Goal: Transaction & Acquisition: Purchase product/service

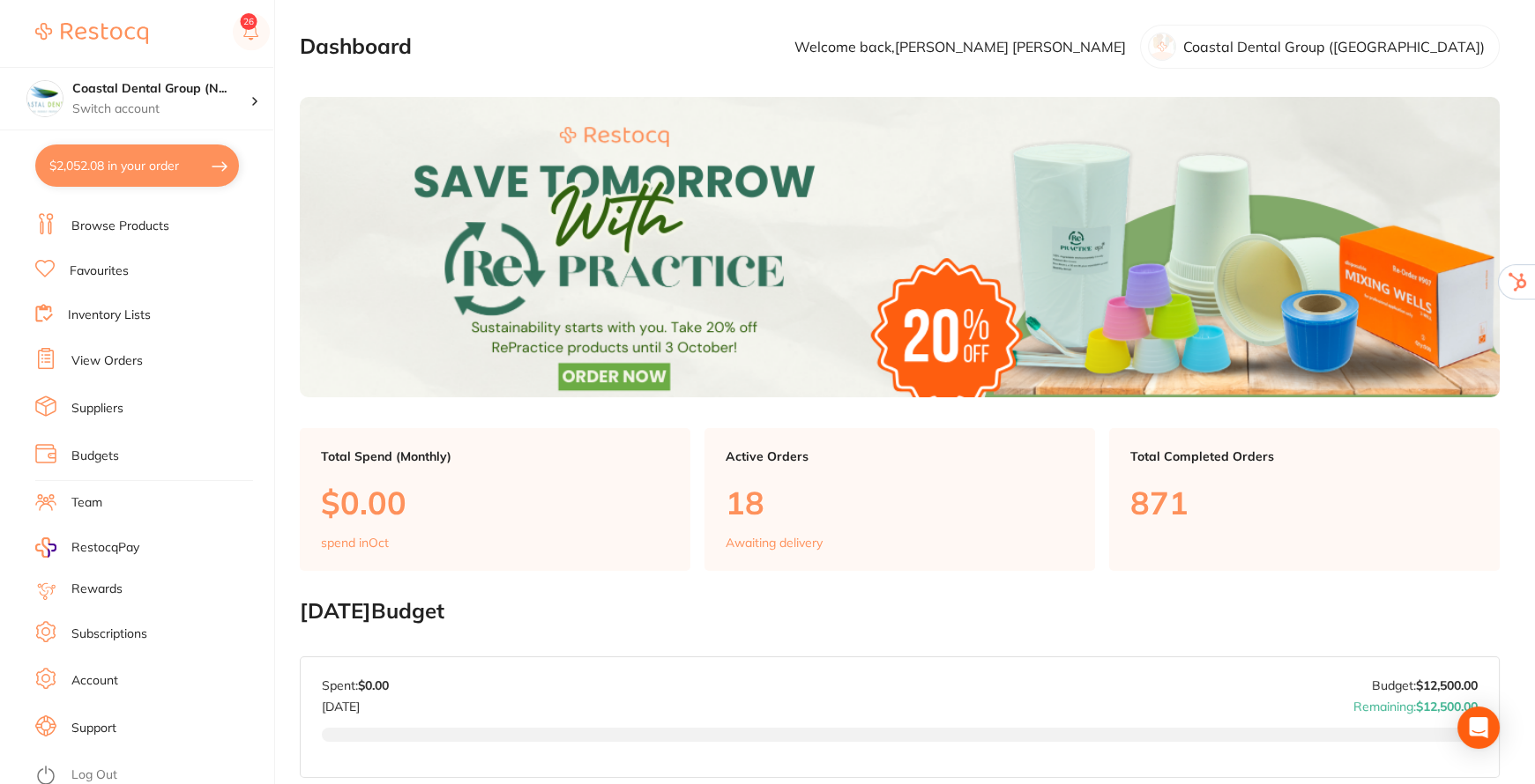
scroll to position [80, 0]
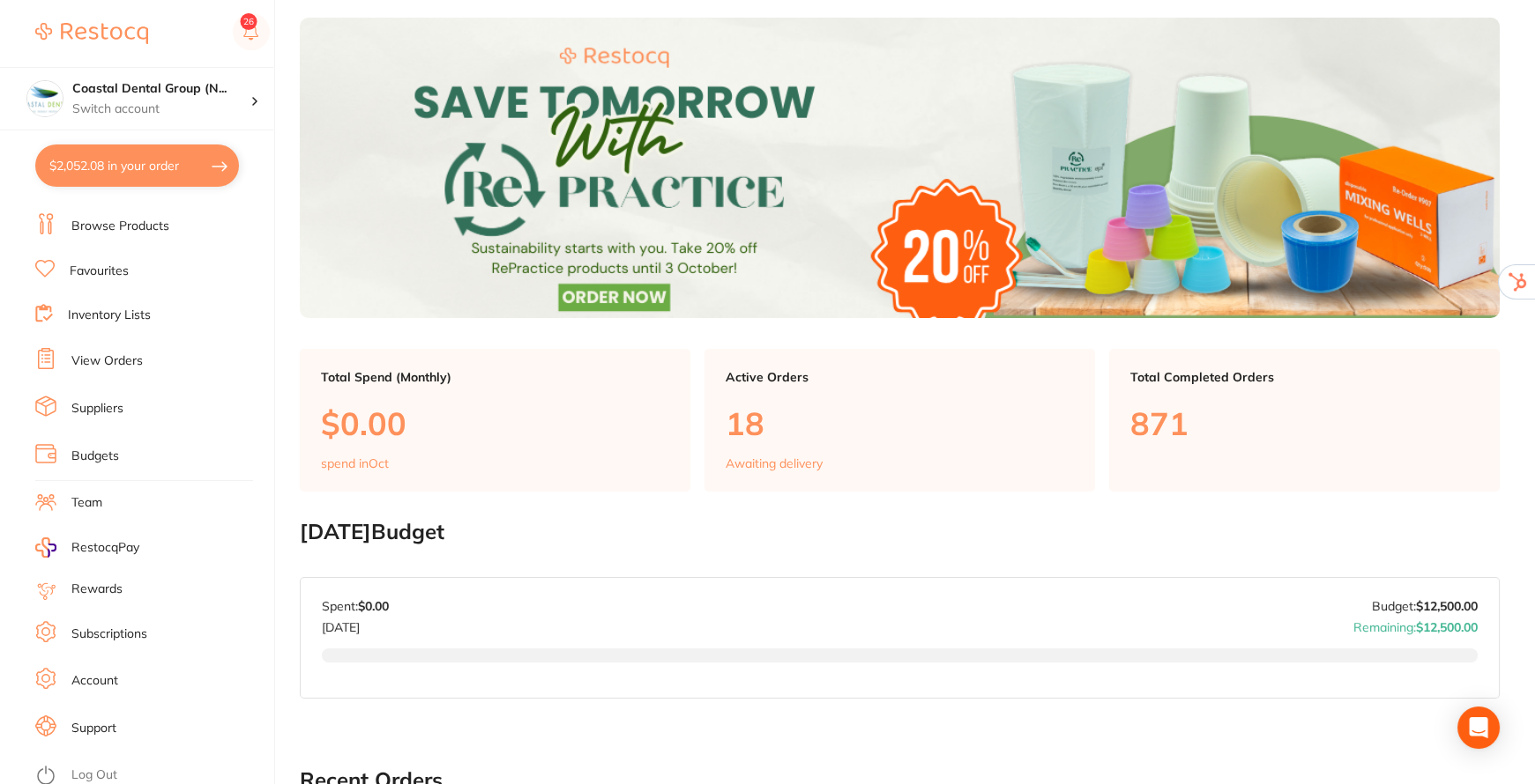
click at [154, 218] on link "Browse Products" at bounding box center [121, 227] width 97 height 18
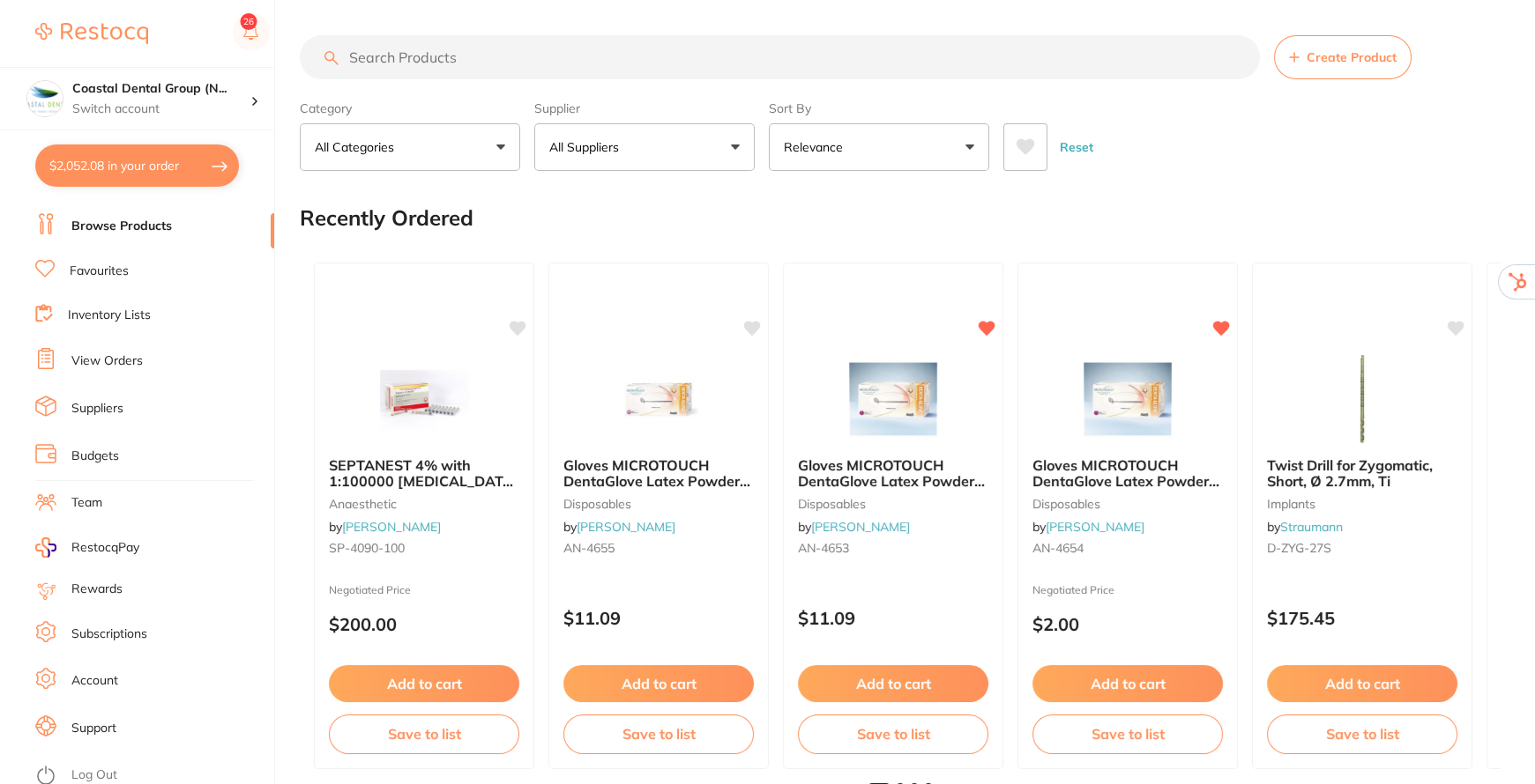
click at [599, 59] on input "search" at bounding box center [779, 58] width 960 height 44
type input "f"
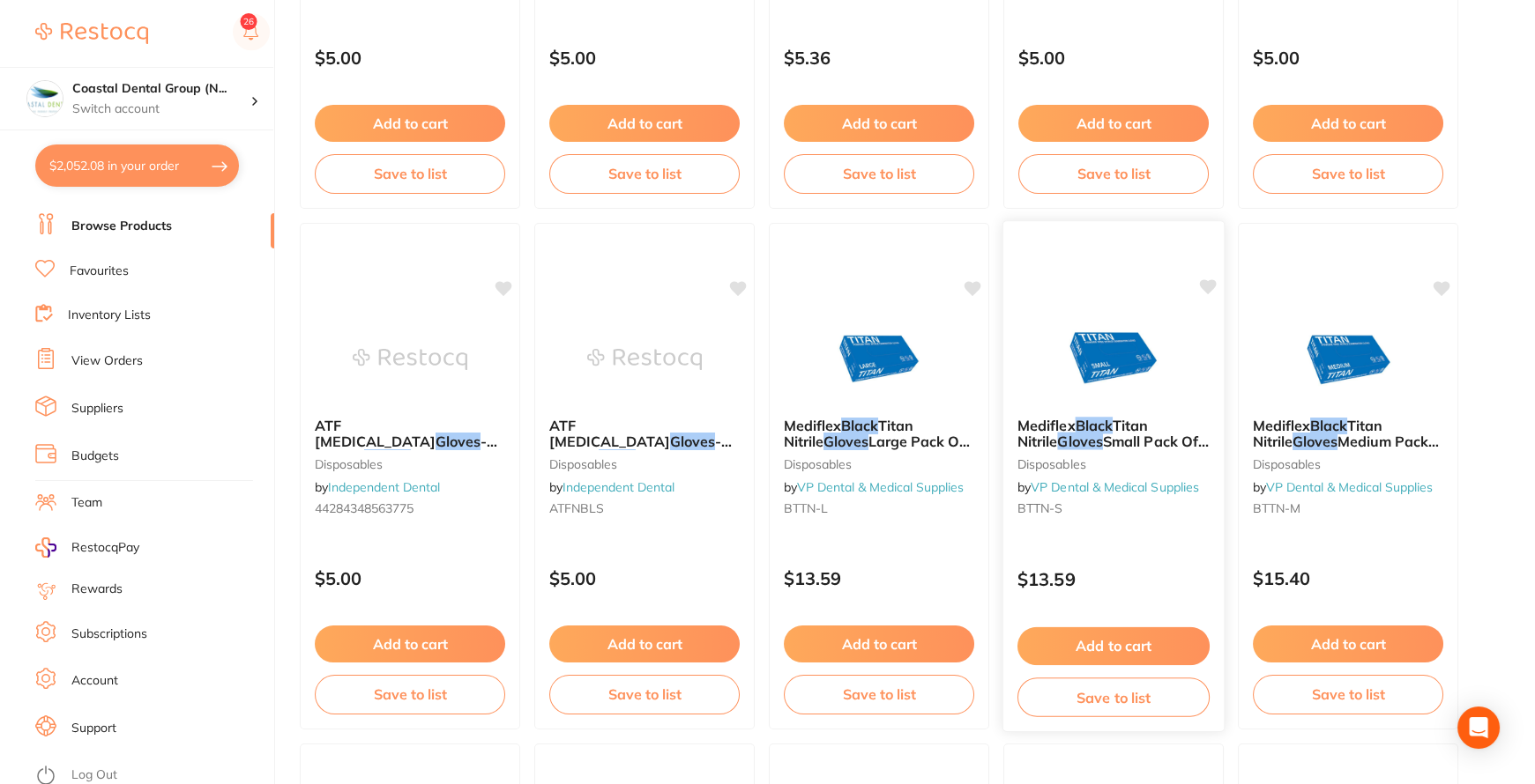
scroll to position [1041, 0]
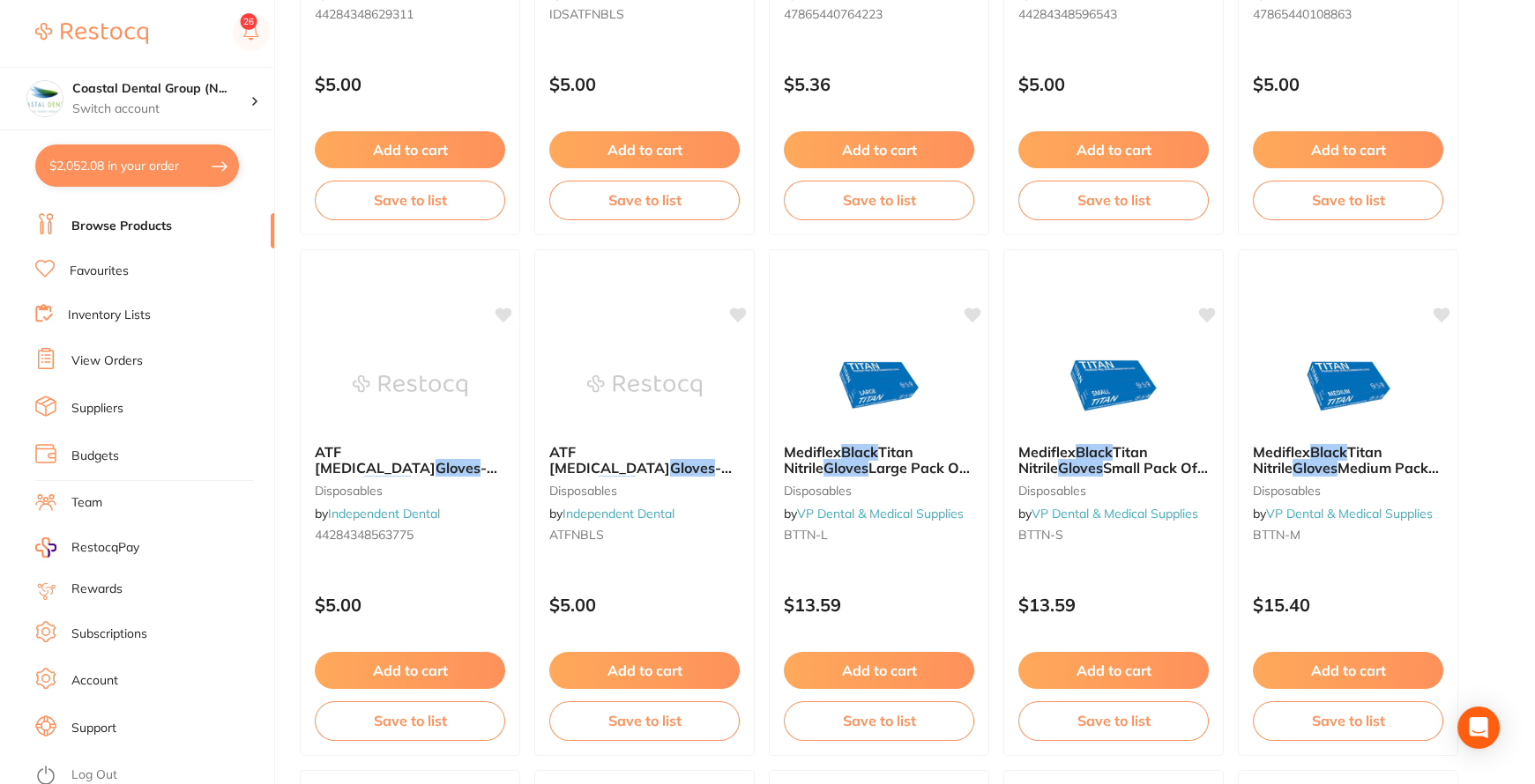
type input "black gloves"
click at [132, 167] on button "$2,052.08 in your order" at bounding box center [137, 166] width 204 height 43
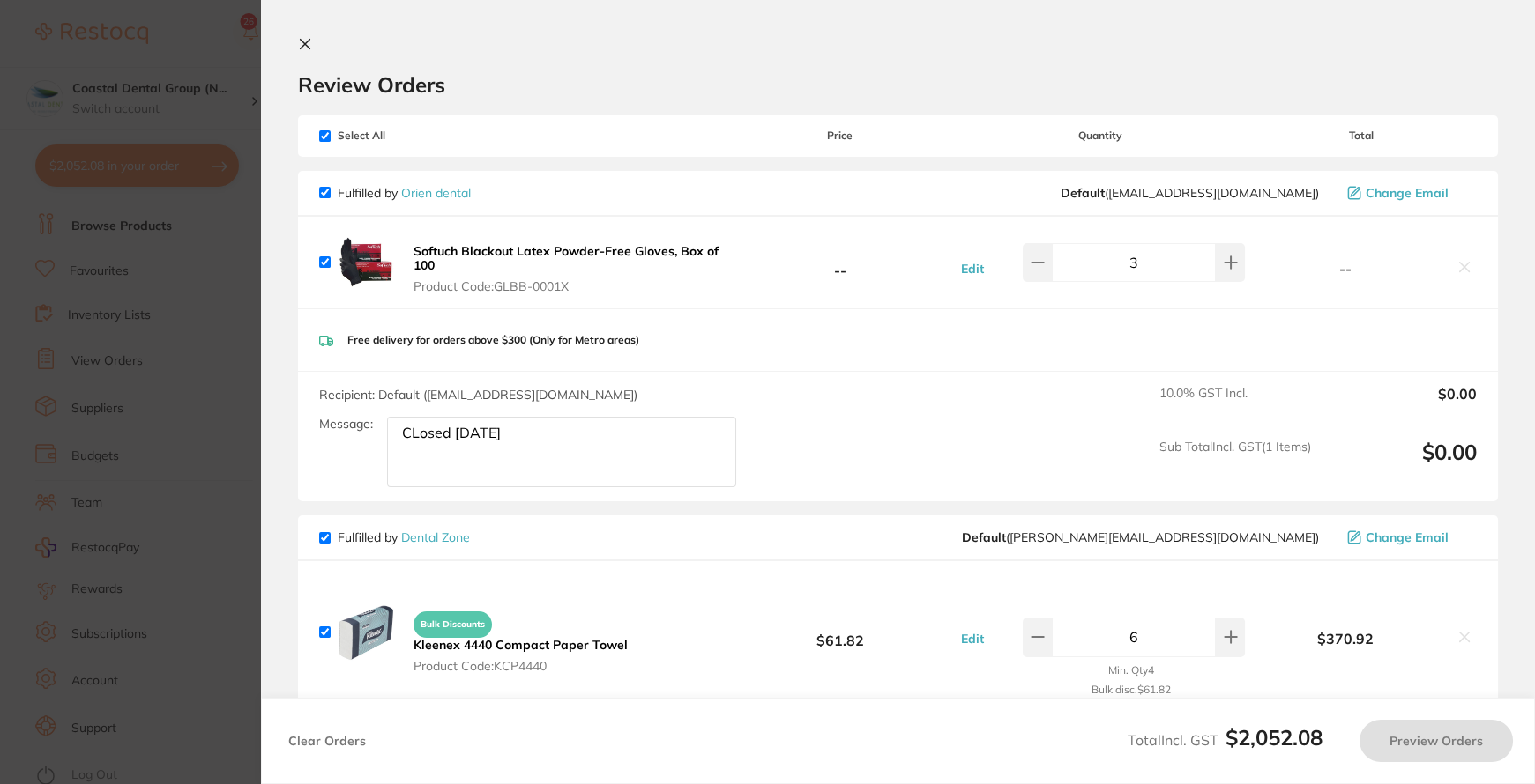
checkbox input "true"
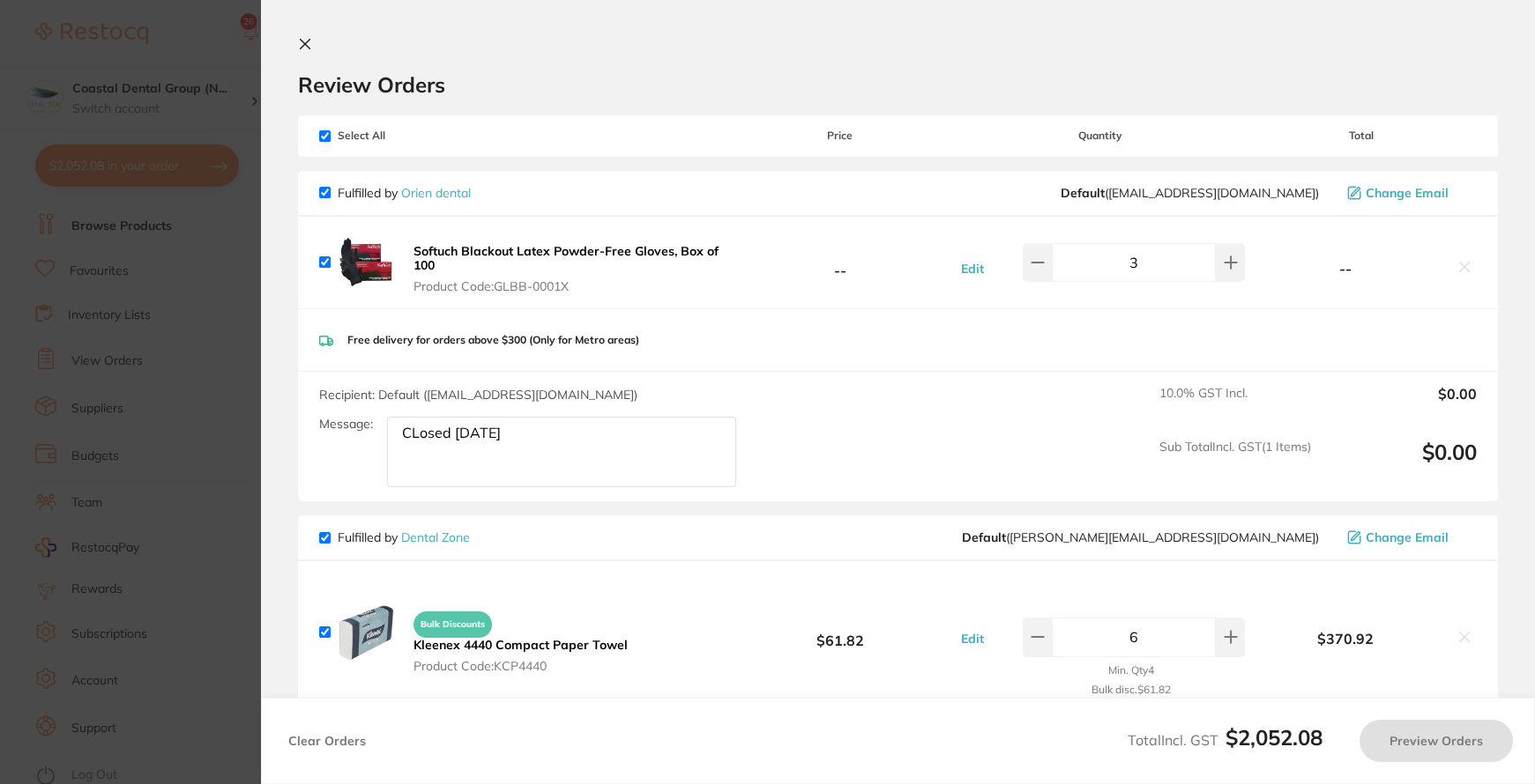
checkbox input "true"
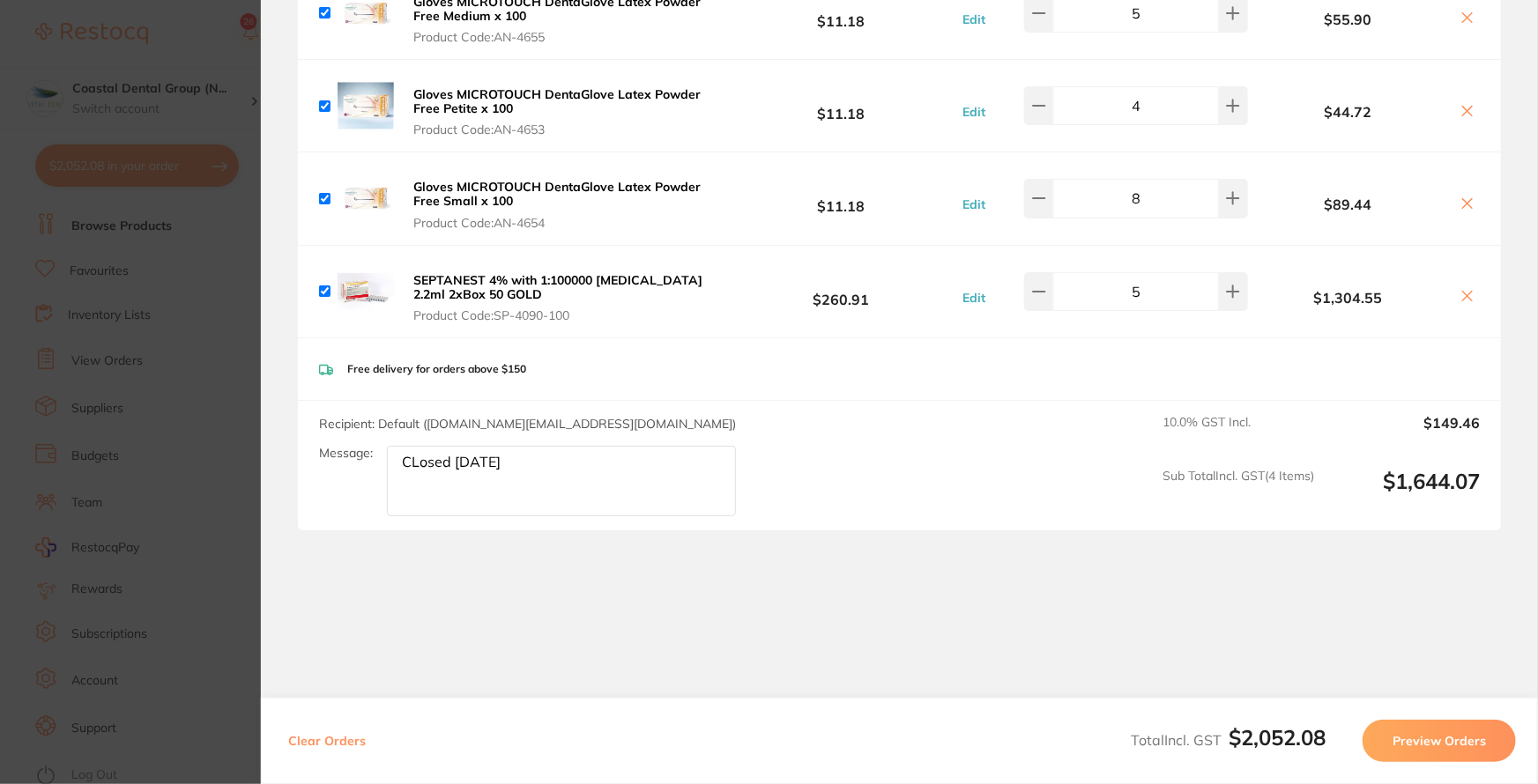
scroll to position [1022, 0]
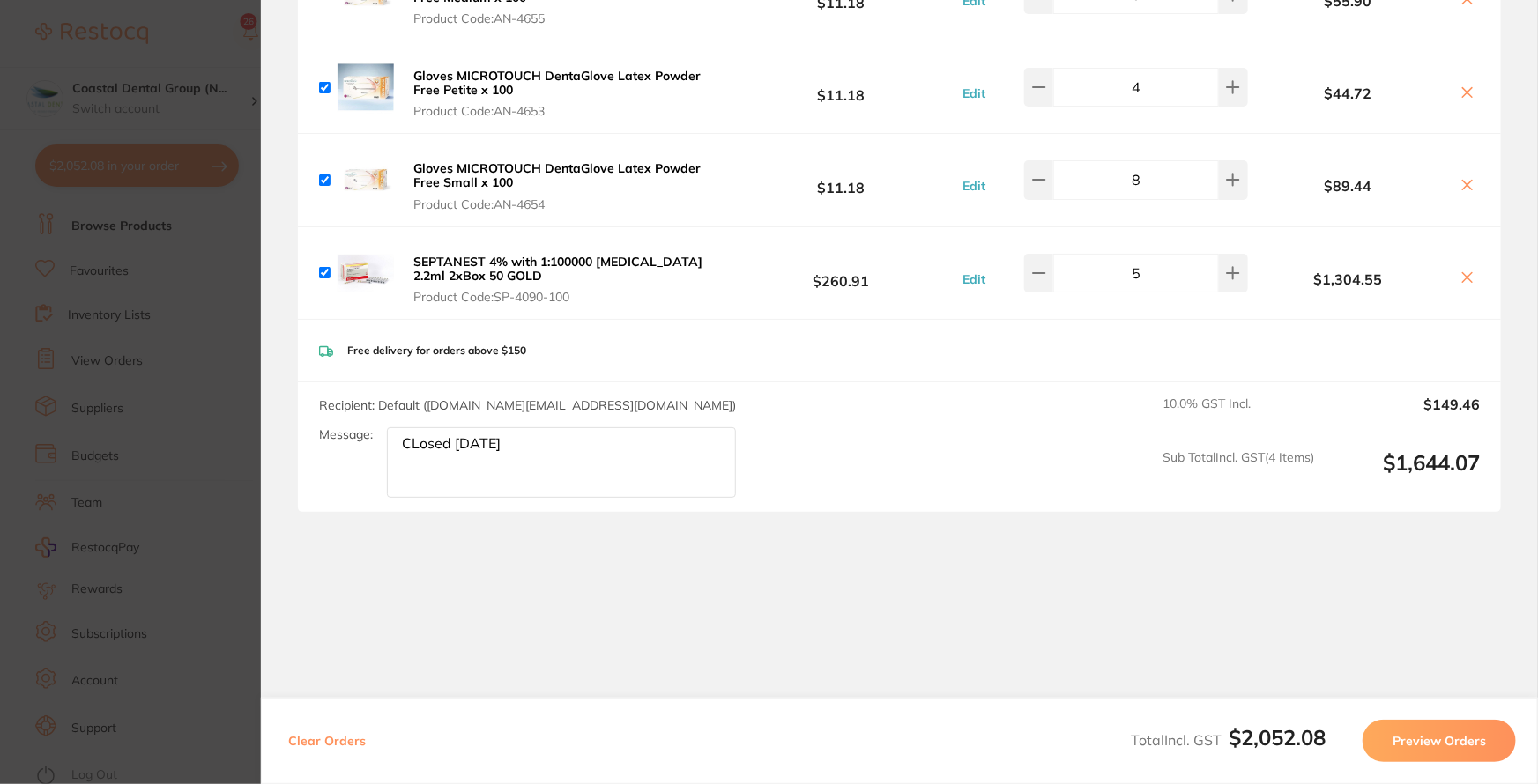
click at [548, 437] on textarea "CLosed [DATE]" at bounding box center [562, 462] width 349 height 71
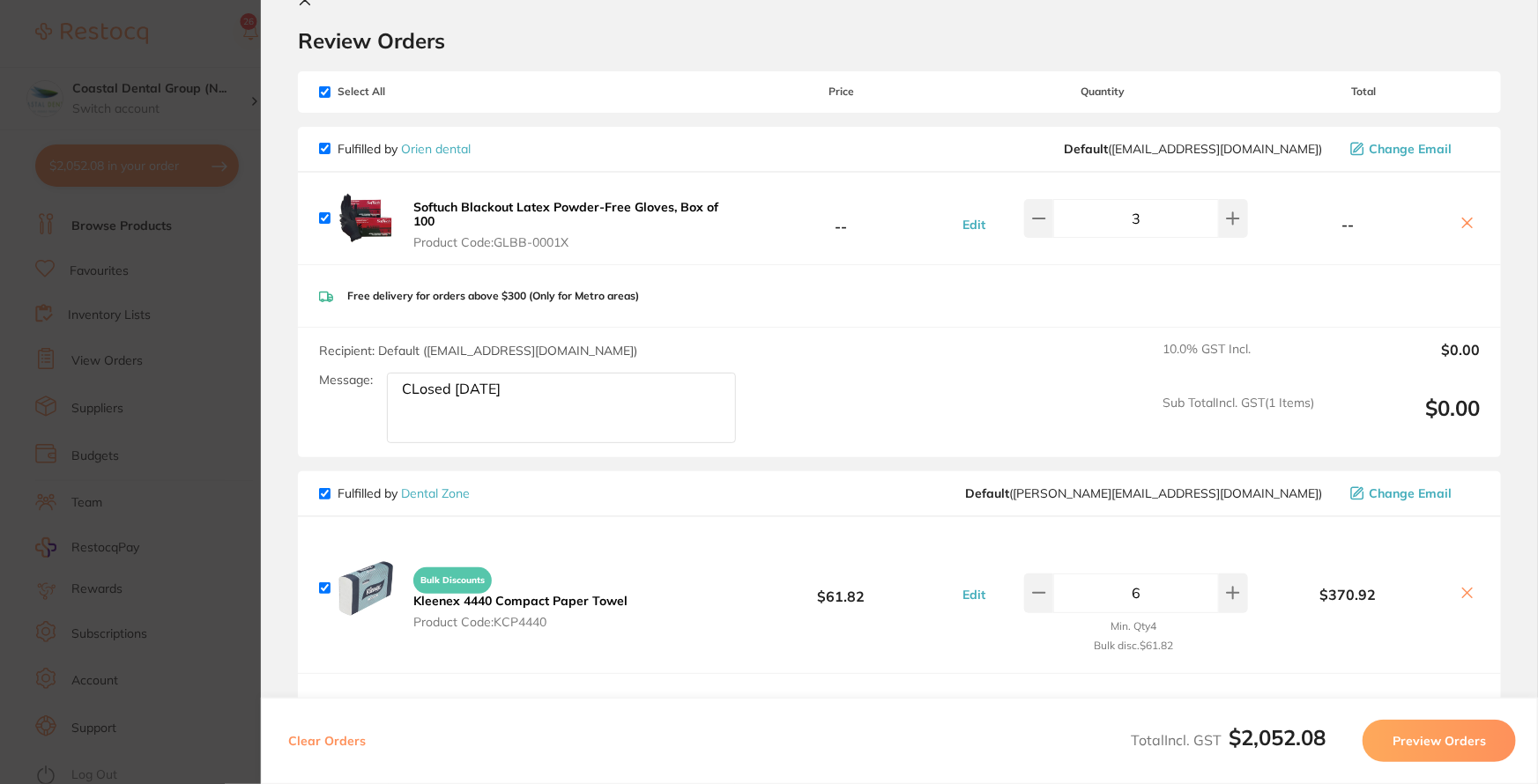
scroll to position [0, 0]
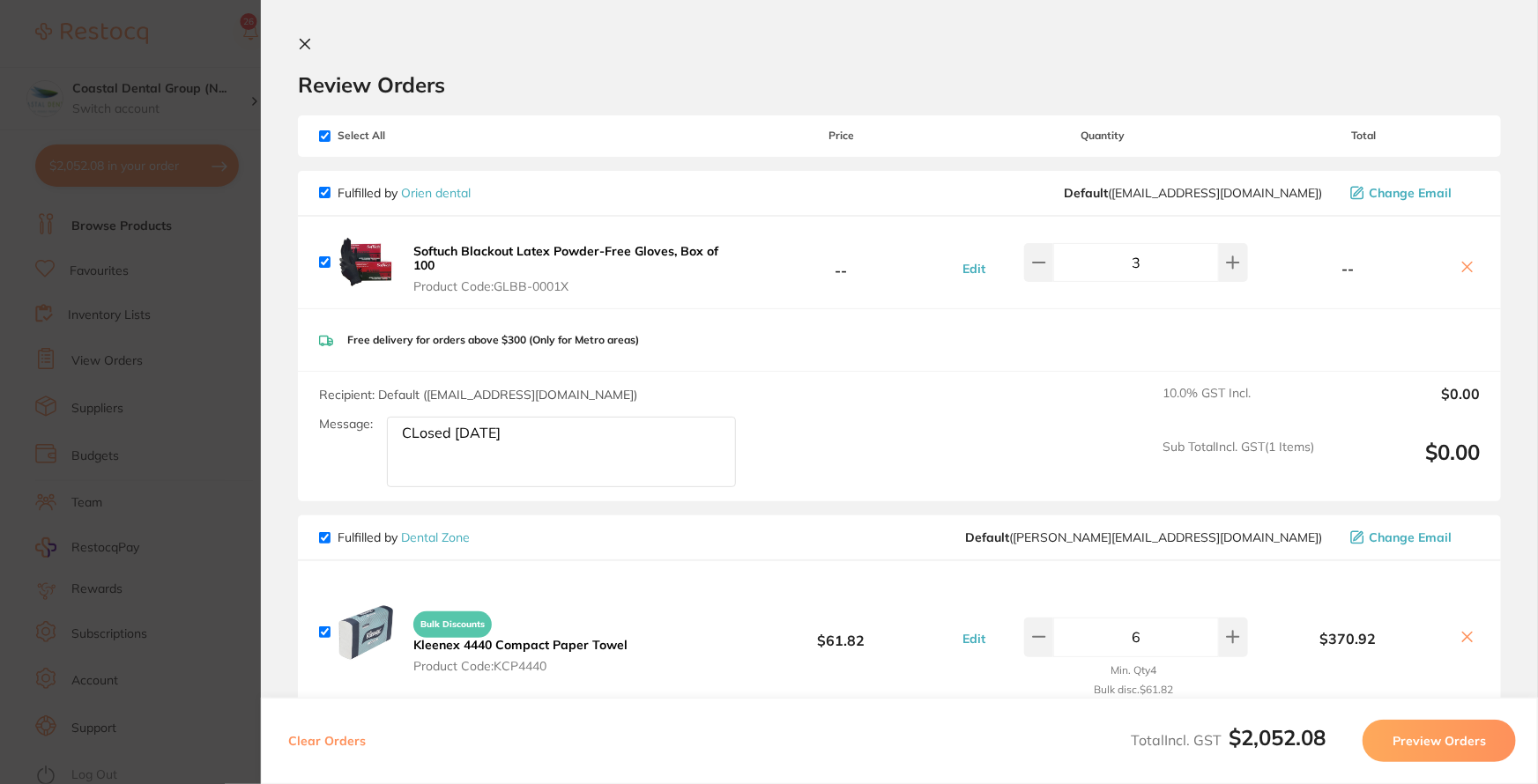
click at [322, 136] on input "checkbox" at bounding box center [324, 136] width 12 height 12
checkbox input "false"
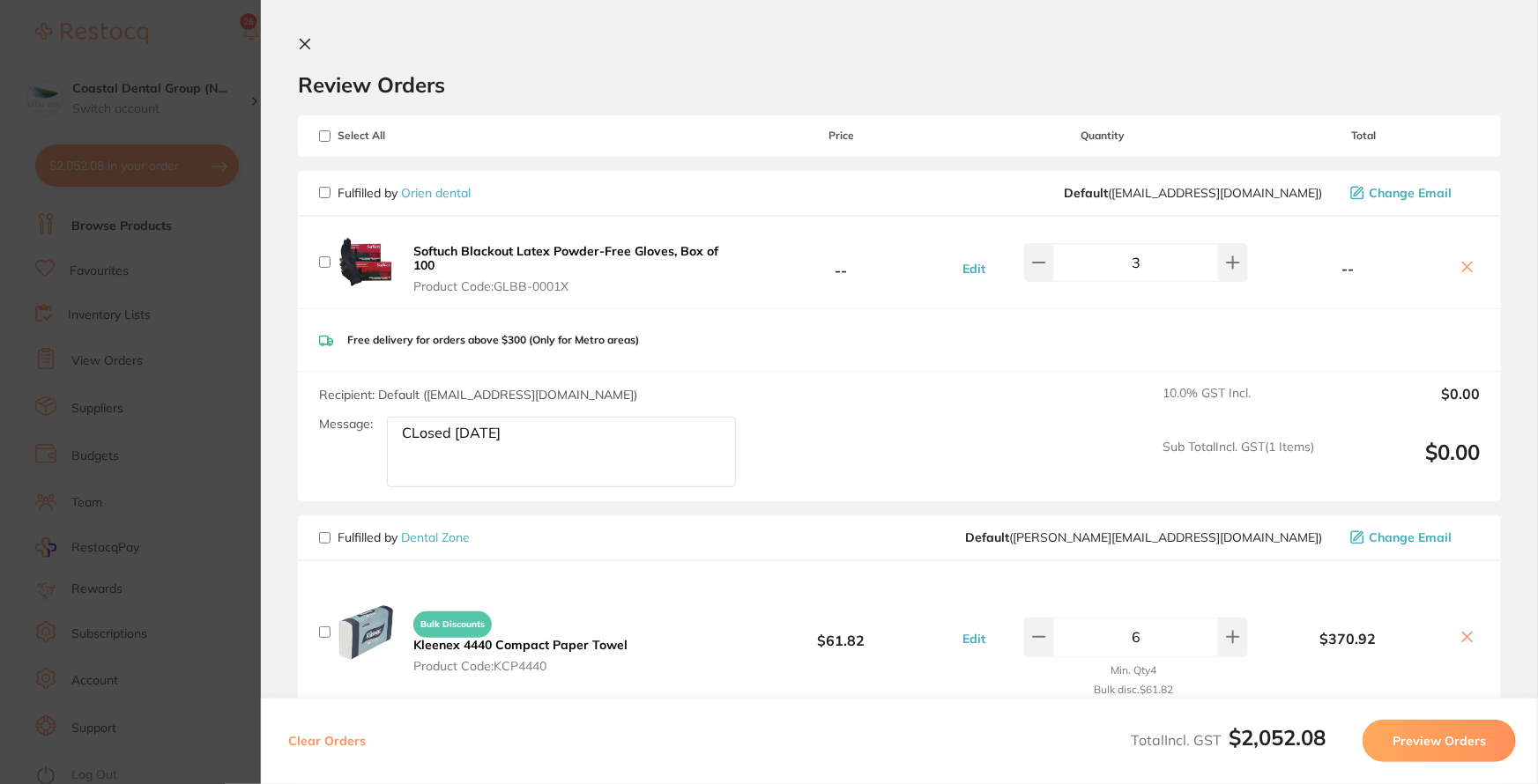
checkbox input "false"
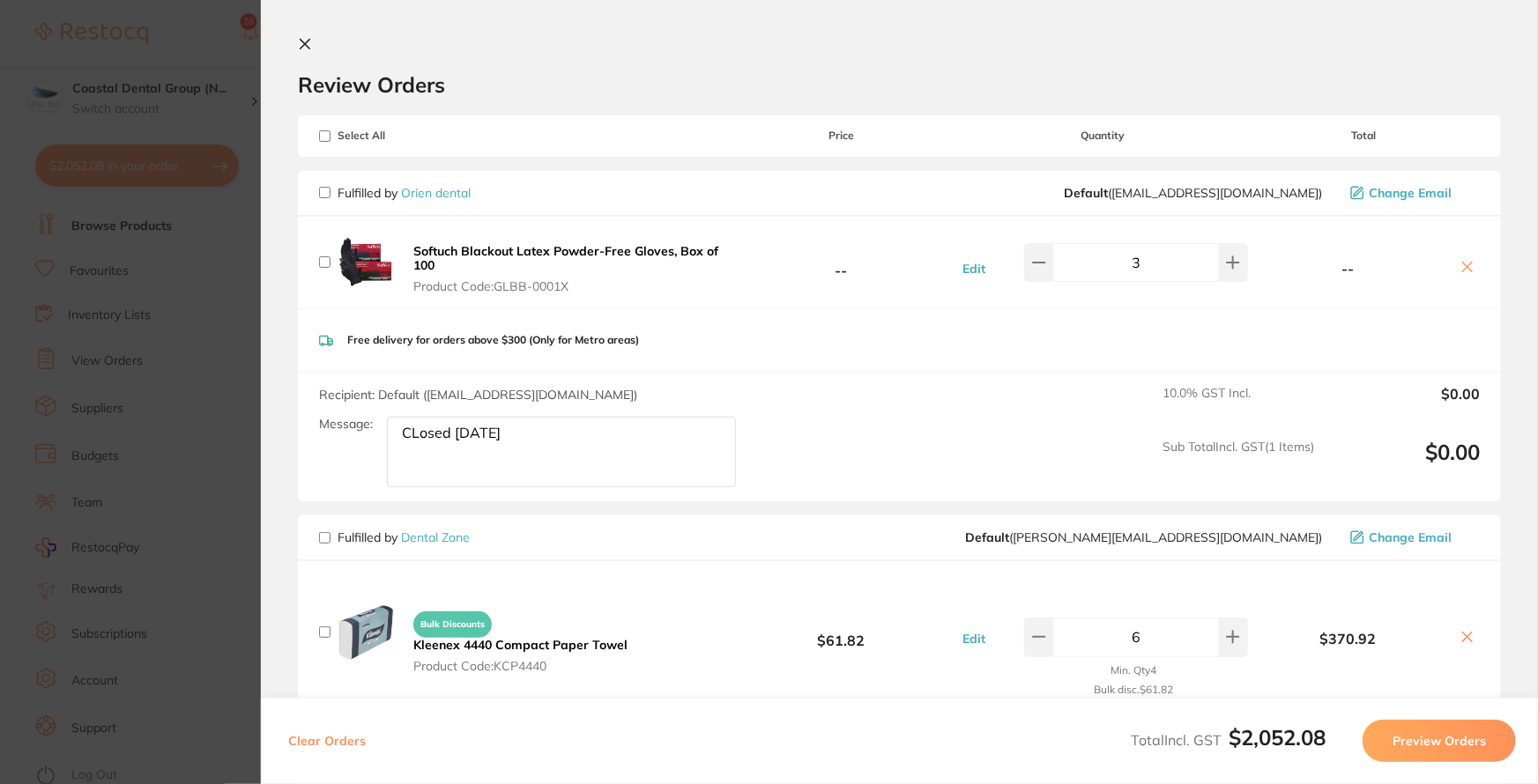
checkbox input "false"
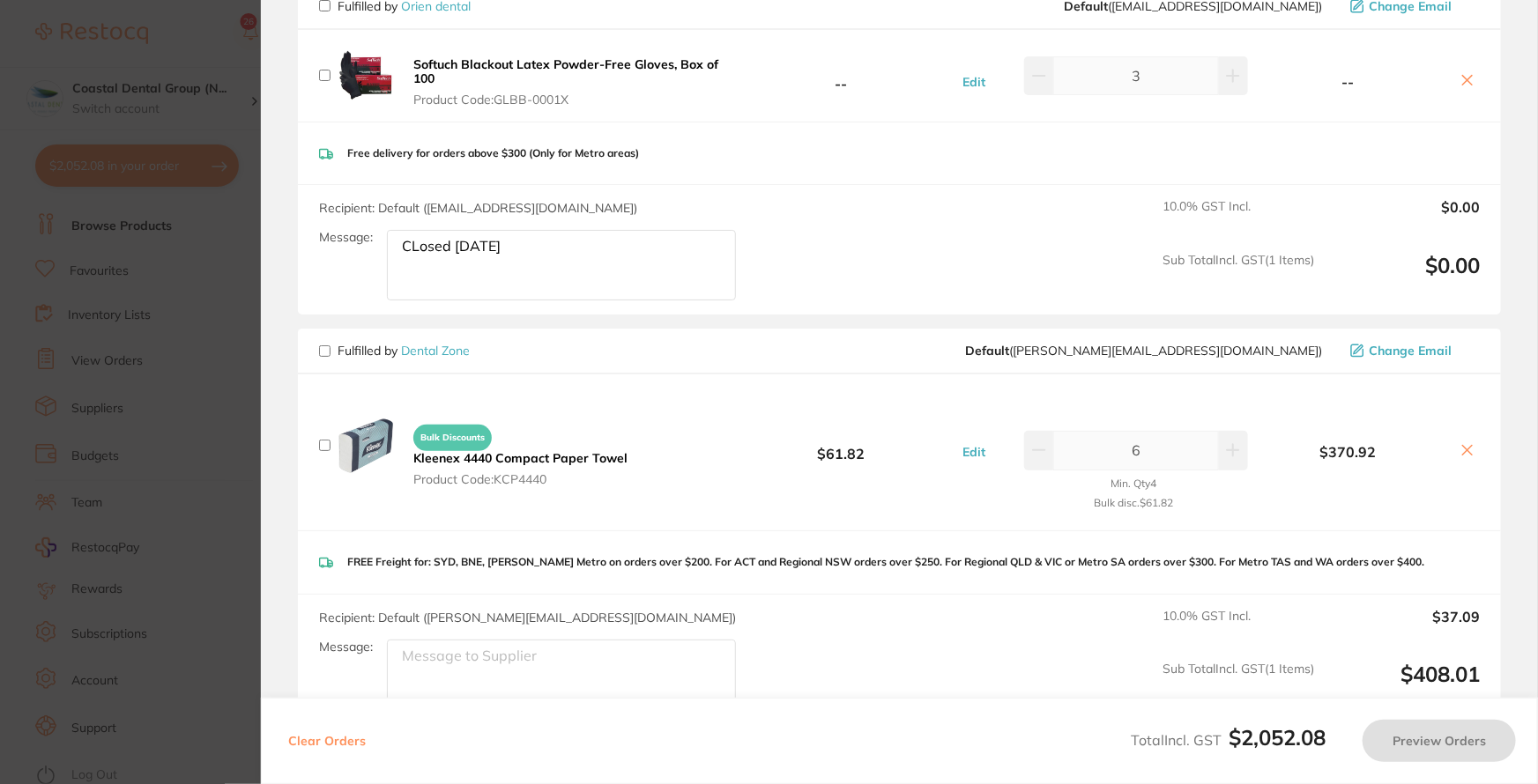
scroll to position [240, 0]
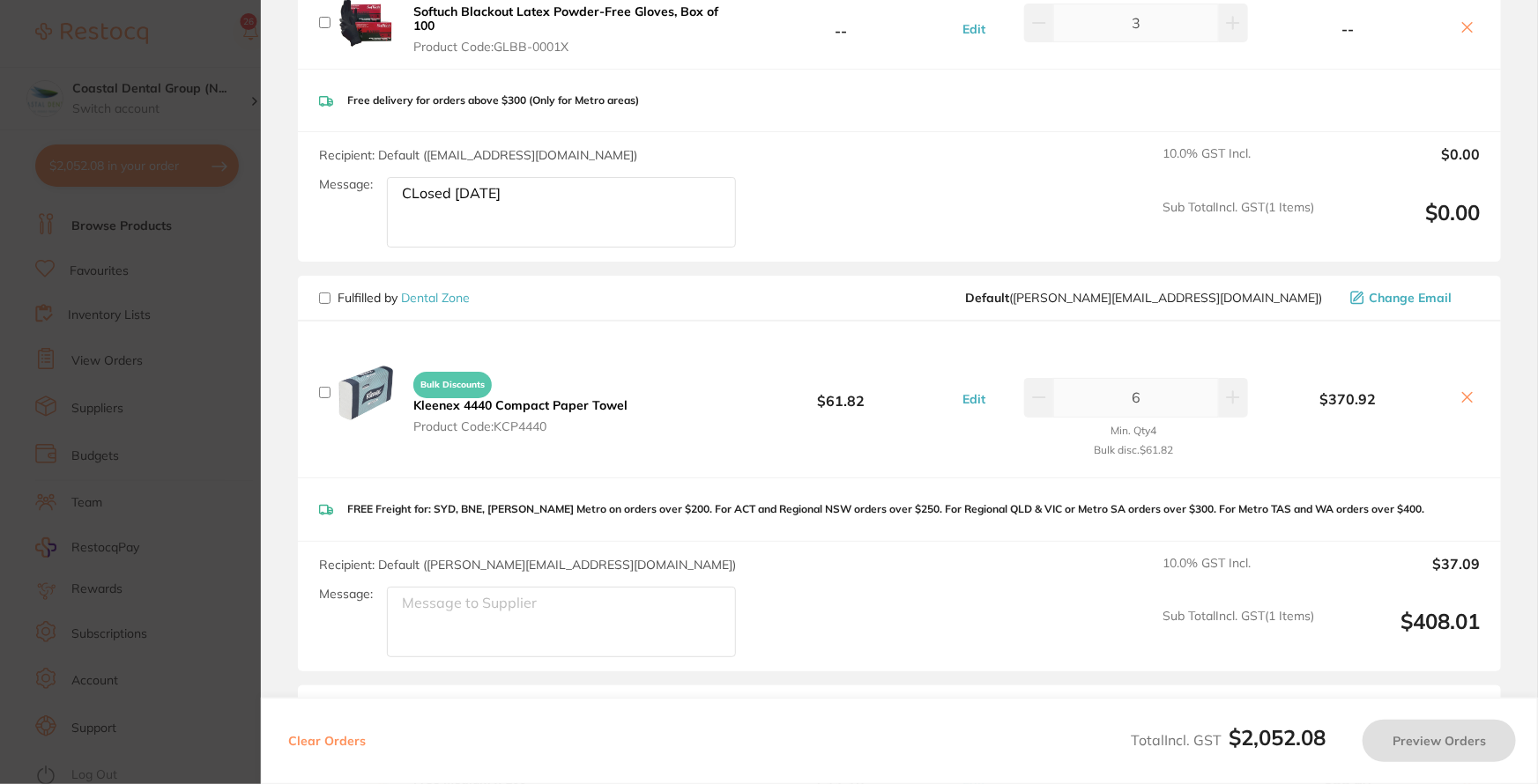
click at [324, 299] on input "checkbox" at bounding box center [324, 298] width 12 height 12
checkbox input "true"
click at [1425, 742] on button "Preview Orders" at bounding box center [1439, 741] width 153 height 43
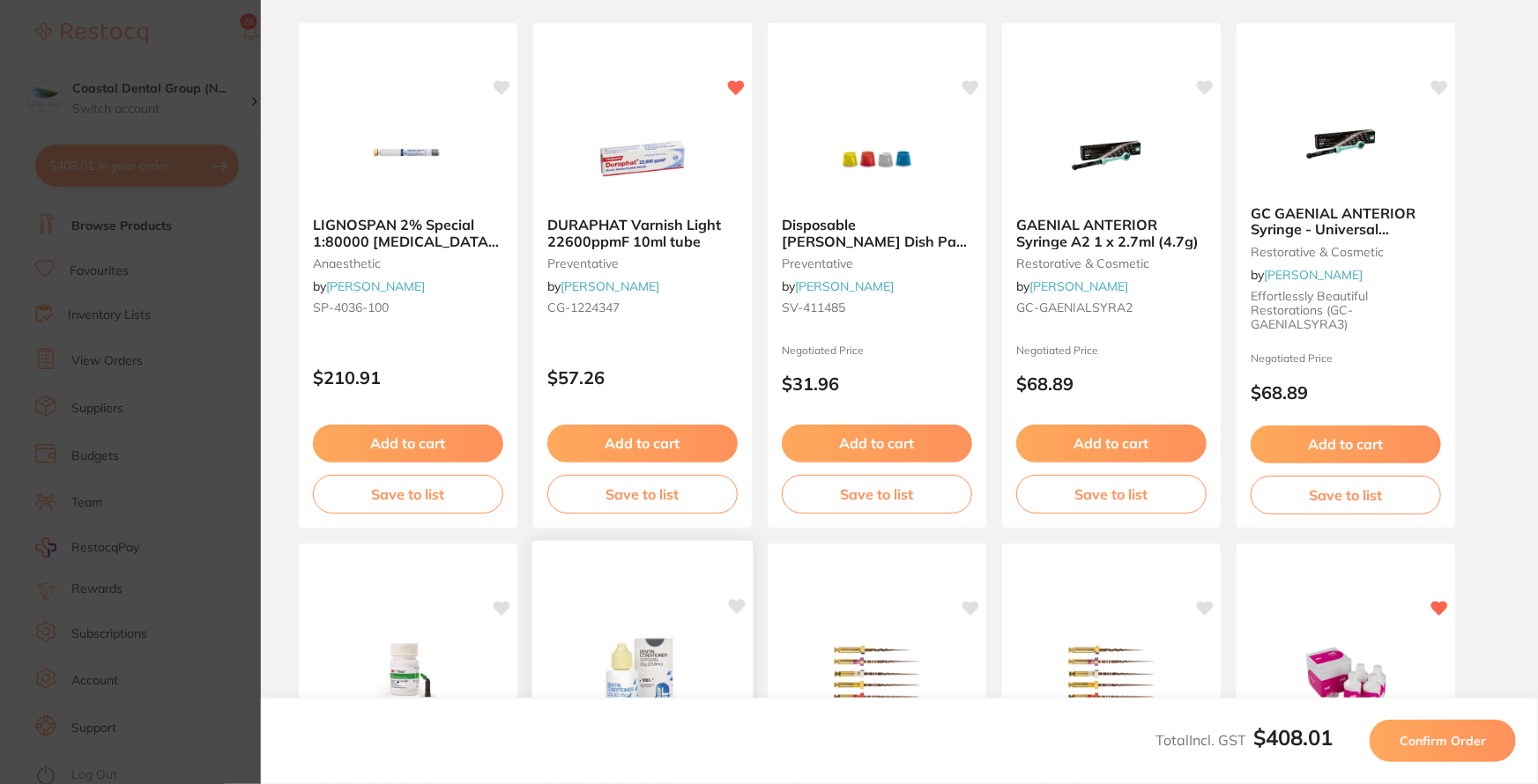
scroll to position [117, 0]
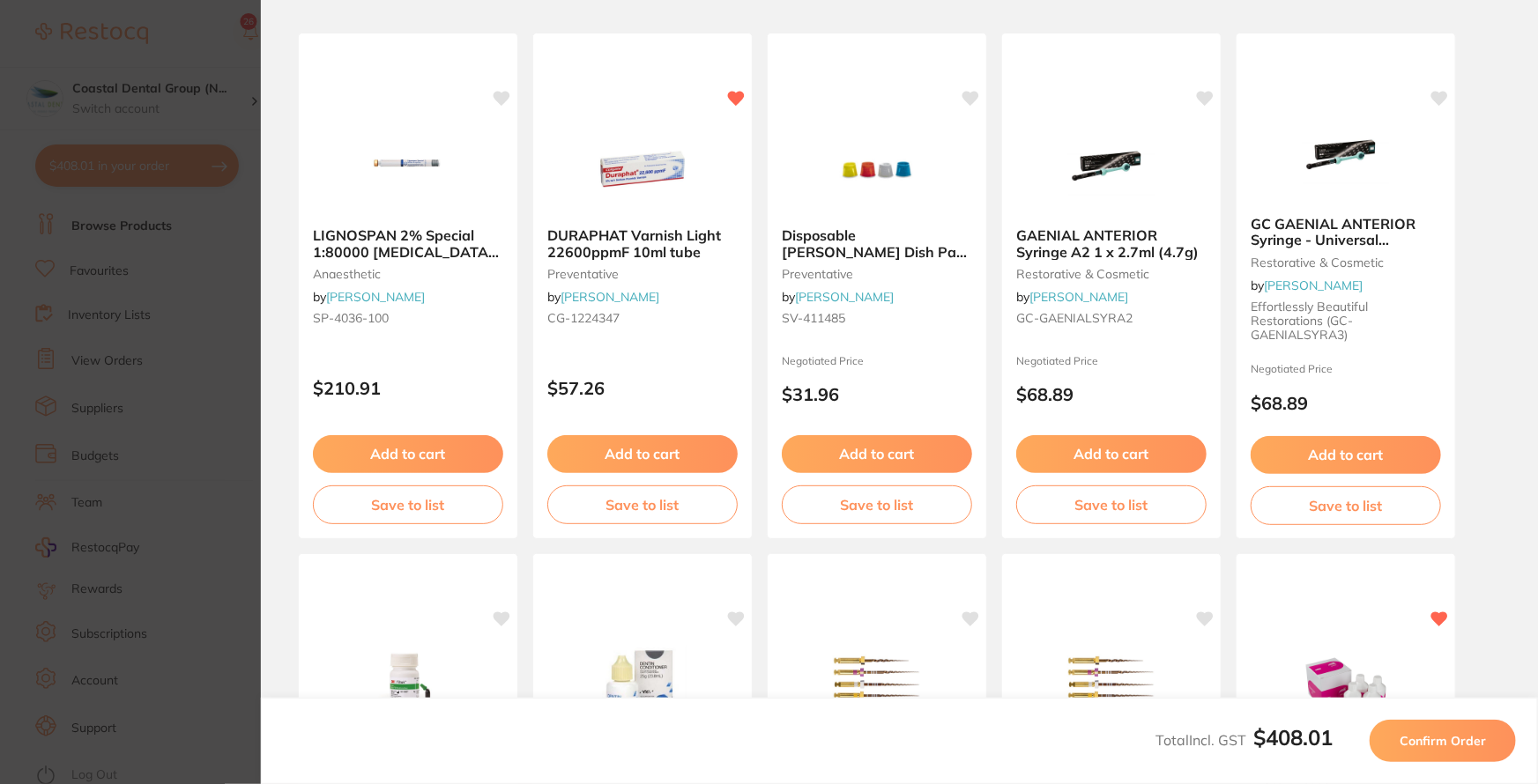
drag, startPoint x: 1456, startPoint y: 734, endPoint x: 1461, endPoint y: 724, distance: 11.2
click at [1455, 734] on span "Confirm Order" at bounding box center [1441, 741] width 86 height 16
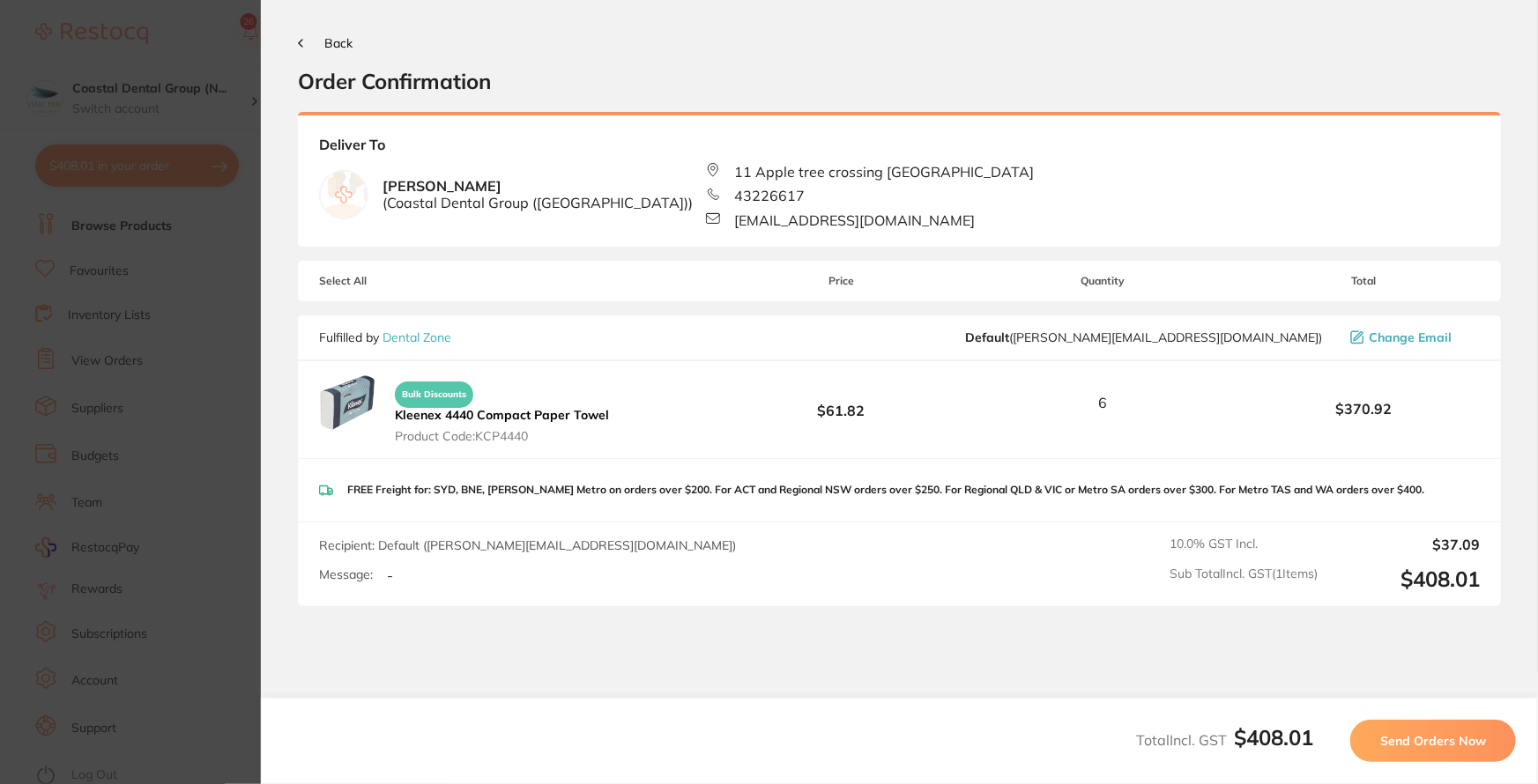
scroll to position [0, 0]
click at [1421, 746] on span "Send Orders Now" at bounding box center [1433, 741] width 105 height 16
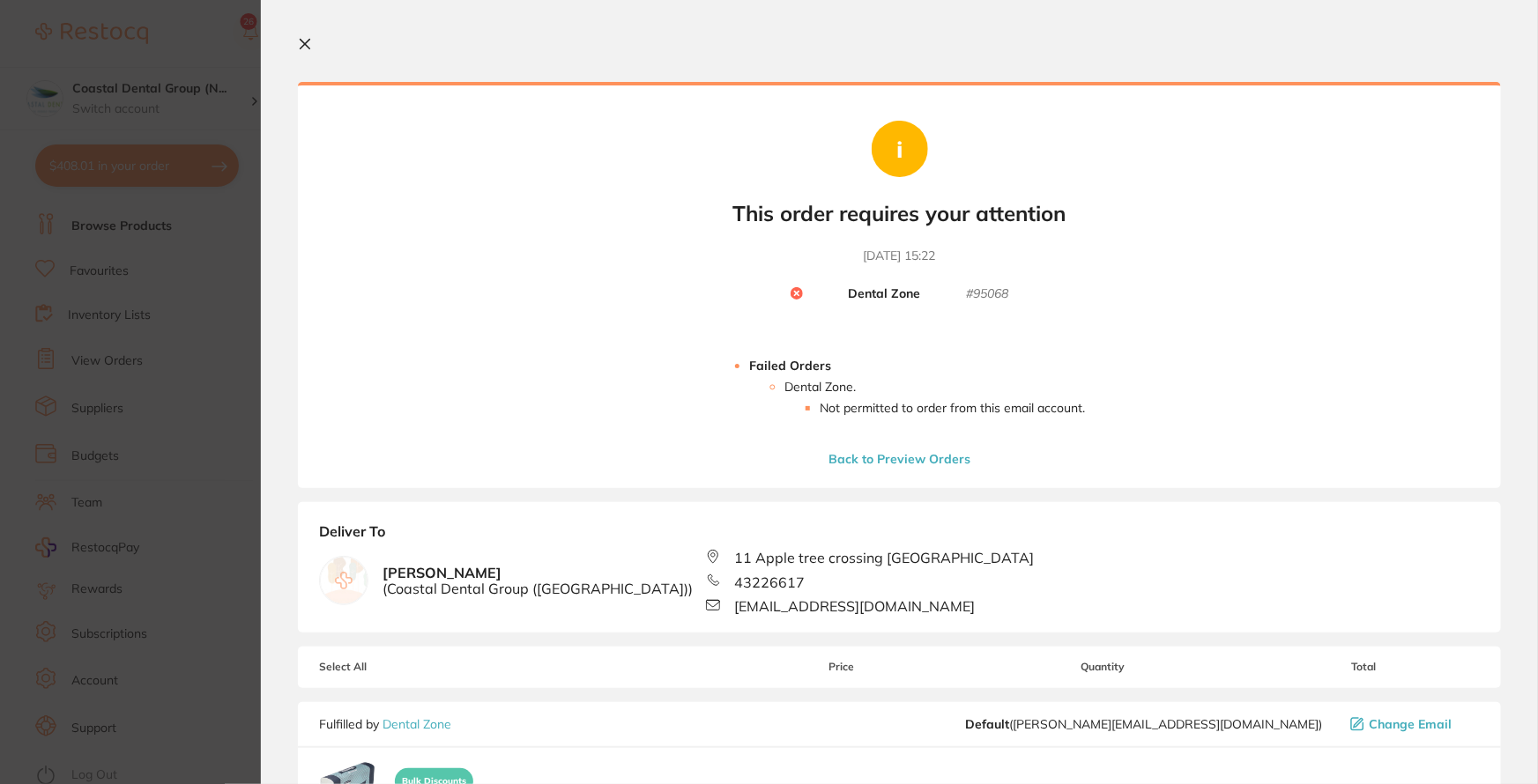
click at [313, 48] on button at bounding box center [308, 45] width 21 height 17
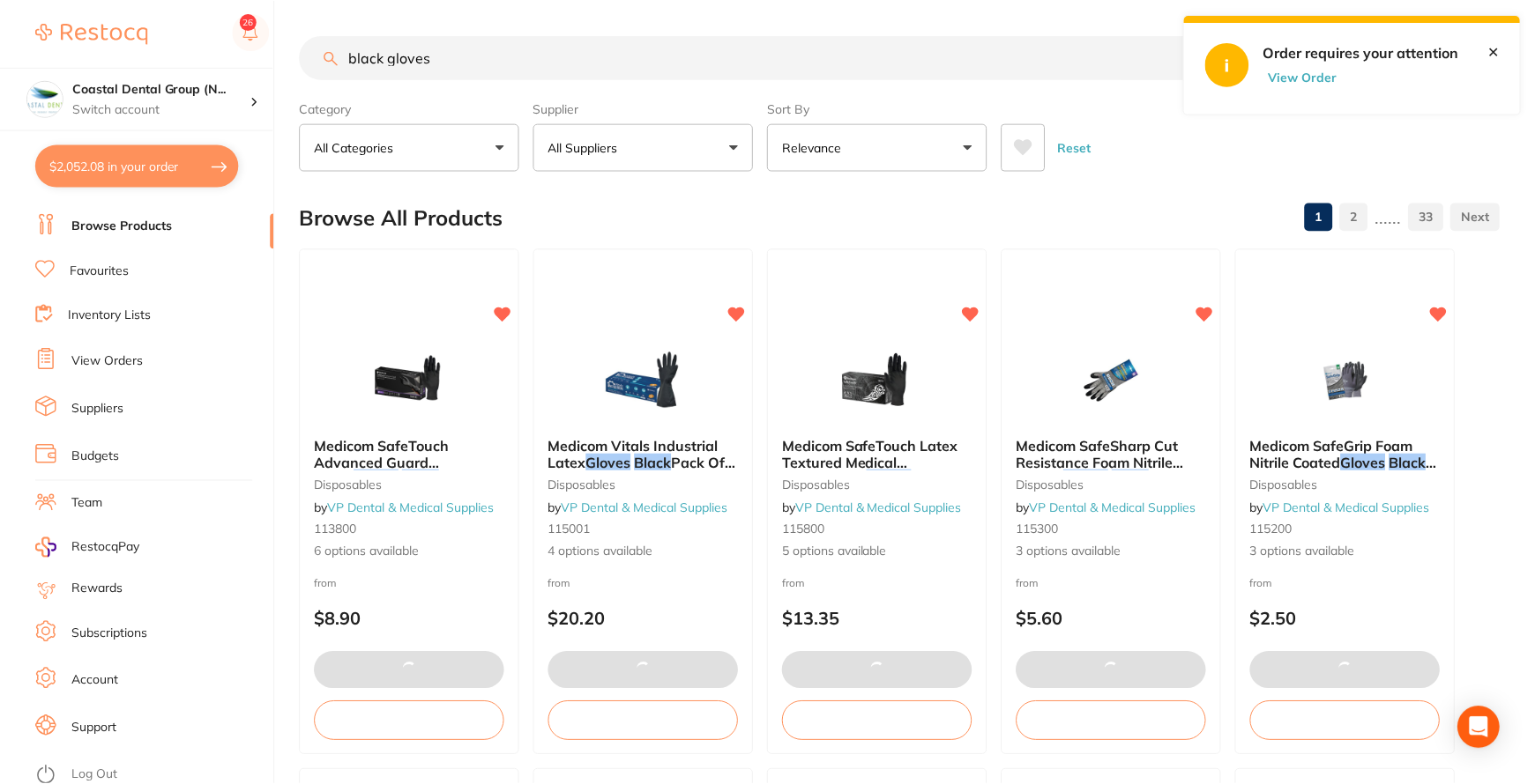
scroll to position [1041, 0]
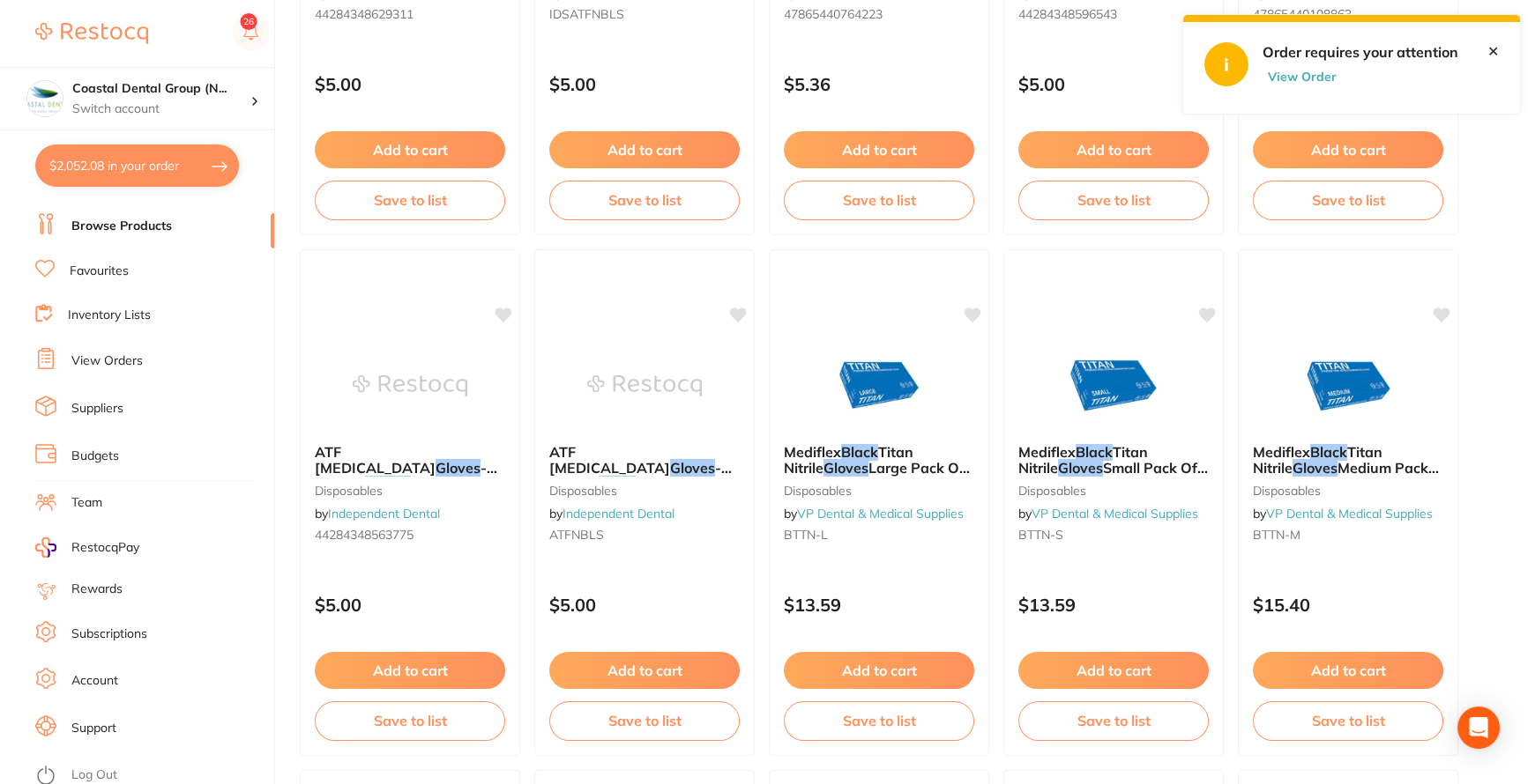
click at [111, 353] on link "View Orders" at bounding box center [107, 361] width 72 height 18
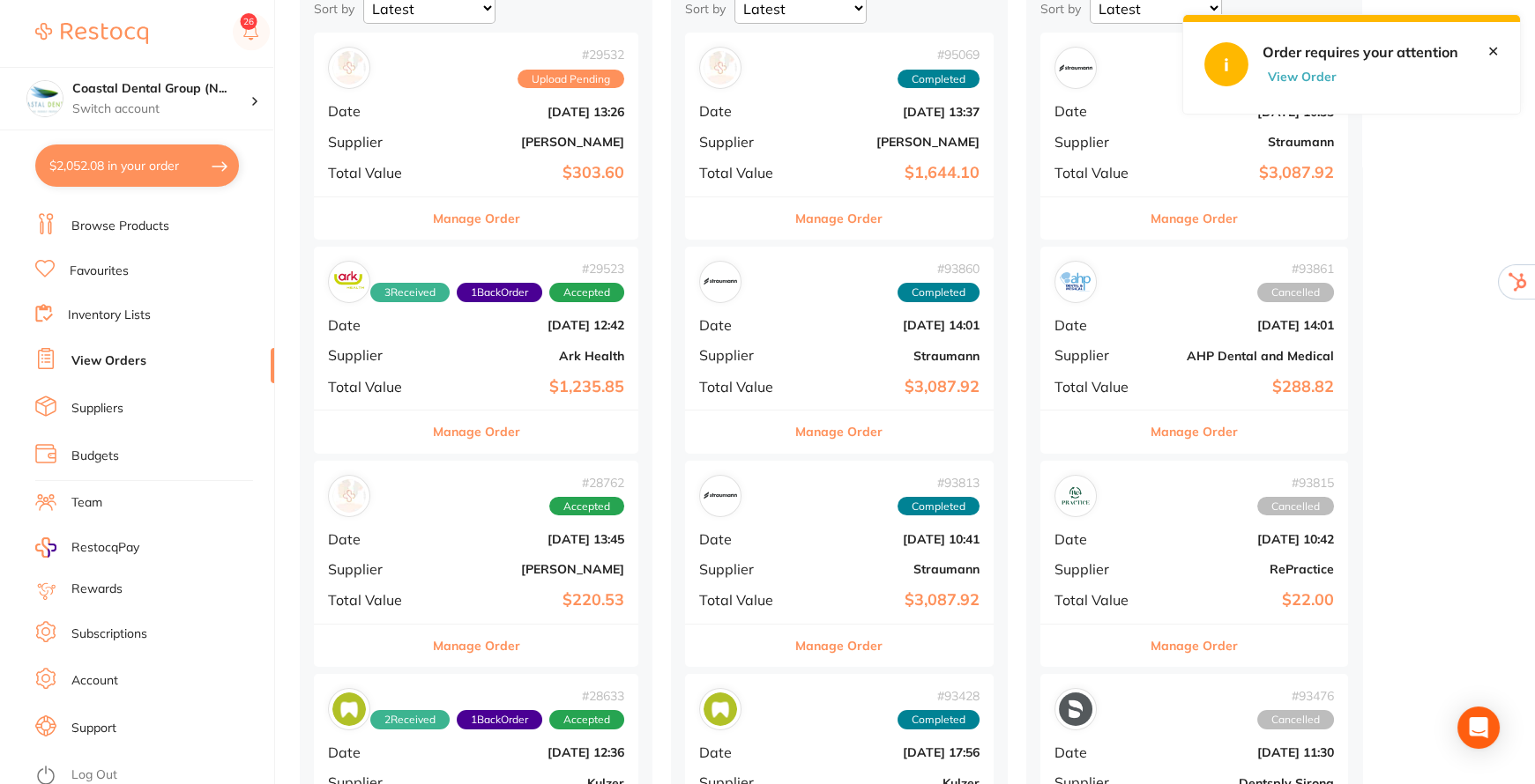
scroll to position [320, 0]
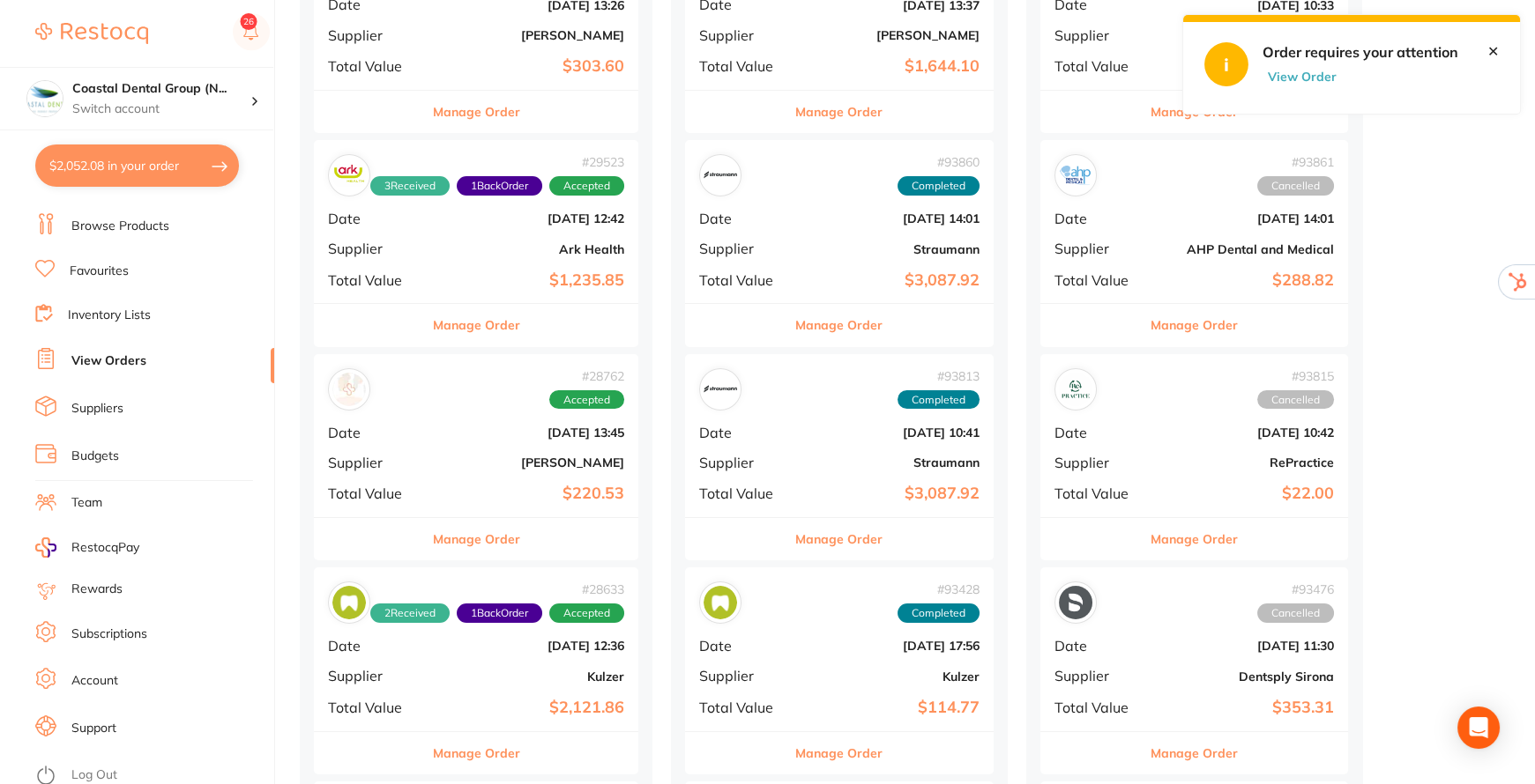
click at [1496, 49] on link "✕" at bounding box center [1492, 51] width 12 height 16
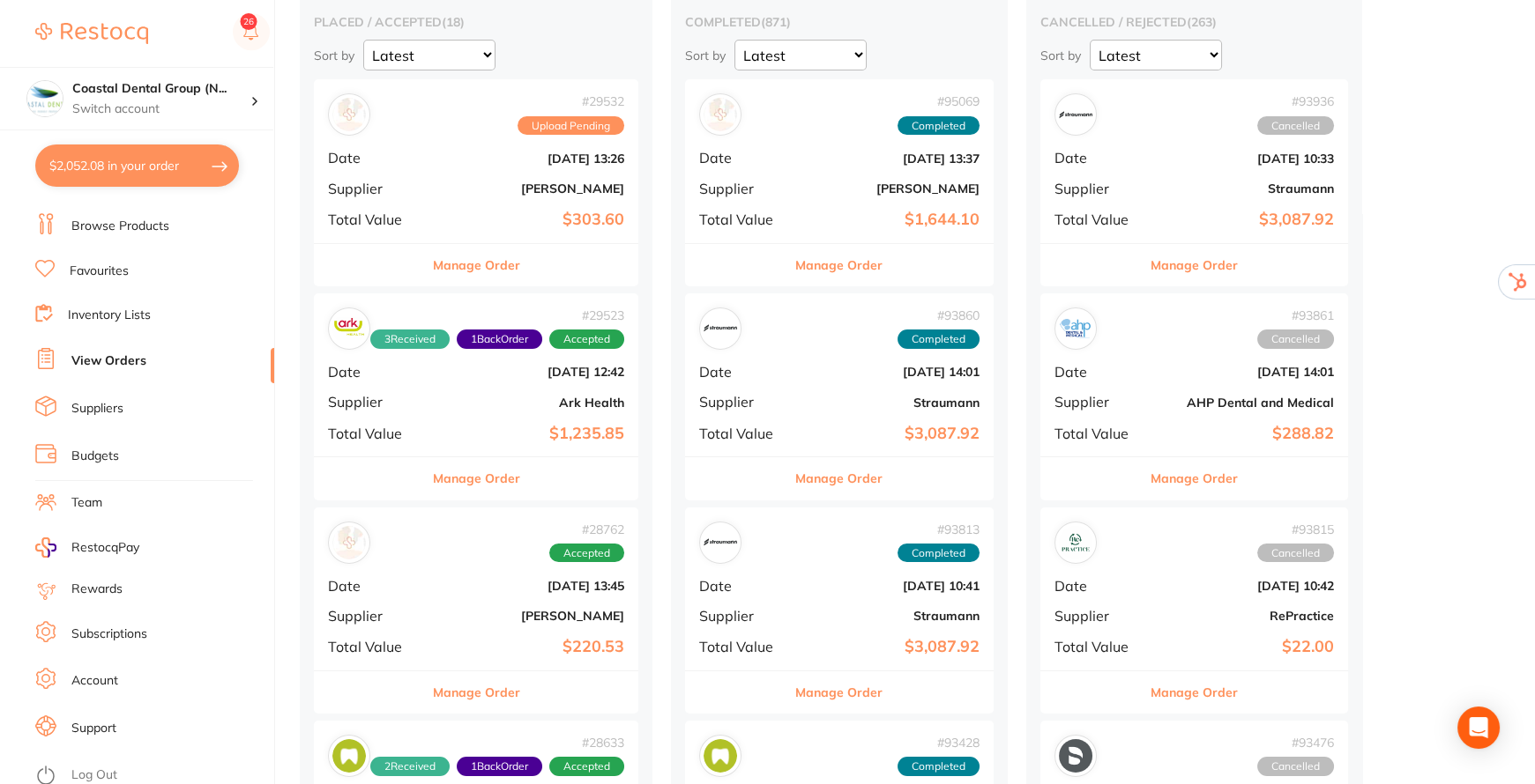
scroll to position [159, 0]
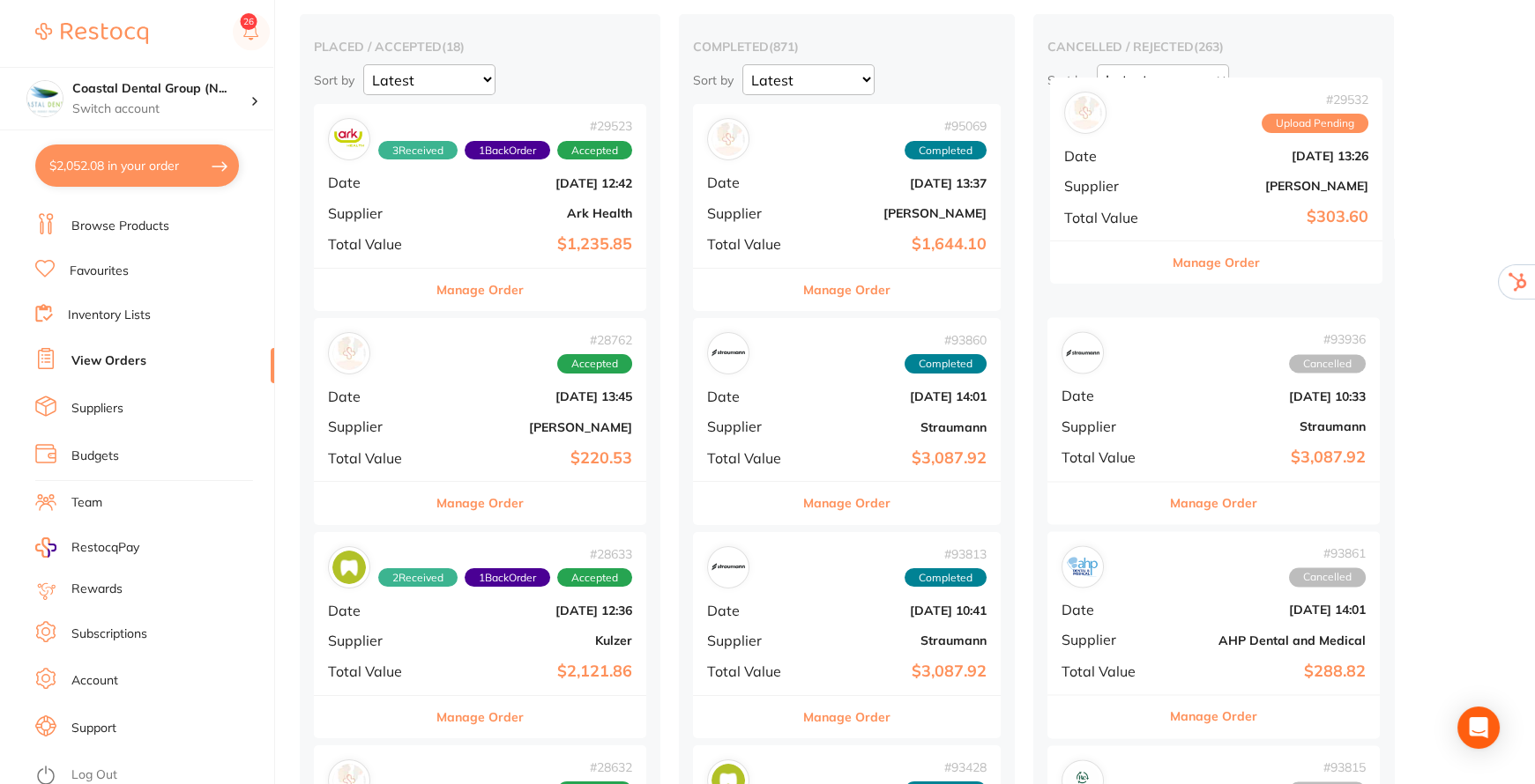
drag, startPoint x: 506, startPoint y: 196, endPoint x: 1248, endPoint y: 187, distance: 742.1
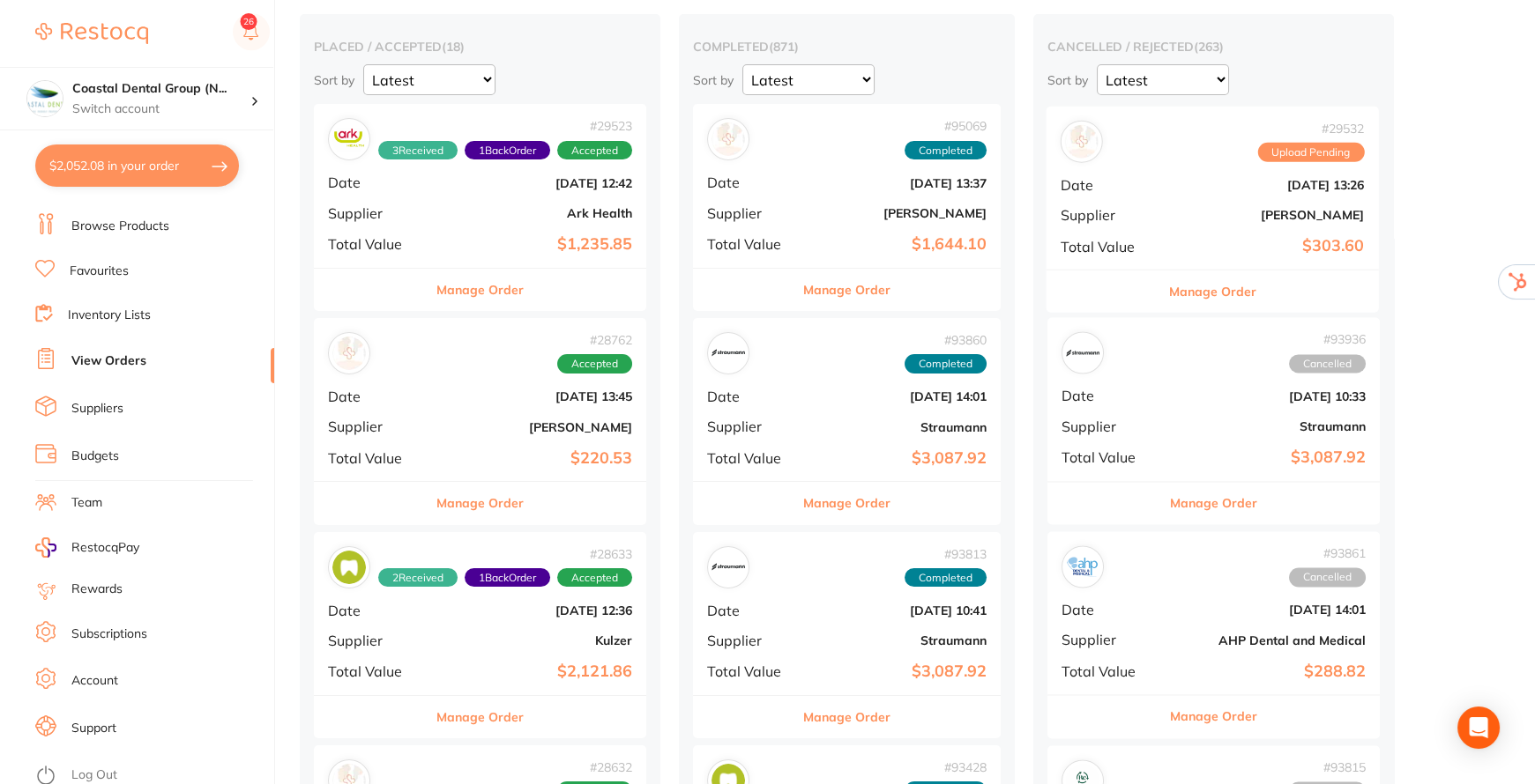
scroll to position [140, 0]
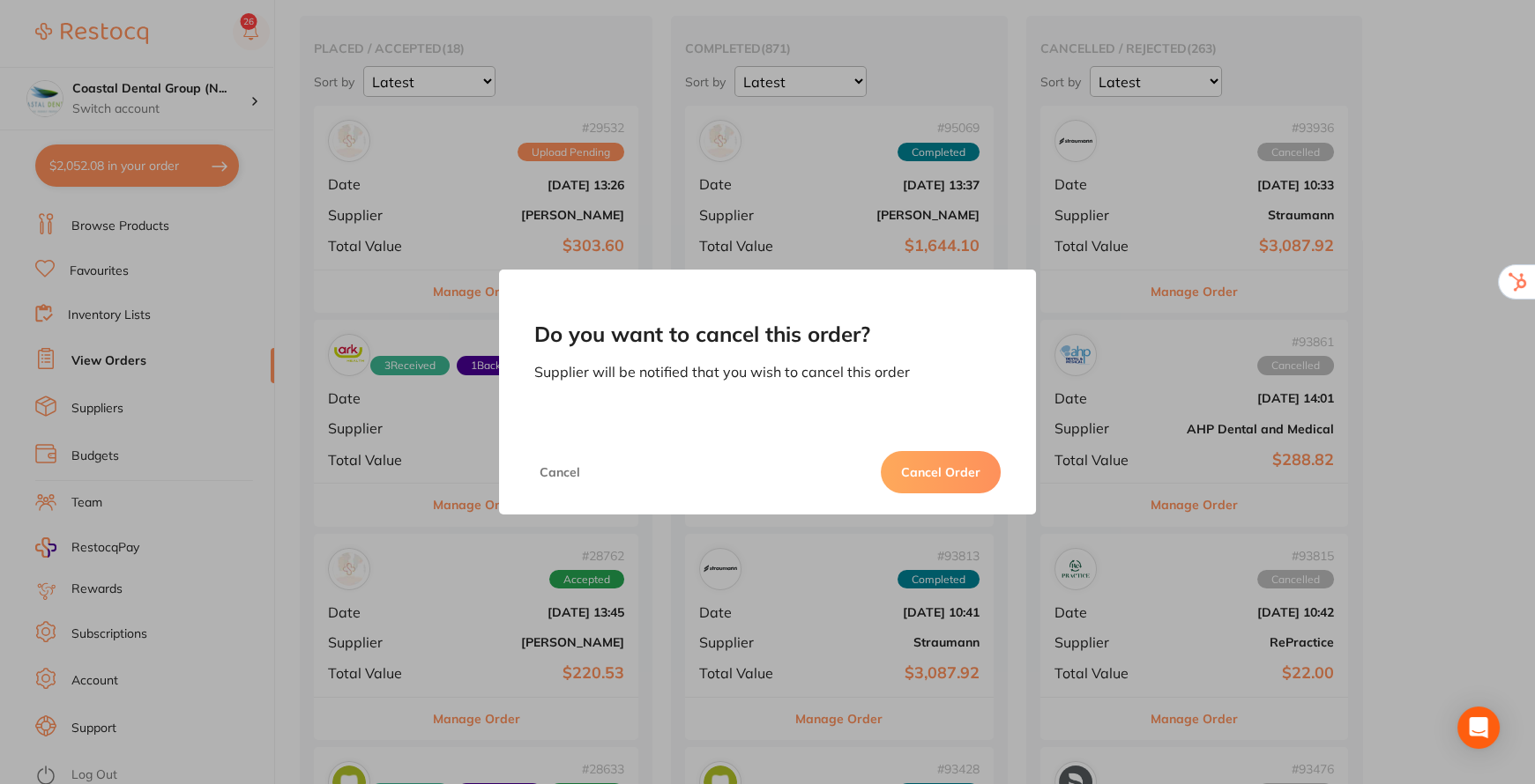
click at [968, 479] on button "Cancel Order" at bounding box center [940, 472] width 120 height 43
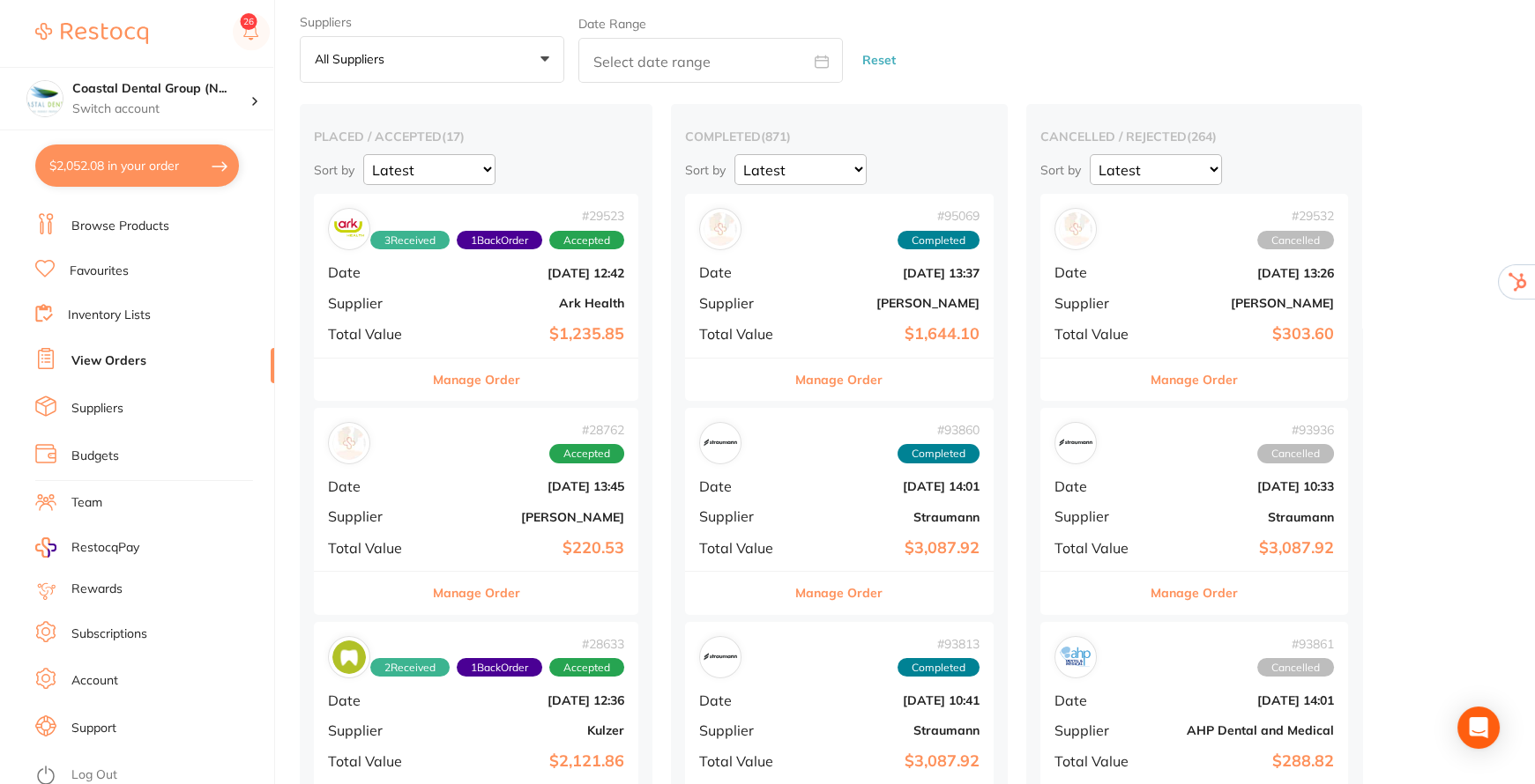
scroll to position [80, 0]
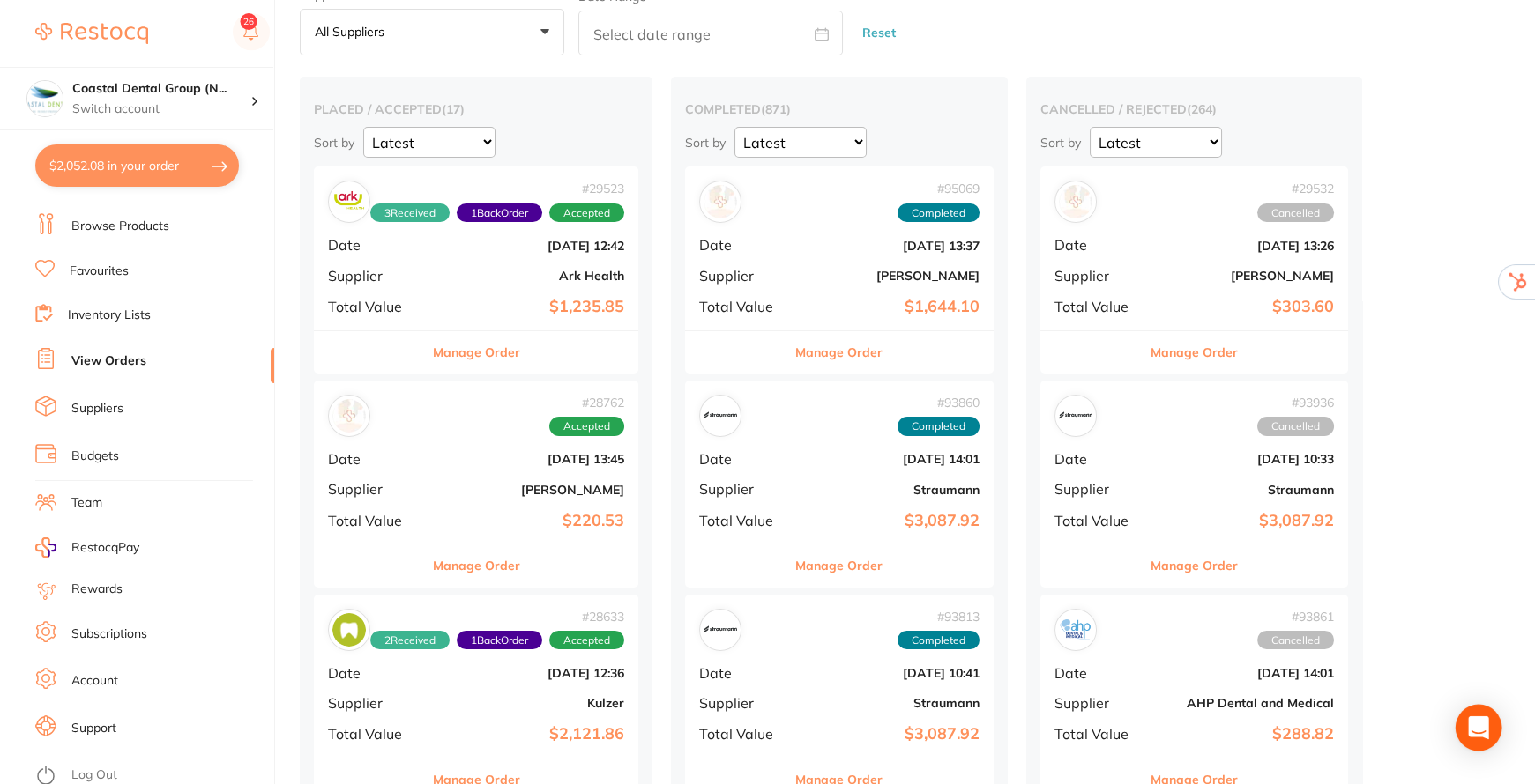
click at [1488, 716] on div "Open Intercom Messenger" at bounding box center [1478, 728] width 47 height 47
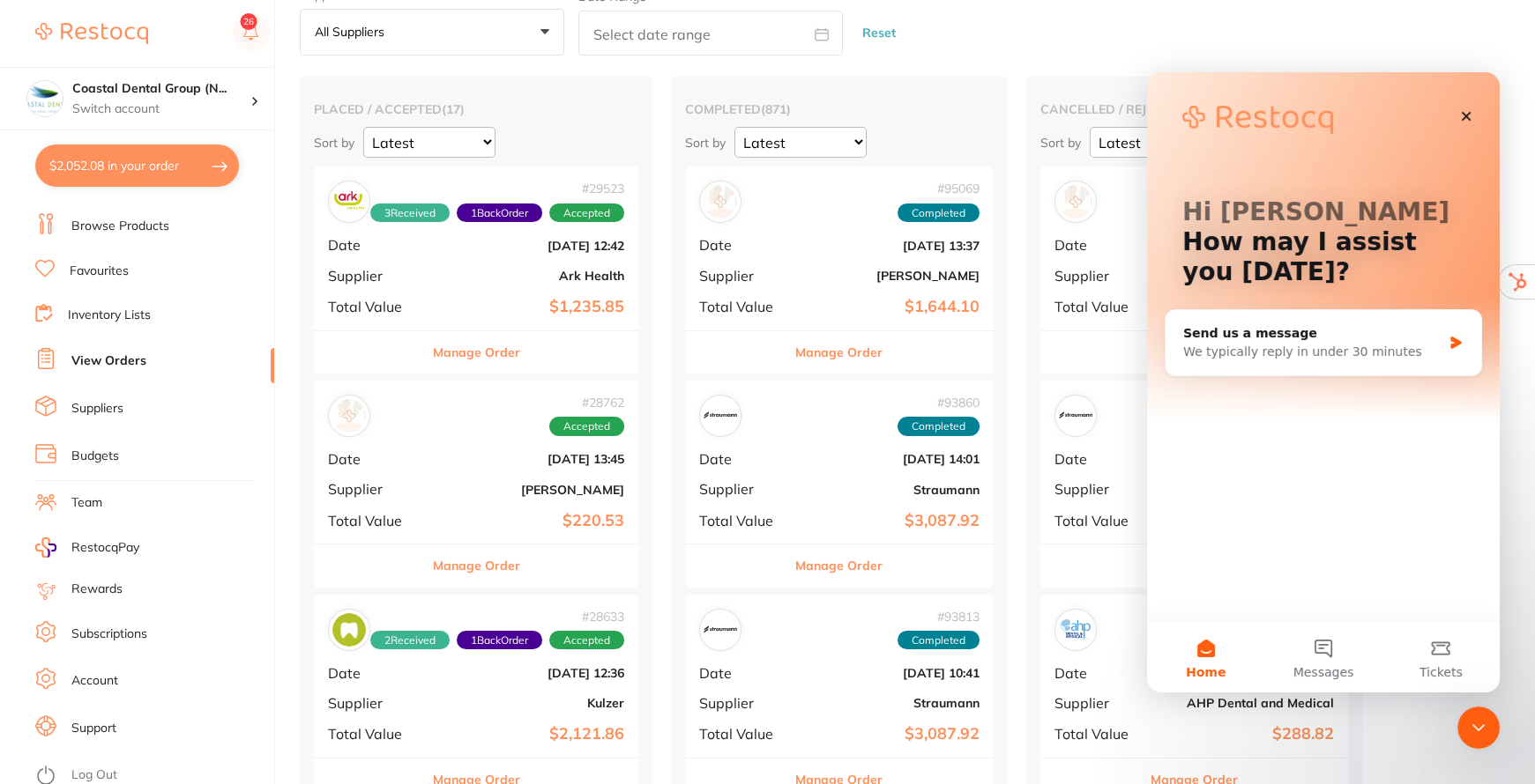
scroll to position [0, 0]
click at [1464, 118] on icon "Close" at bounding box center [1466, 116] width 10 height 10
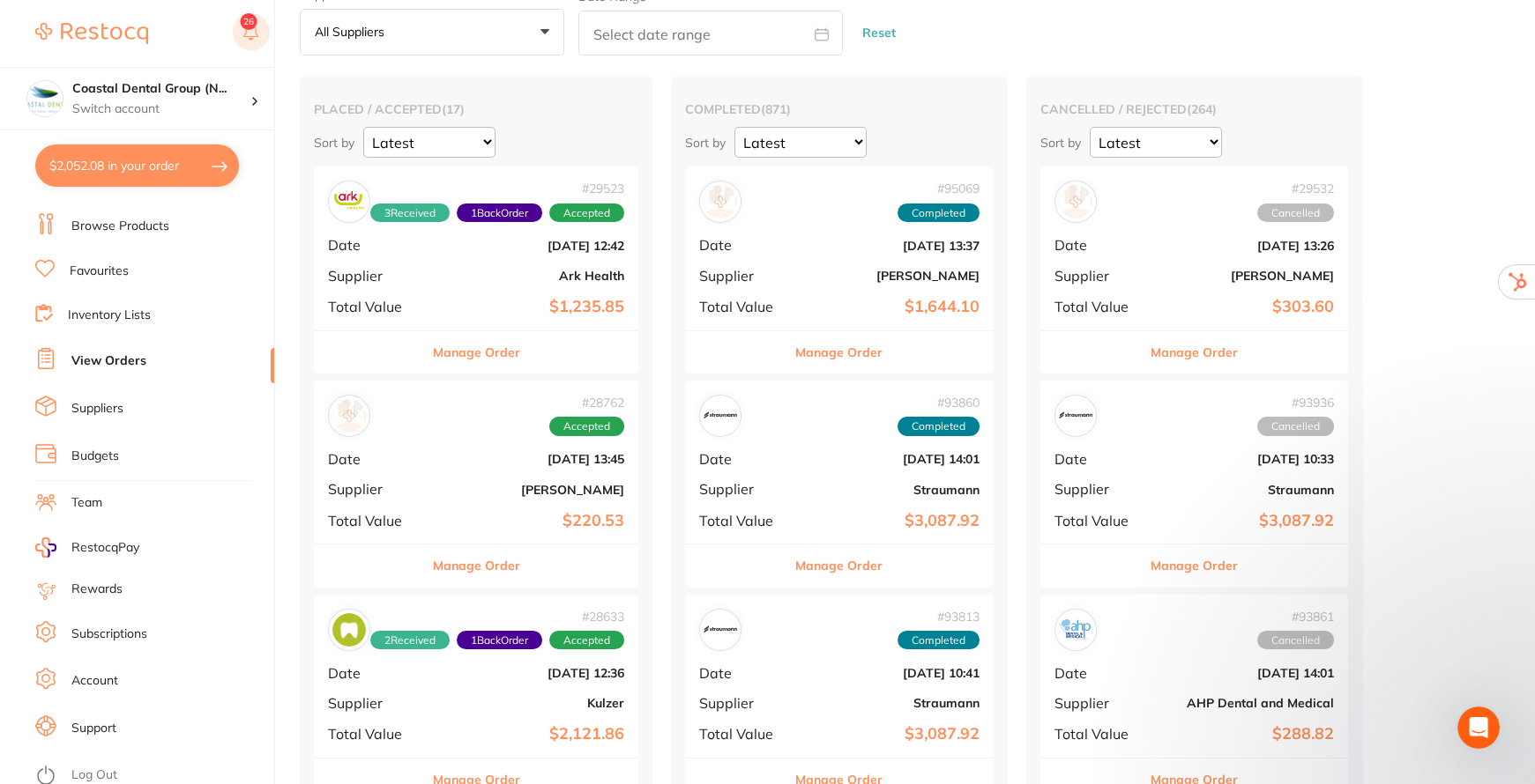
click at [248, 31] on rect at bounding box center [252, 32] width 37 height 37
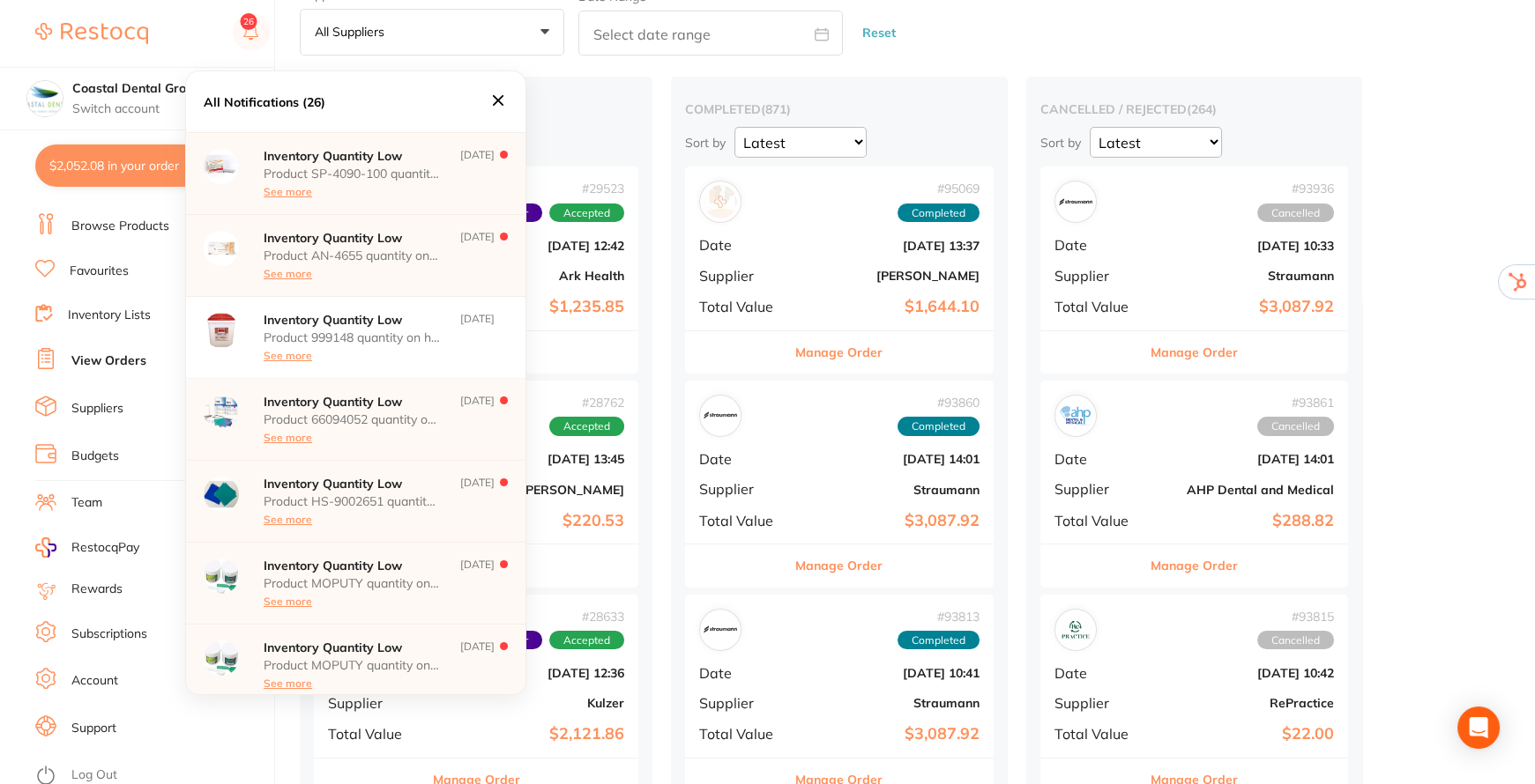
click at [500, 102] on icon at bounding box center [498, 100] width 11 height 11
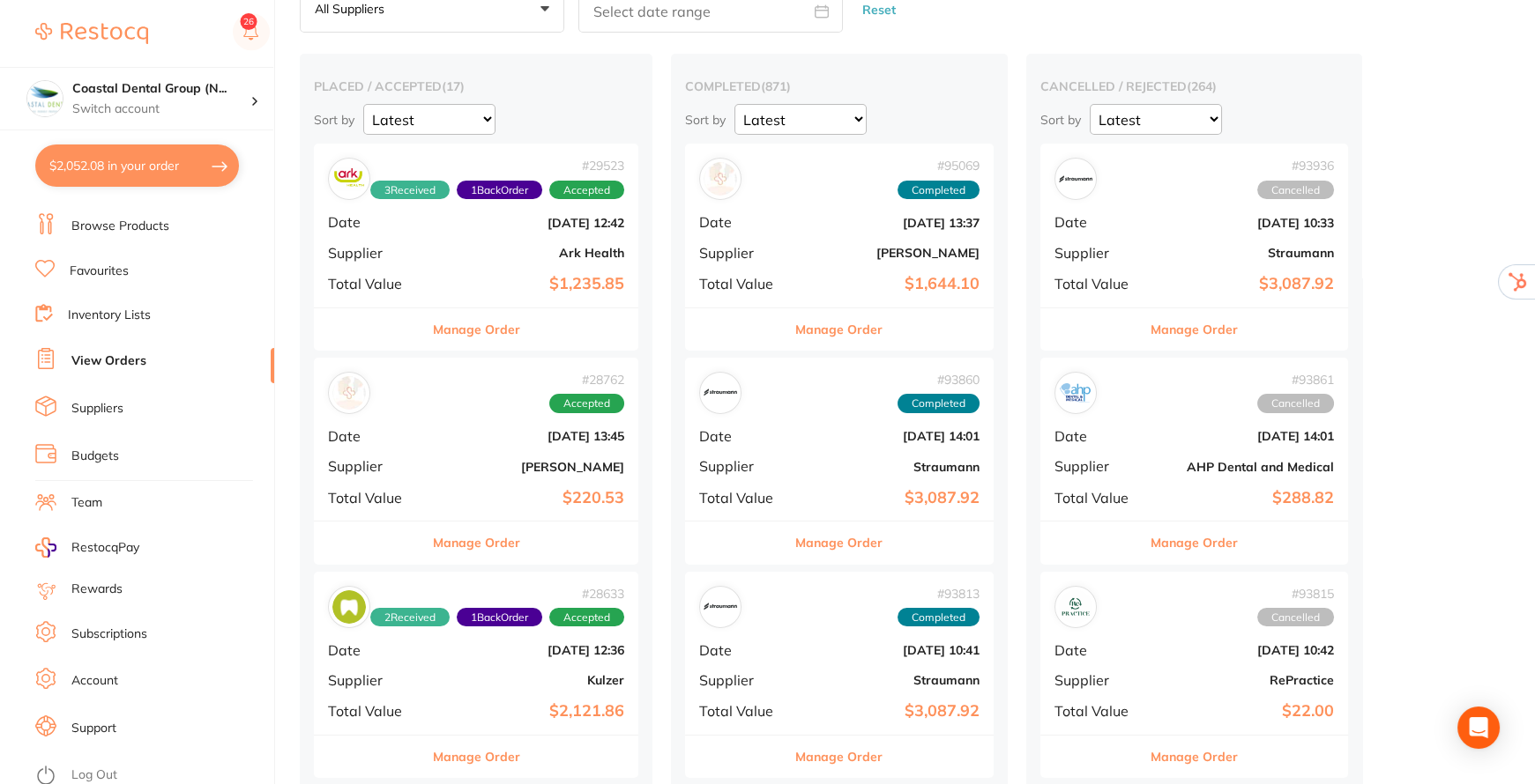
scroll to position [80, 0]
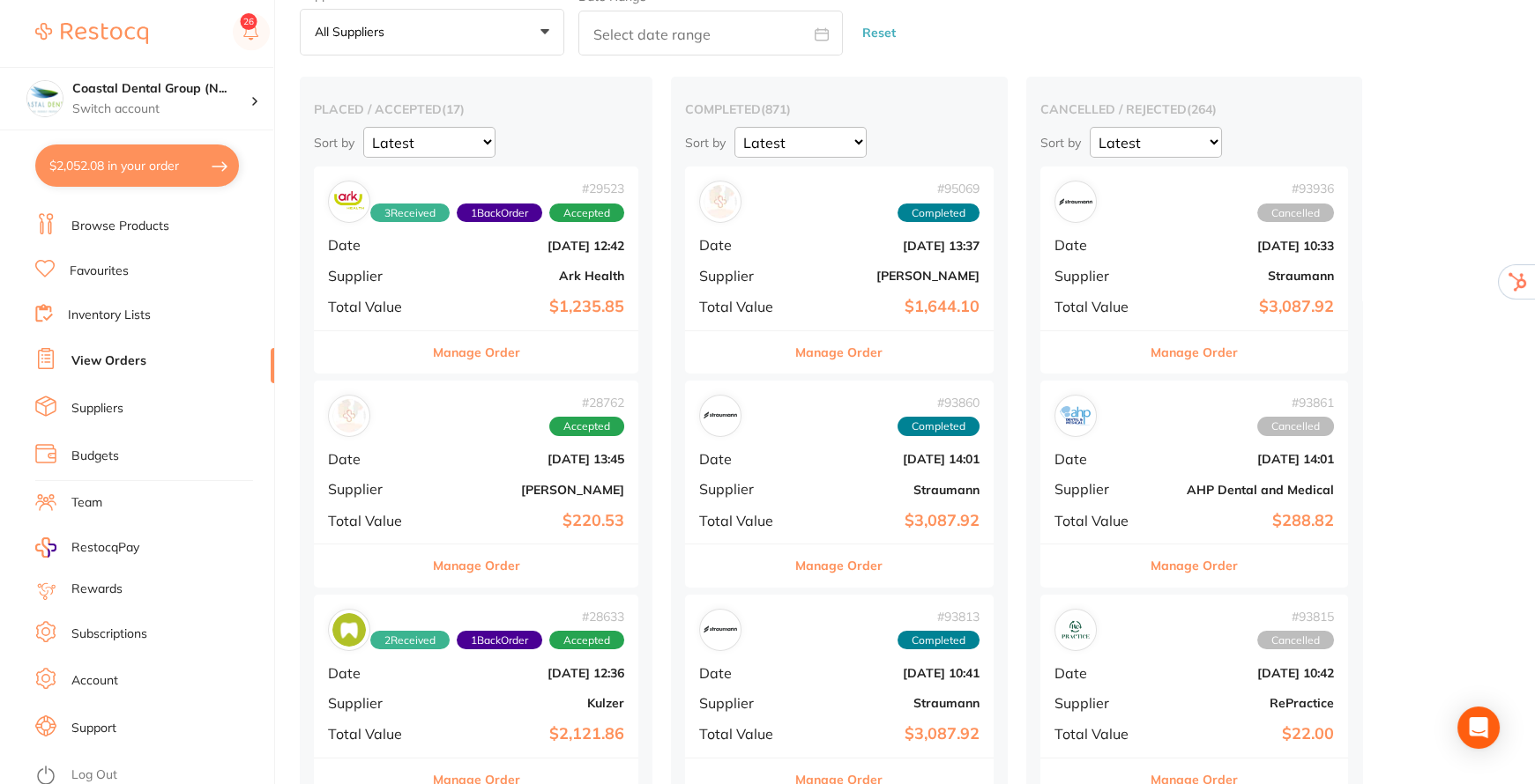
click at [476, 346] on button "Manage Order" at bounding box center [476, 353] width 87 height 43
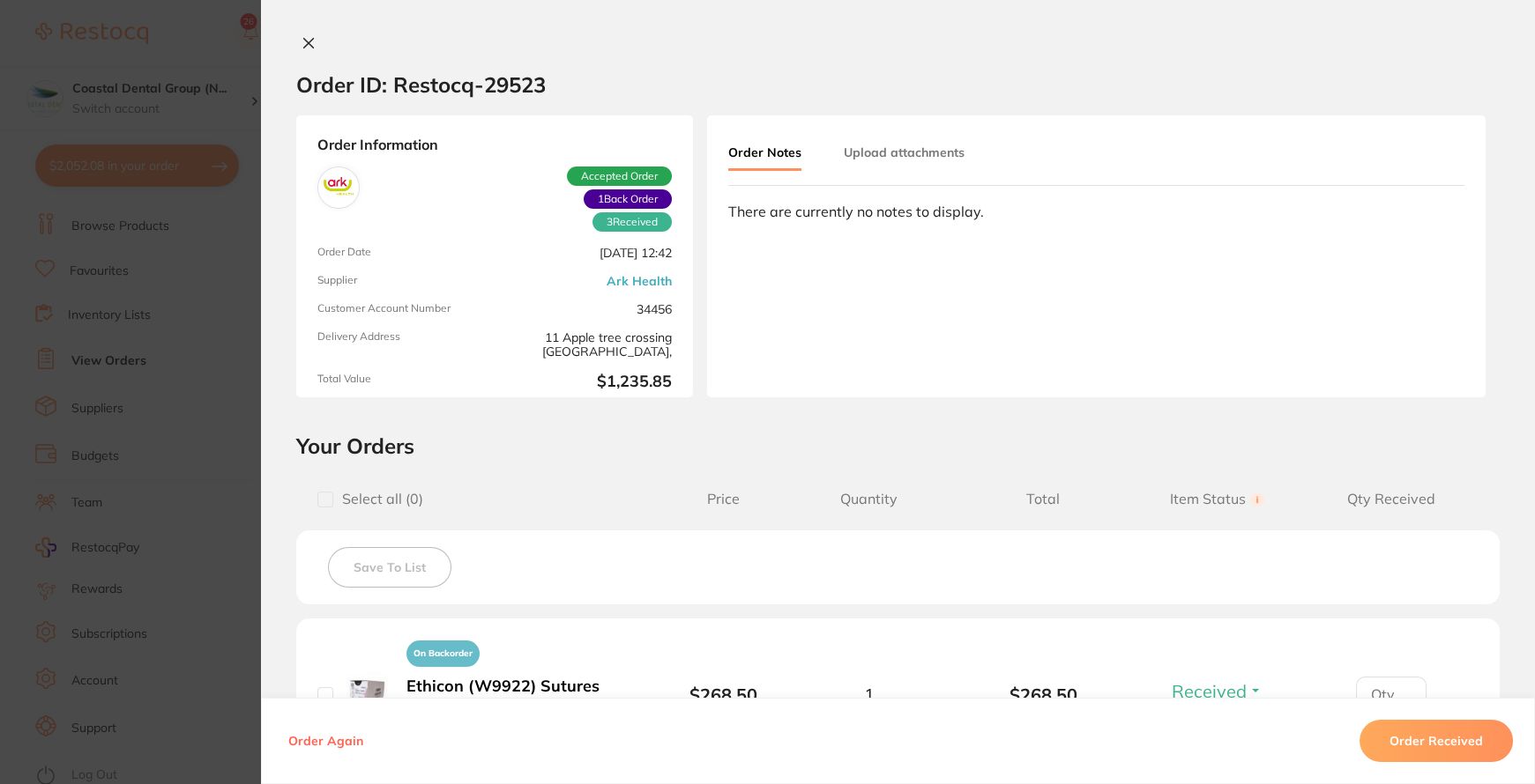
click at [301, 38] on icon at bounding box center [308, 43] width 14 height 14
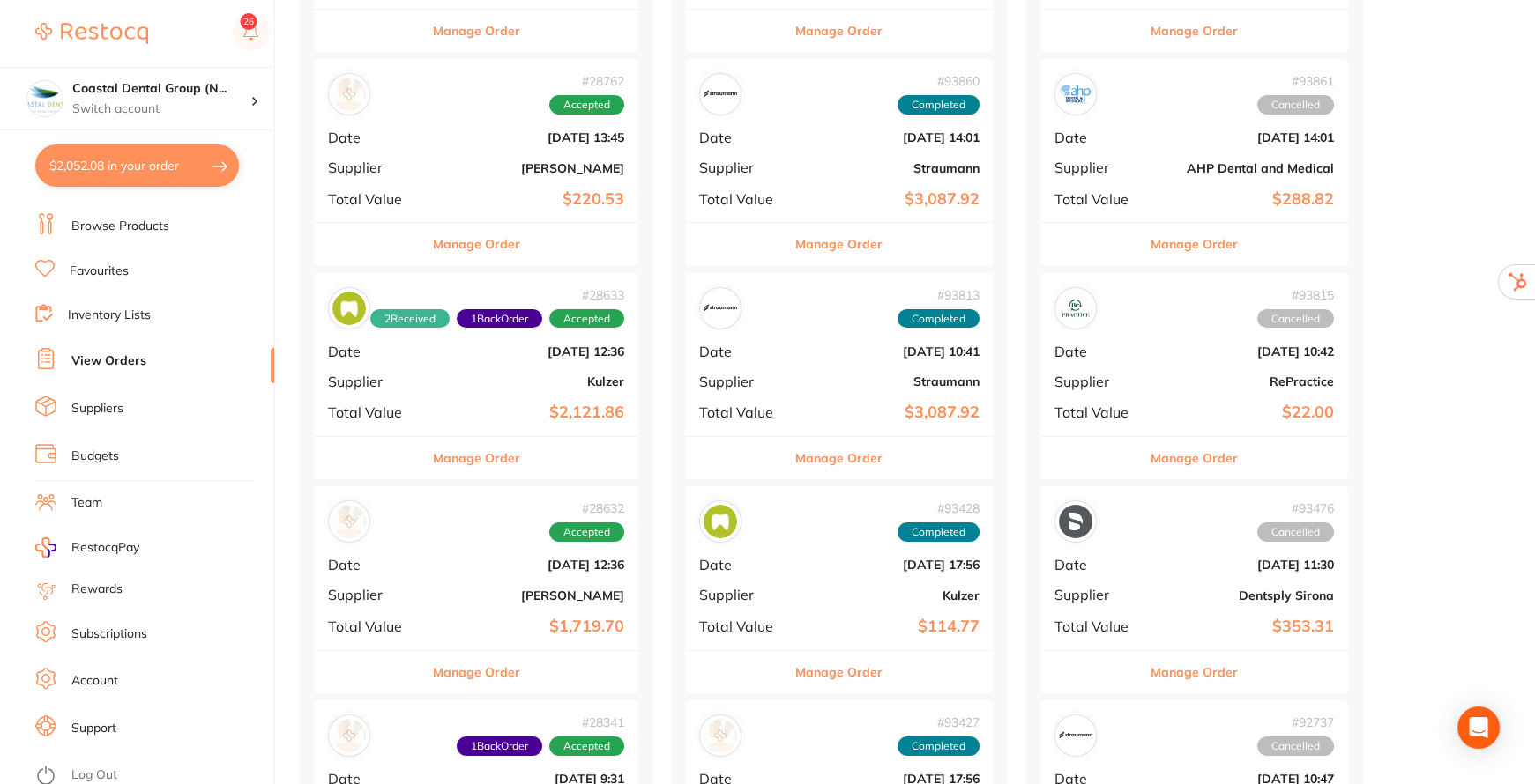
scroll to position [561, 0]
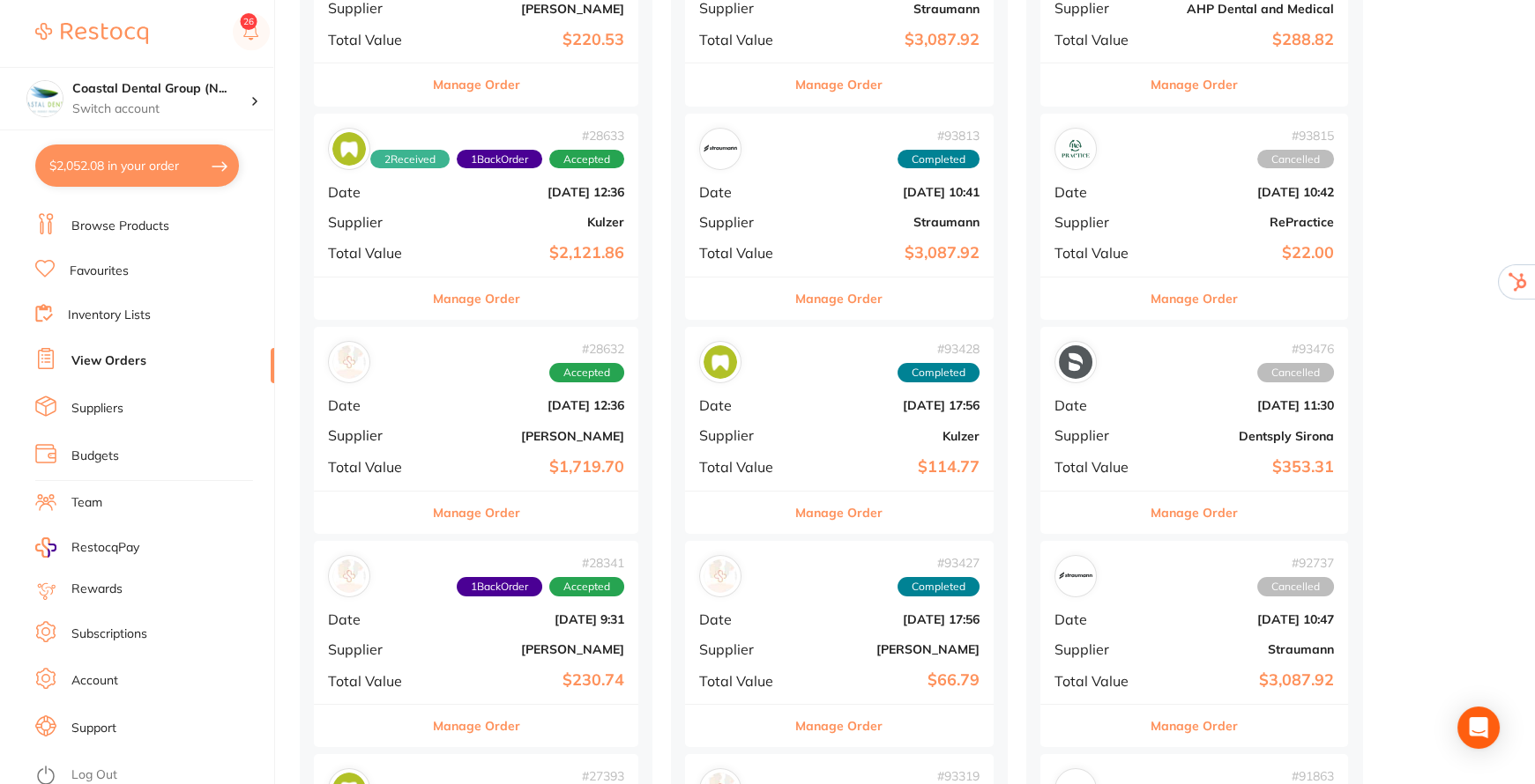
click at [102, 311] on link "Inventory Lists" at bounding box center [109, 315] width 82 height 18
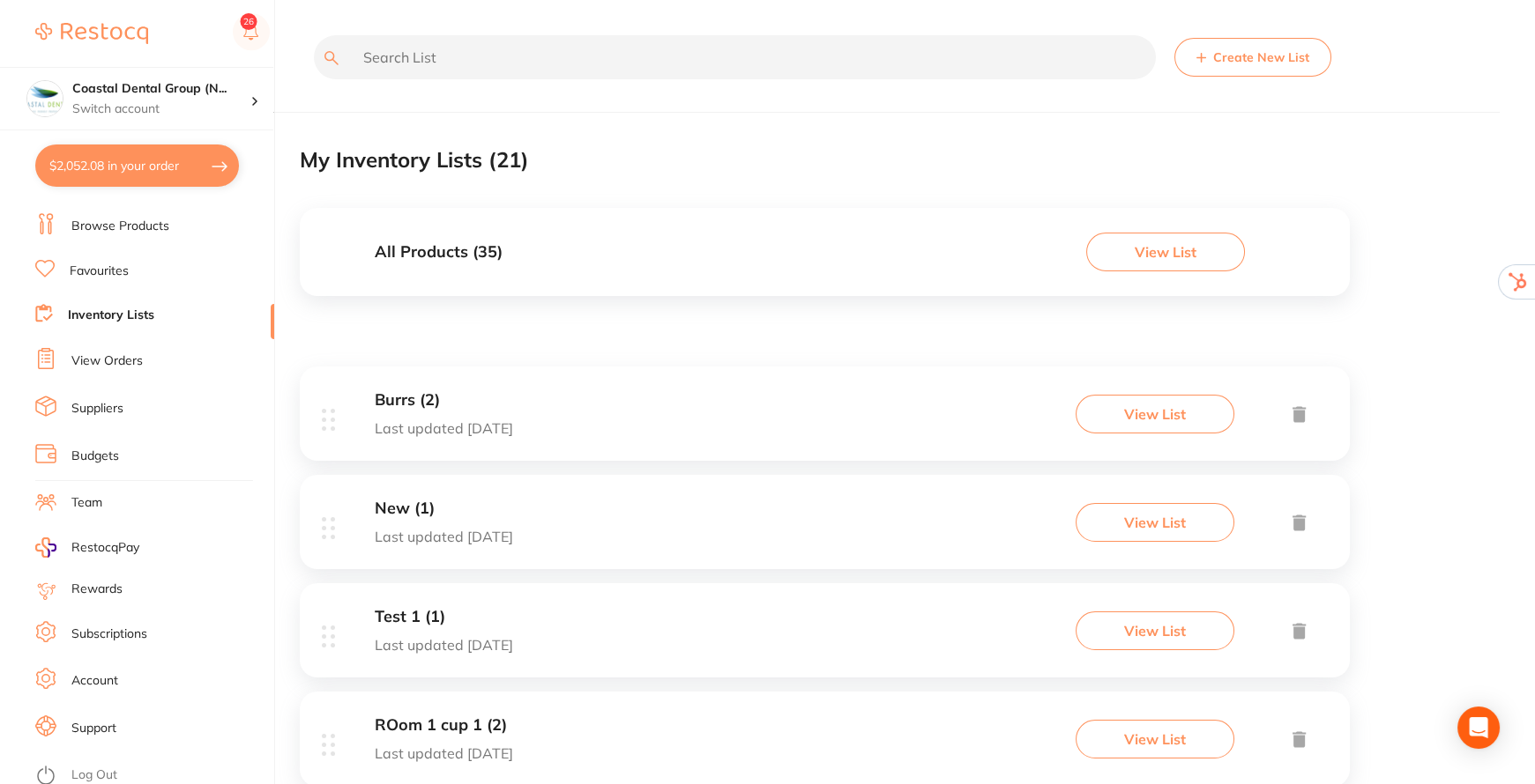
click at [107, 263] on link "Favourites" at bounding box center [99, 271] width 59 height 18
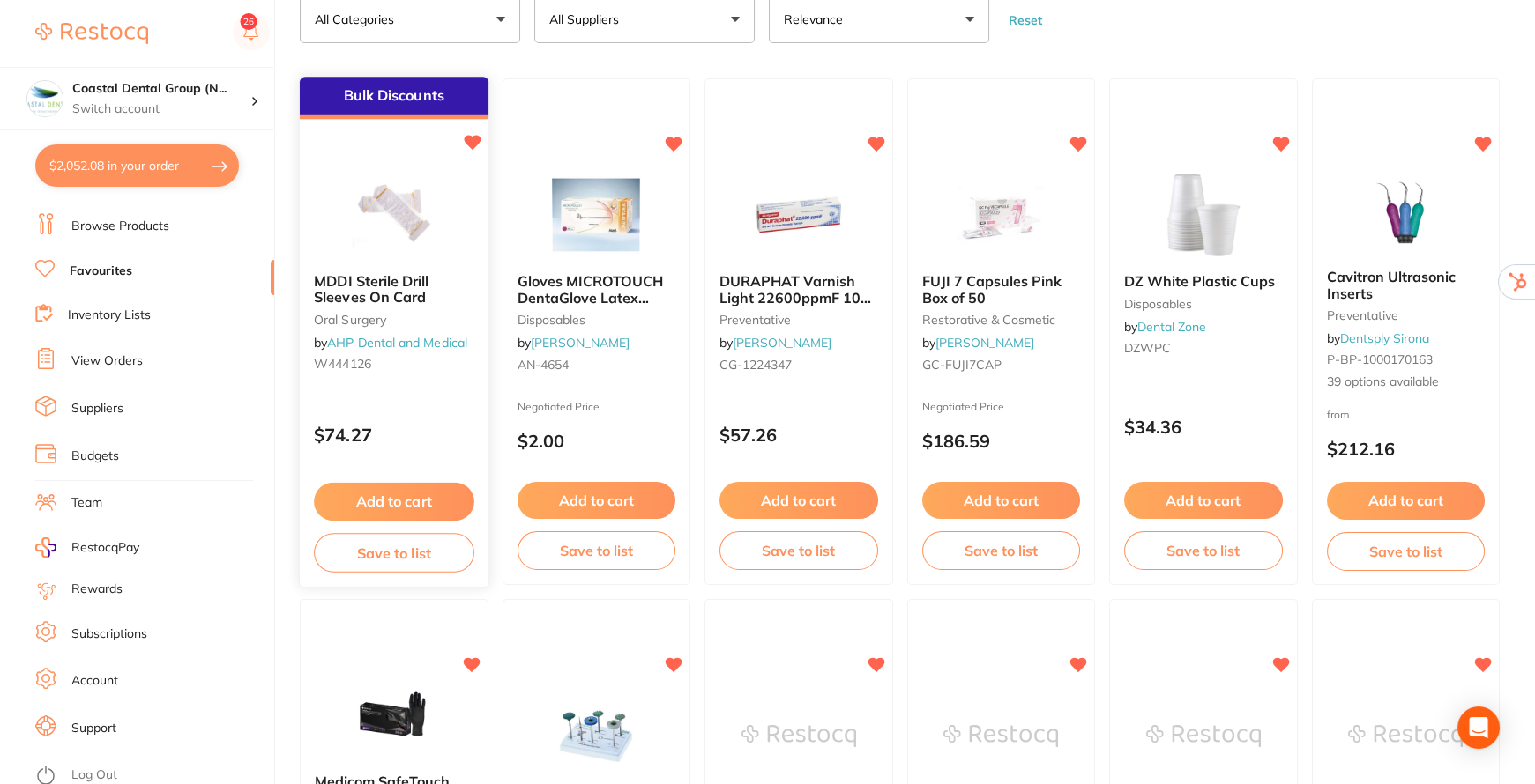
scroll to position [159, 0]
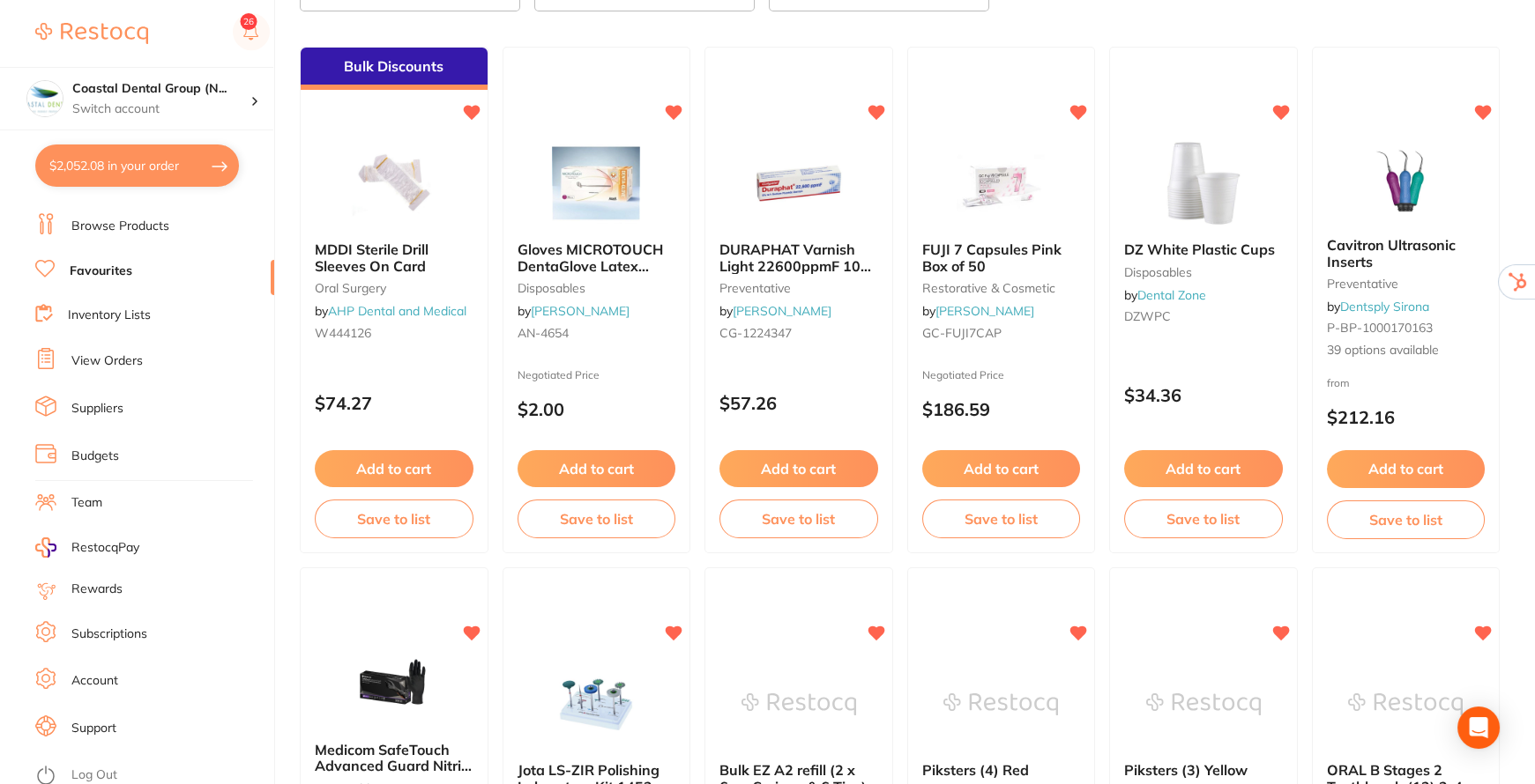
click at [78, 490] on li "Team" at bounding box center [155, 503] width 239 height 27
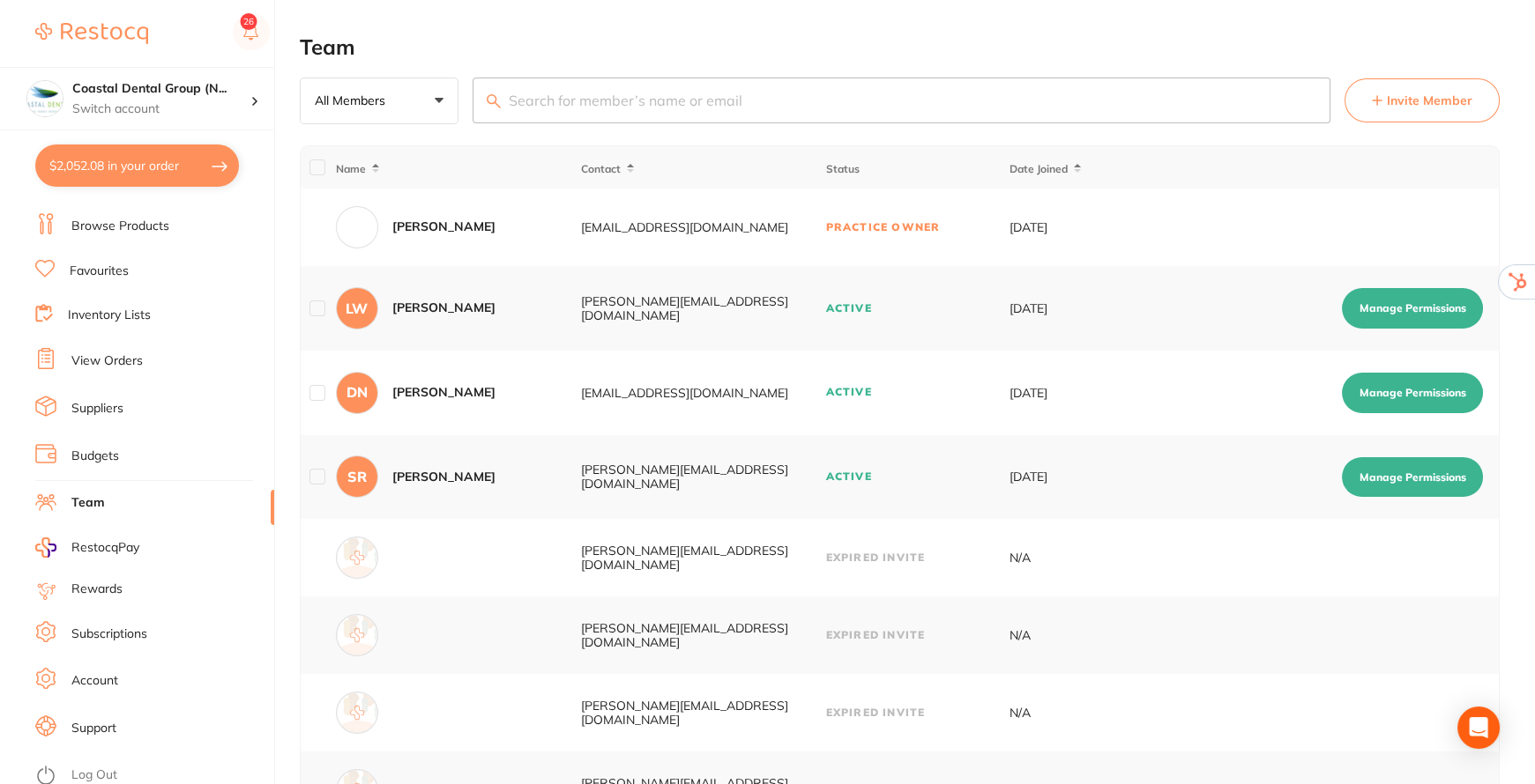
click at [1423, 305] on button "Manage Permissions" at bounding box center [1412, 308] width 141 height 41
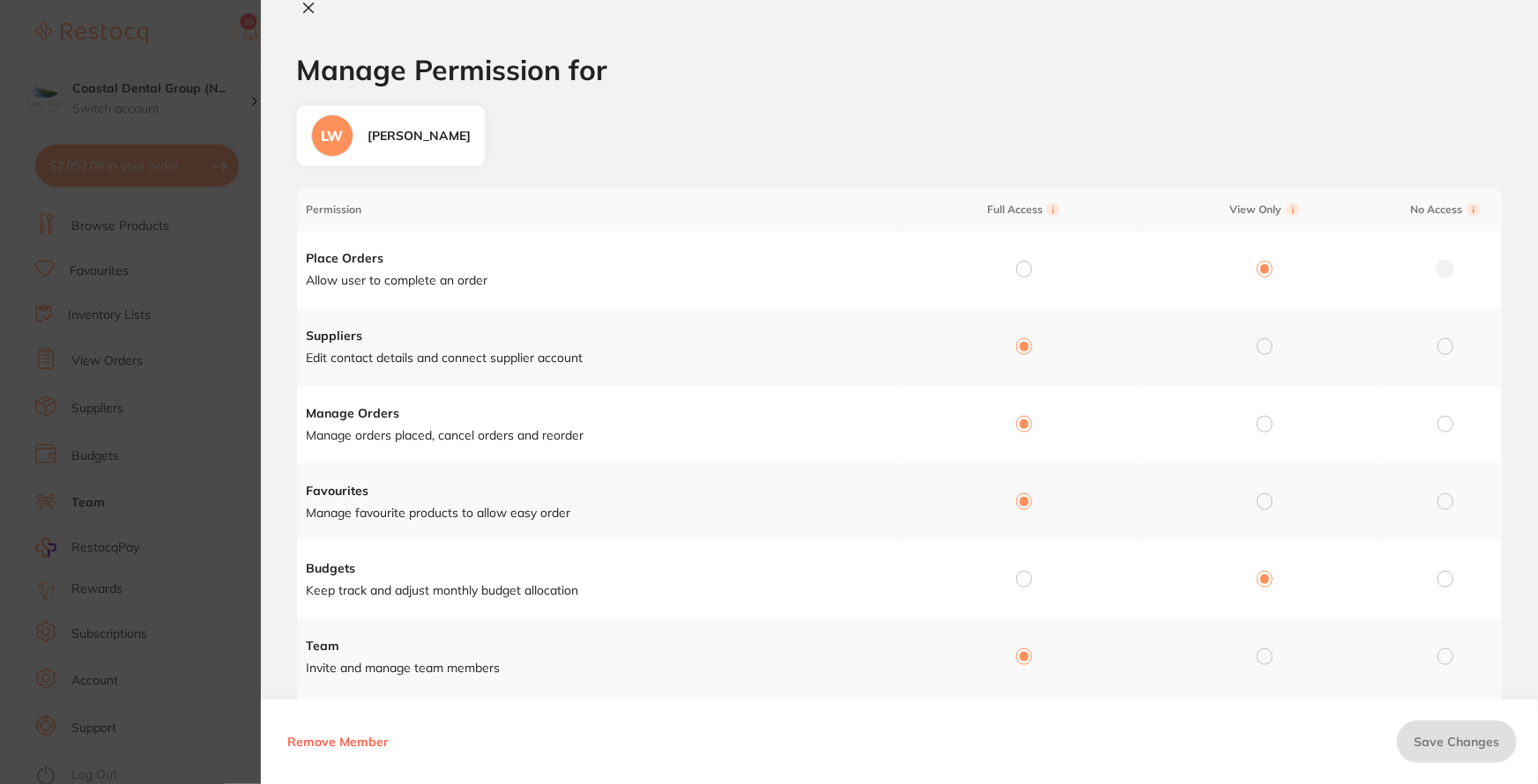
click at [310, 16] on button at bounding box center [308, 9] width 25 height 19
checkbox input "false"
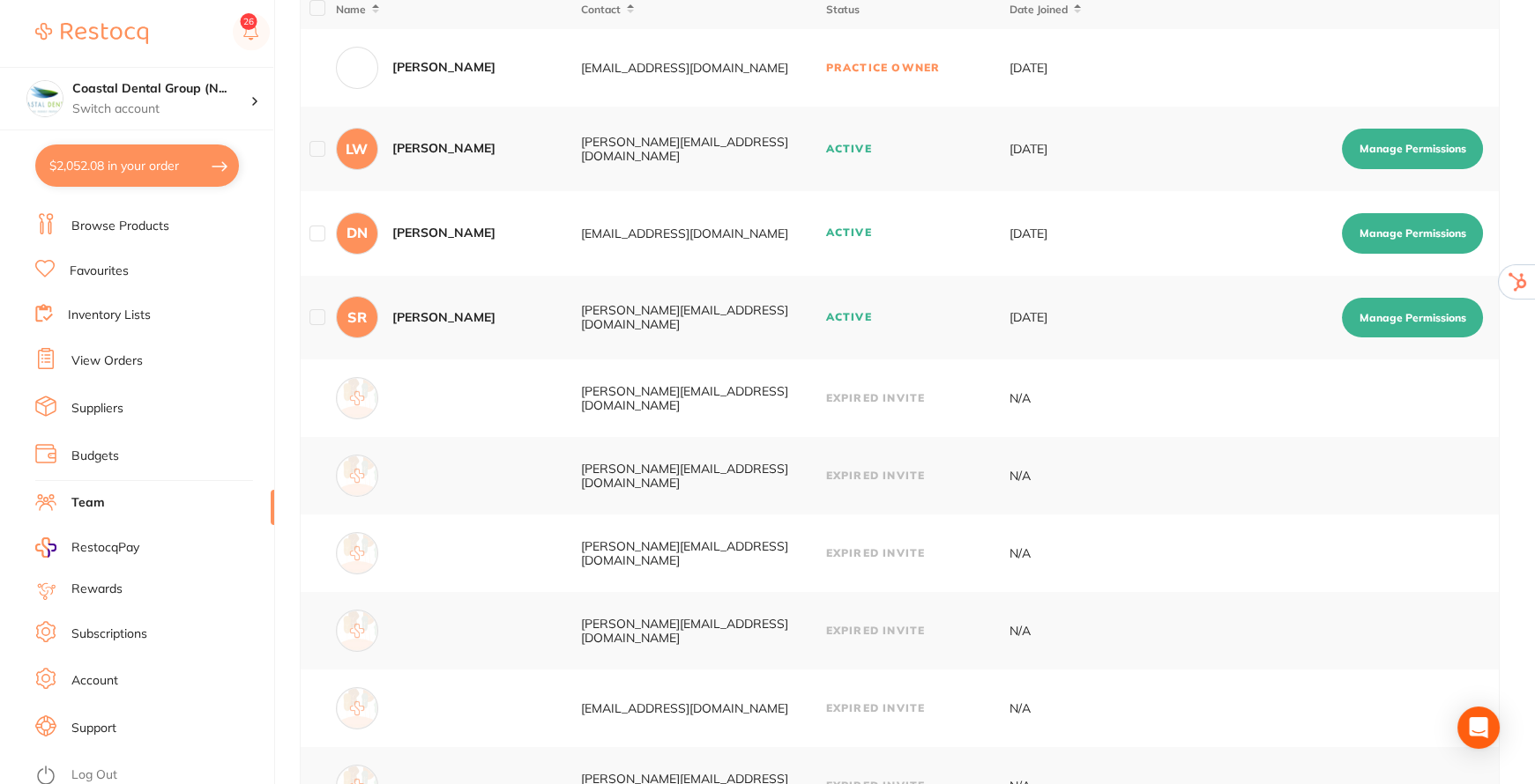
click at [114, 159] on button "$2,052.08 in your order" at bounding box center [137, 166] width 204 height 43
checkbox input "true"
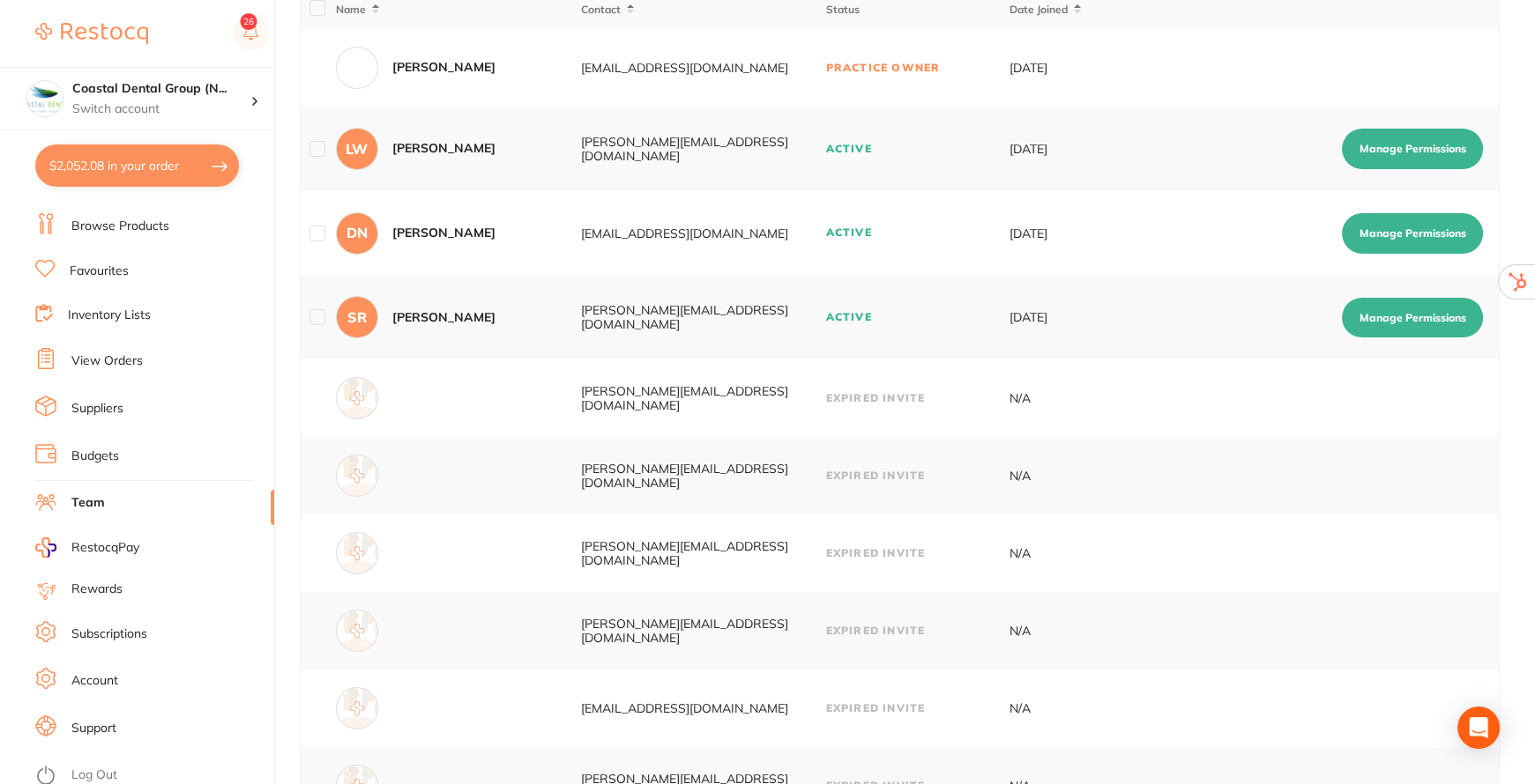
checkbox input "true"
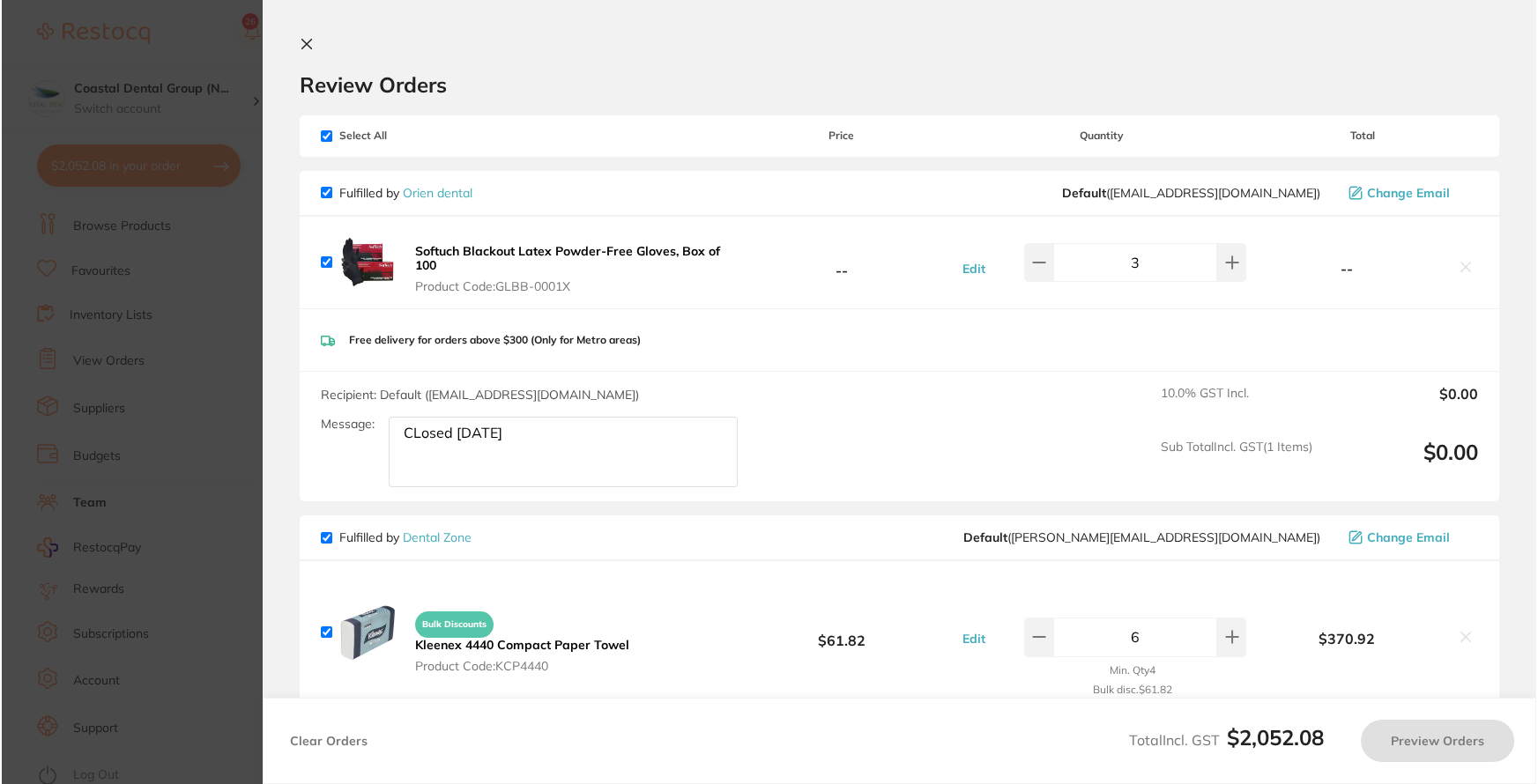
scroll to position [0, 0]
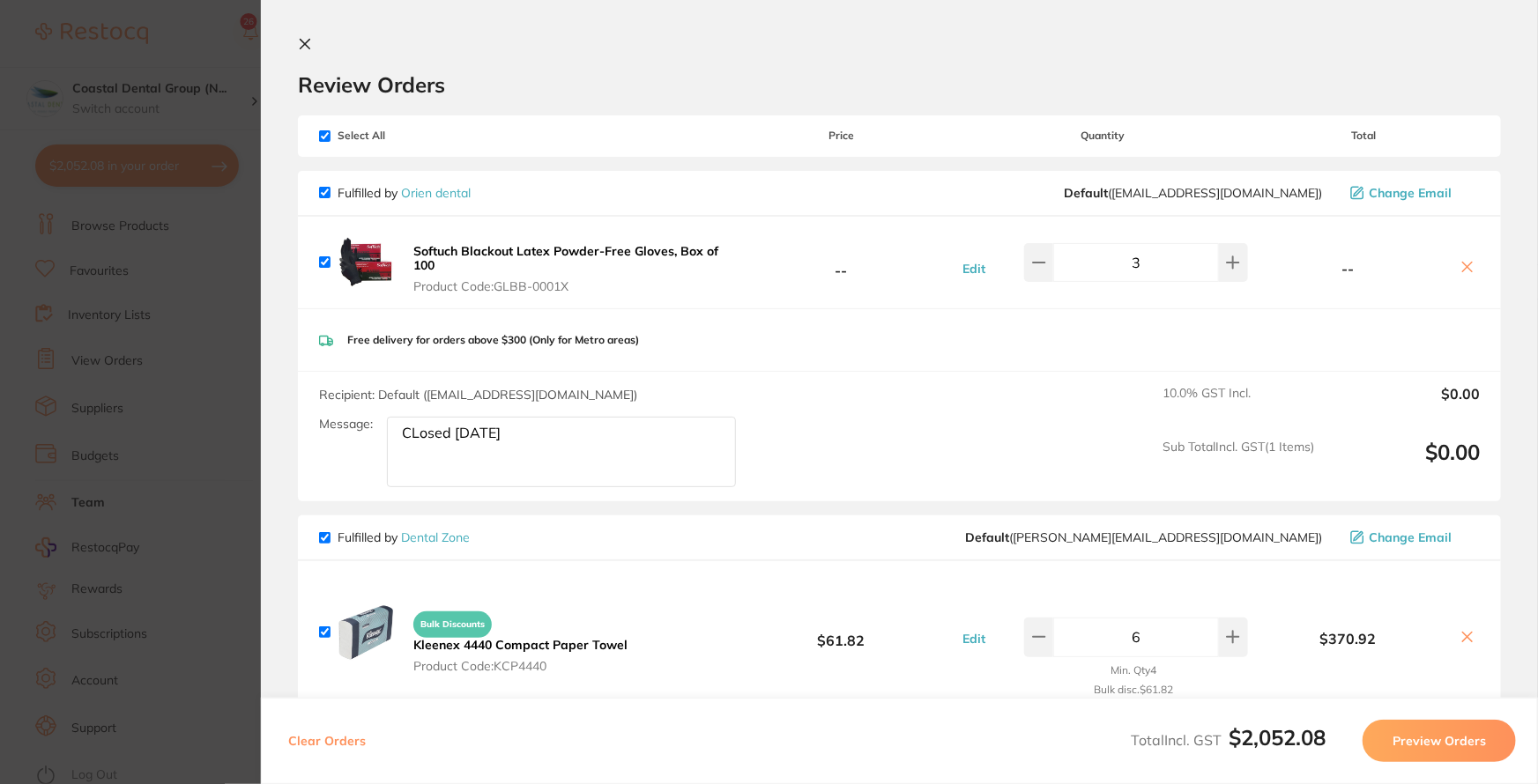
click at [301, 49] on icon at bounding box center [305, 44] width 14 height 14
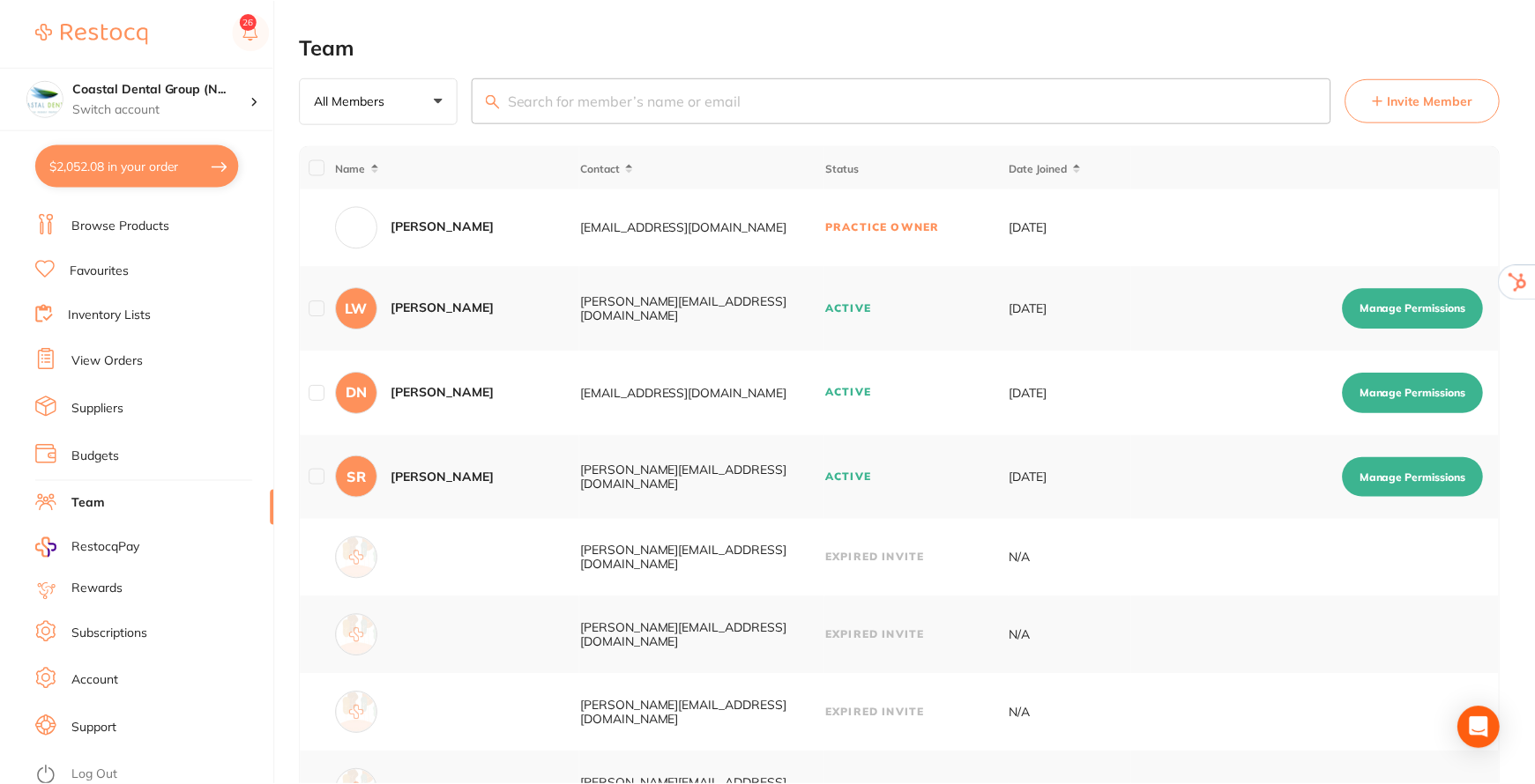
scroll to position [159, 0]
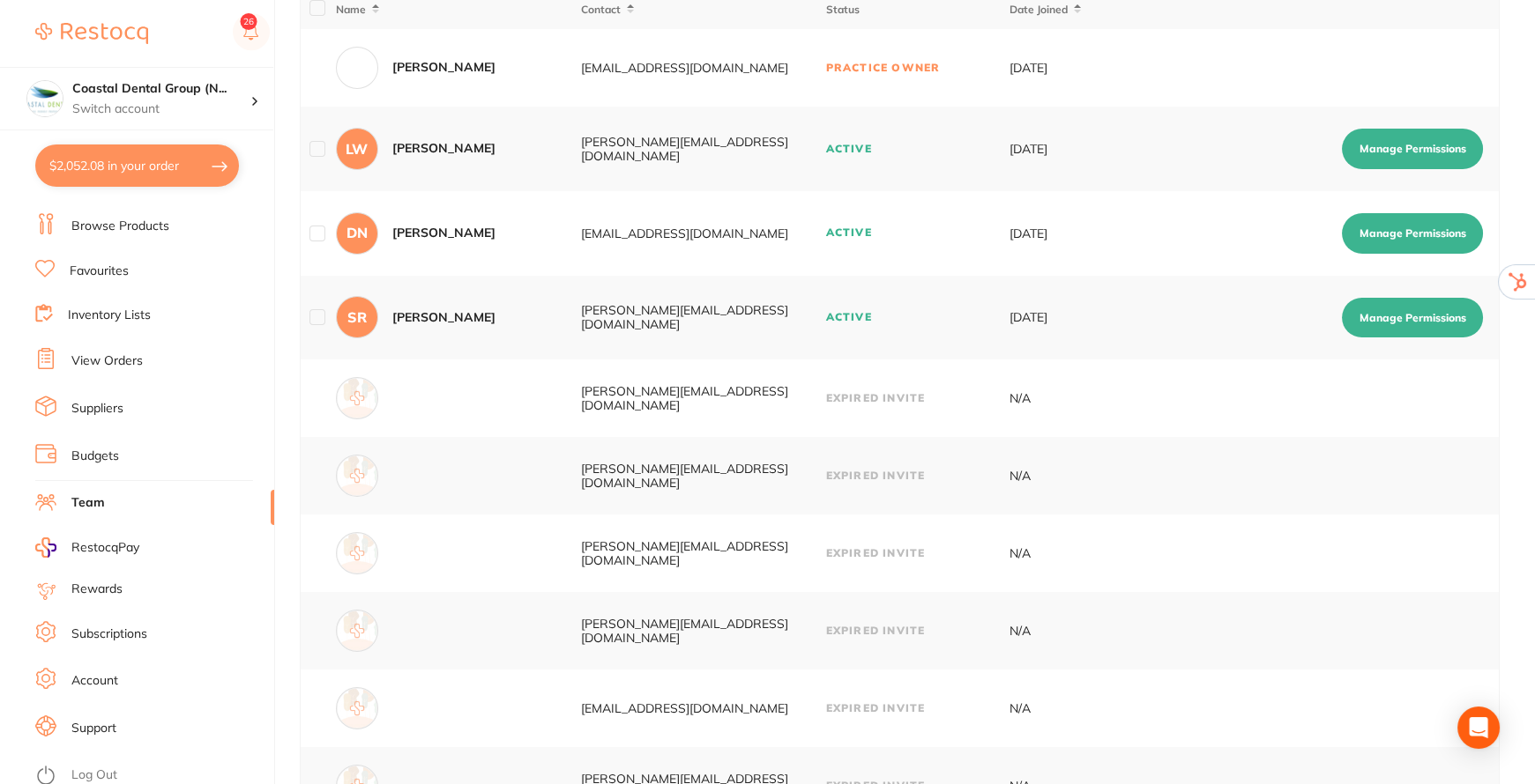
click at [123, 315] on link "Inventory Lists" at bounding box center [109, 315] width 82 height 18
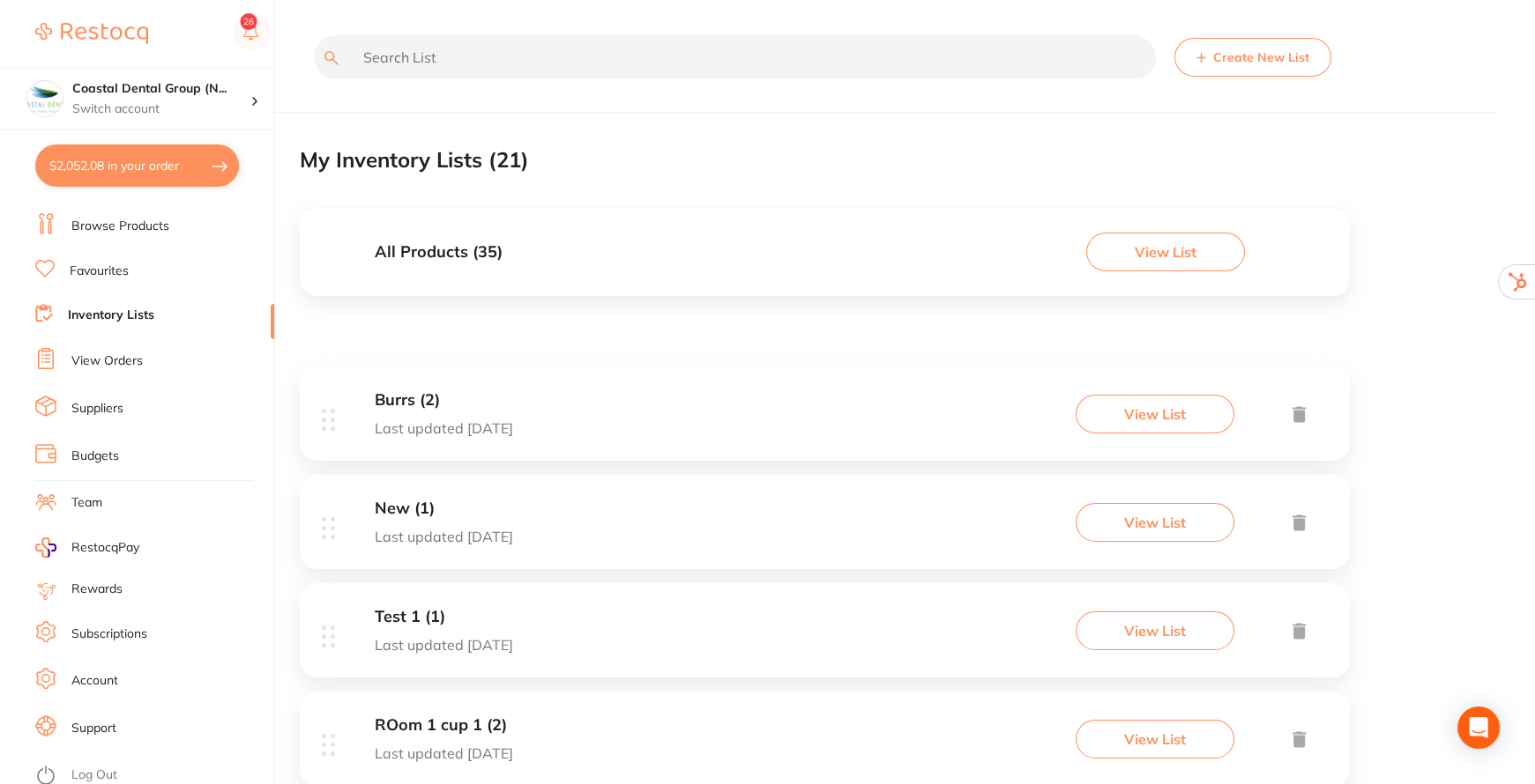
click at [1179, 261] on button "View List" at bounding box center [1165, 252] width 159 height 39
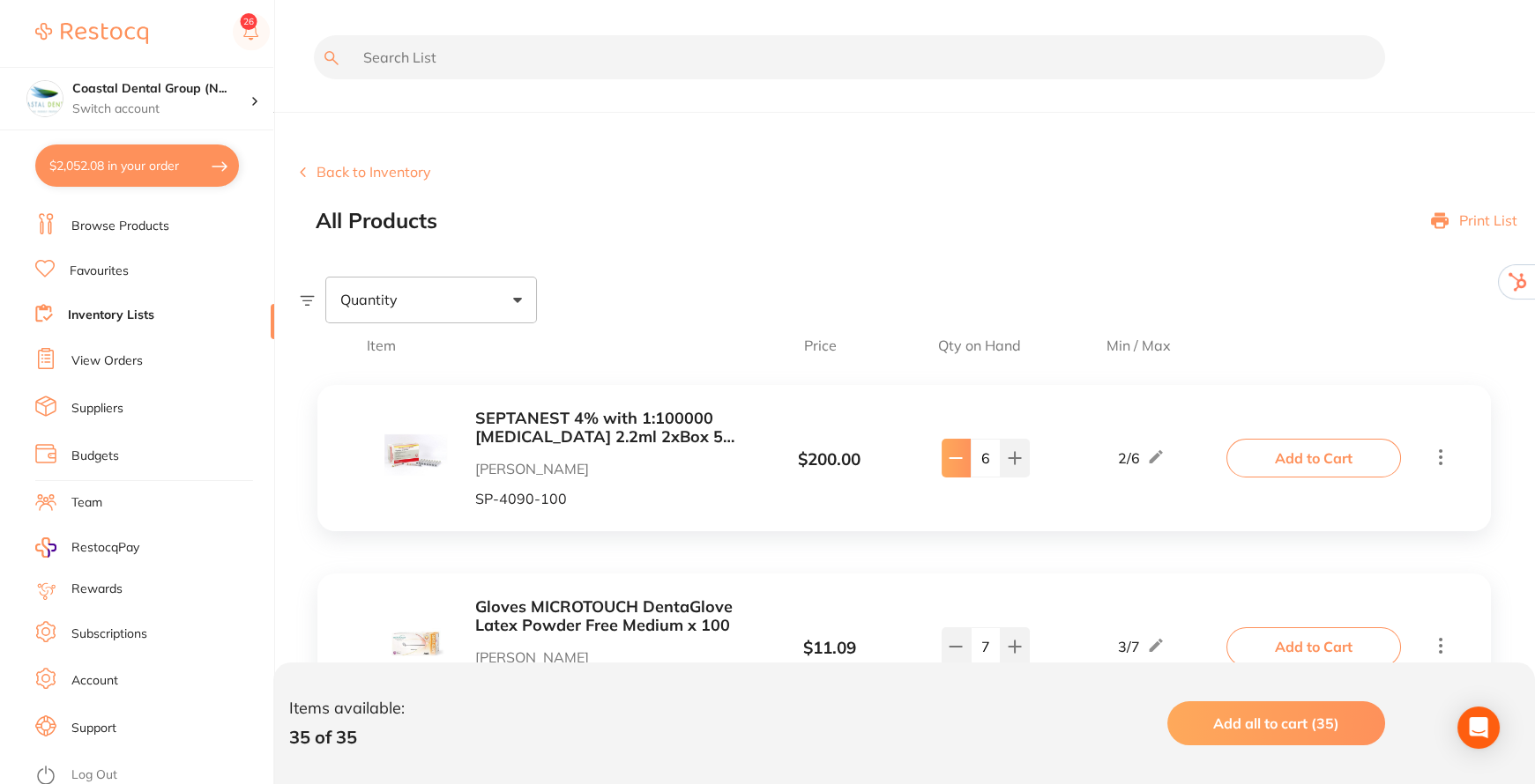
click at [951, 465] on button at bounding box center [955, 458] width 29 height 39
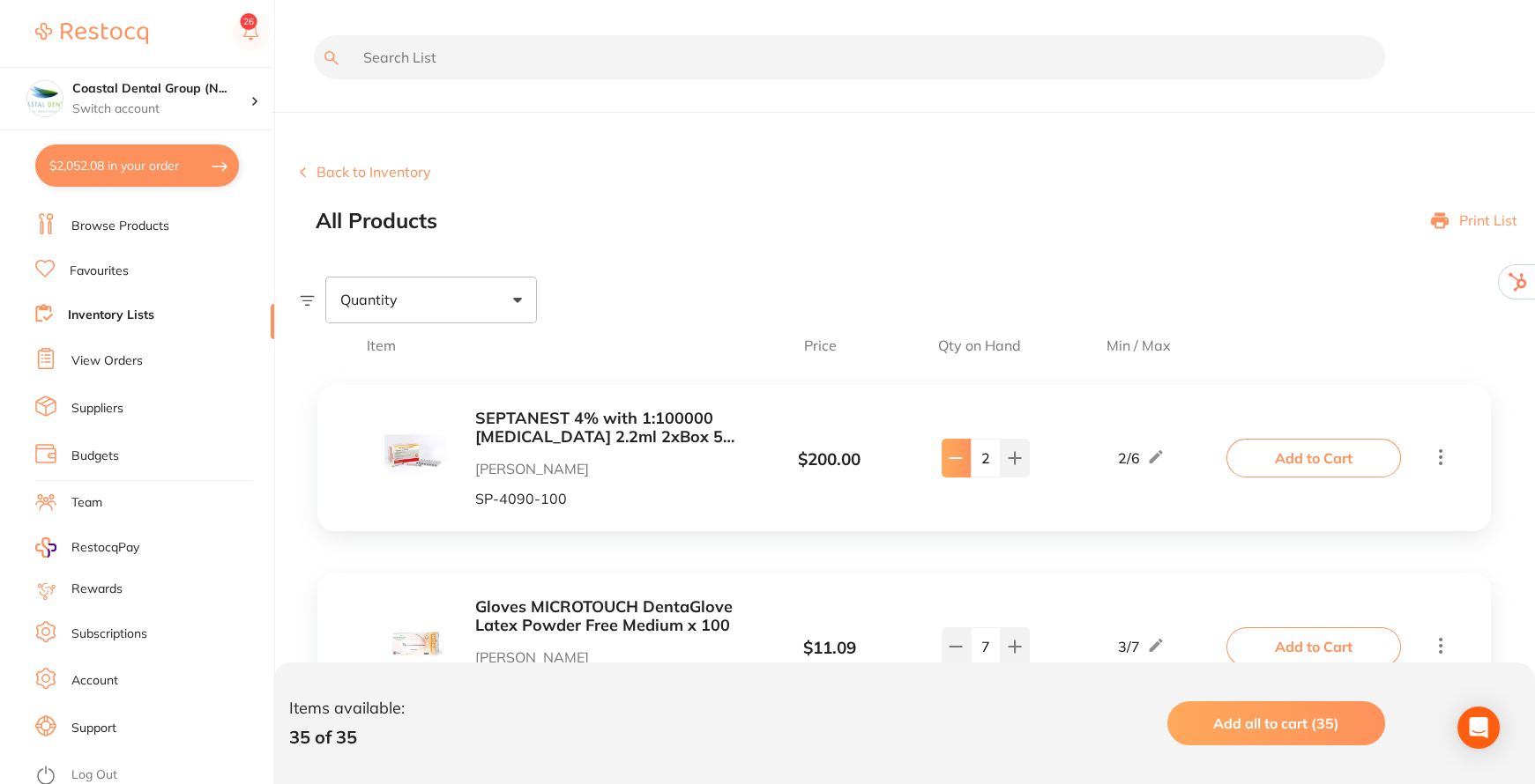
type input "1"
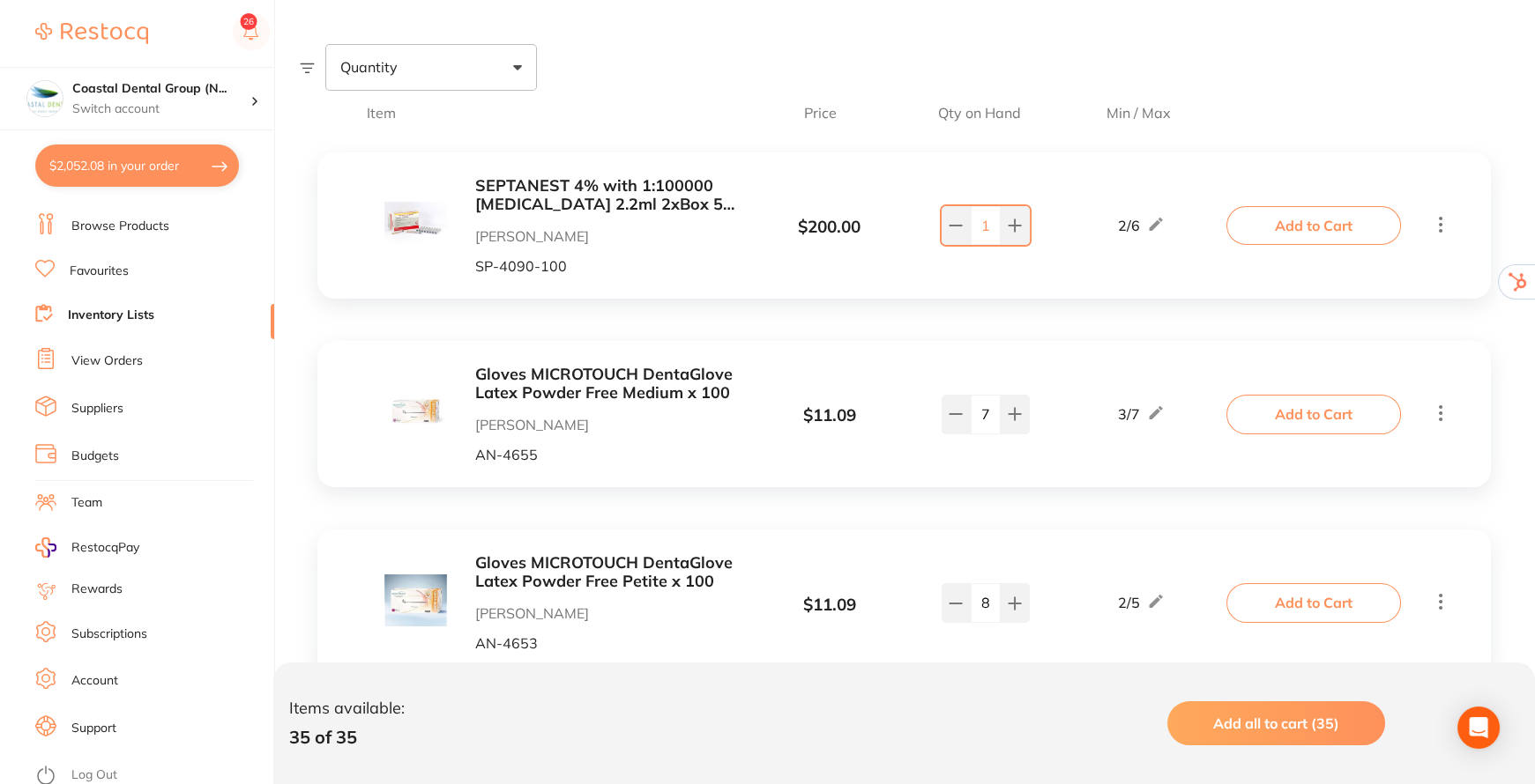
scroll to position [240, 0]
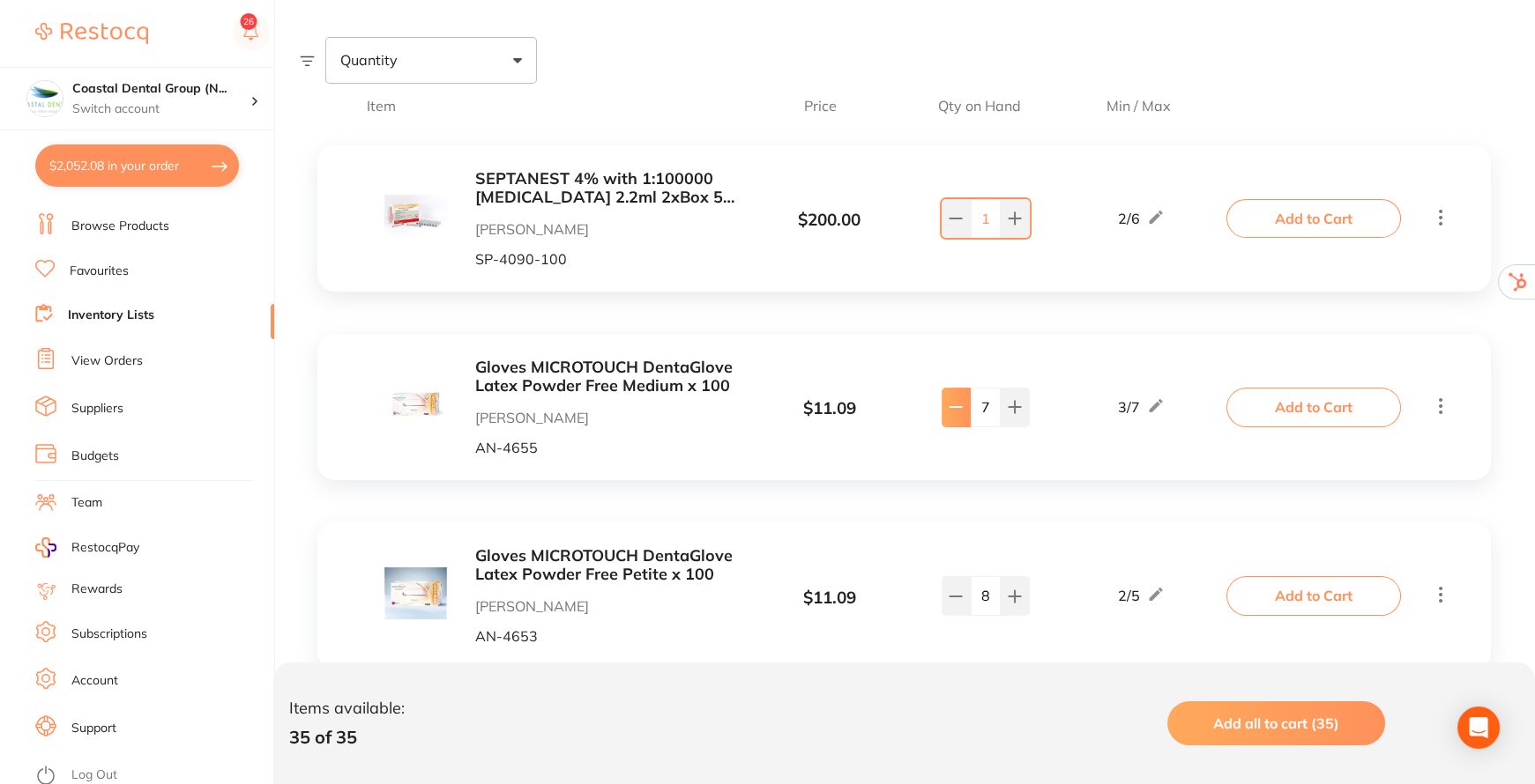
click at [959, 409] on icon at bounding box center [955, 408] width 14 height 14
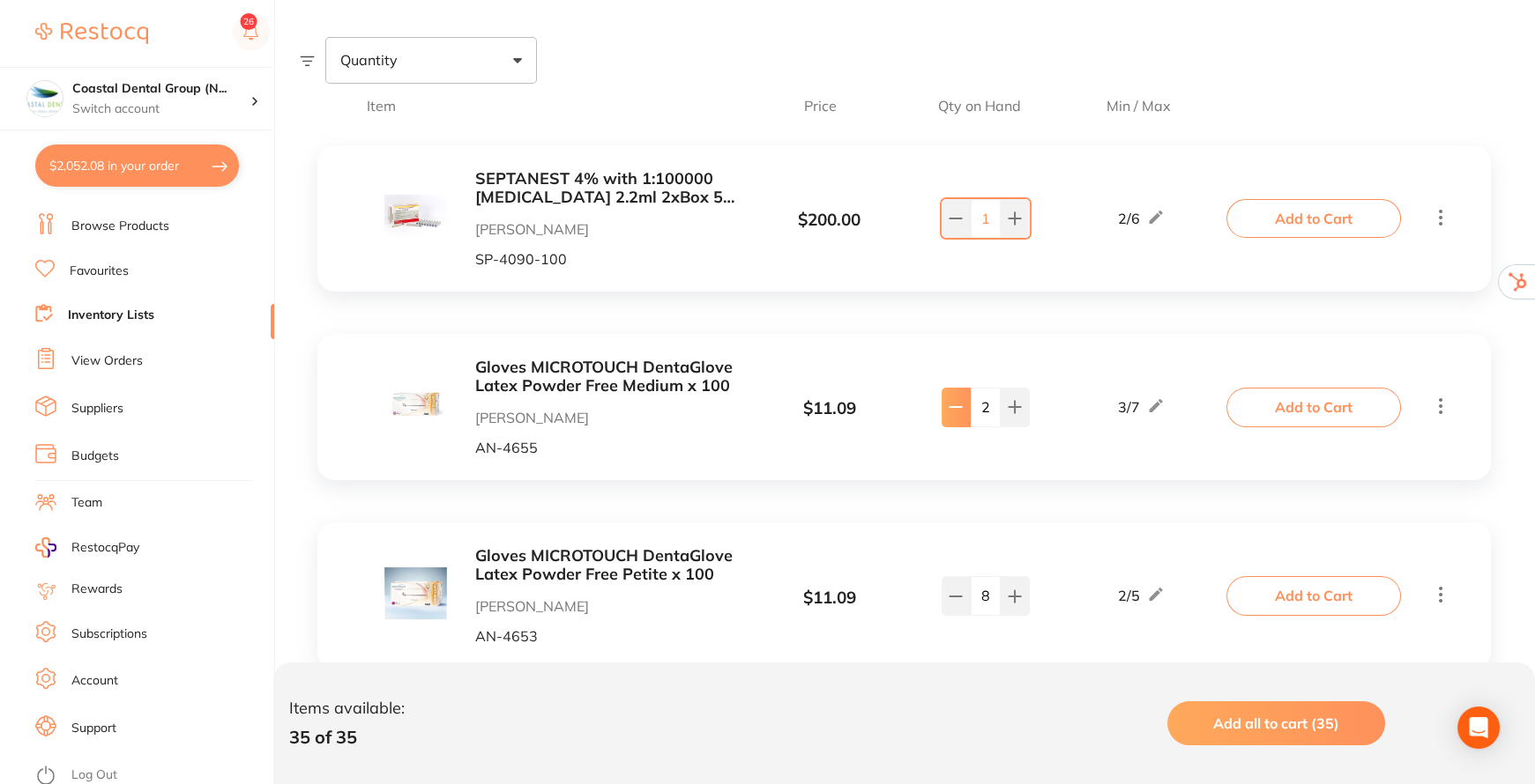
click at [959, 409] on icon at bounding box center [955, 408] width 14 height 14
type input "1"
click at [510, 64] on div "Quantity" at bounding box center [431, 60] width 212 height 46
click at [458, 113] on span "Below min limit" at bounding box center [428, 116] width 129 height 37
click at [360, 113] on input "Below min limit" at bounding box center [352, 116] width 16 height 16
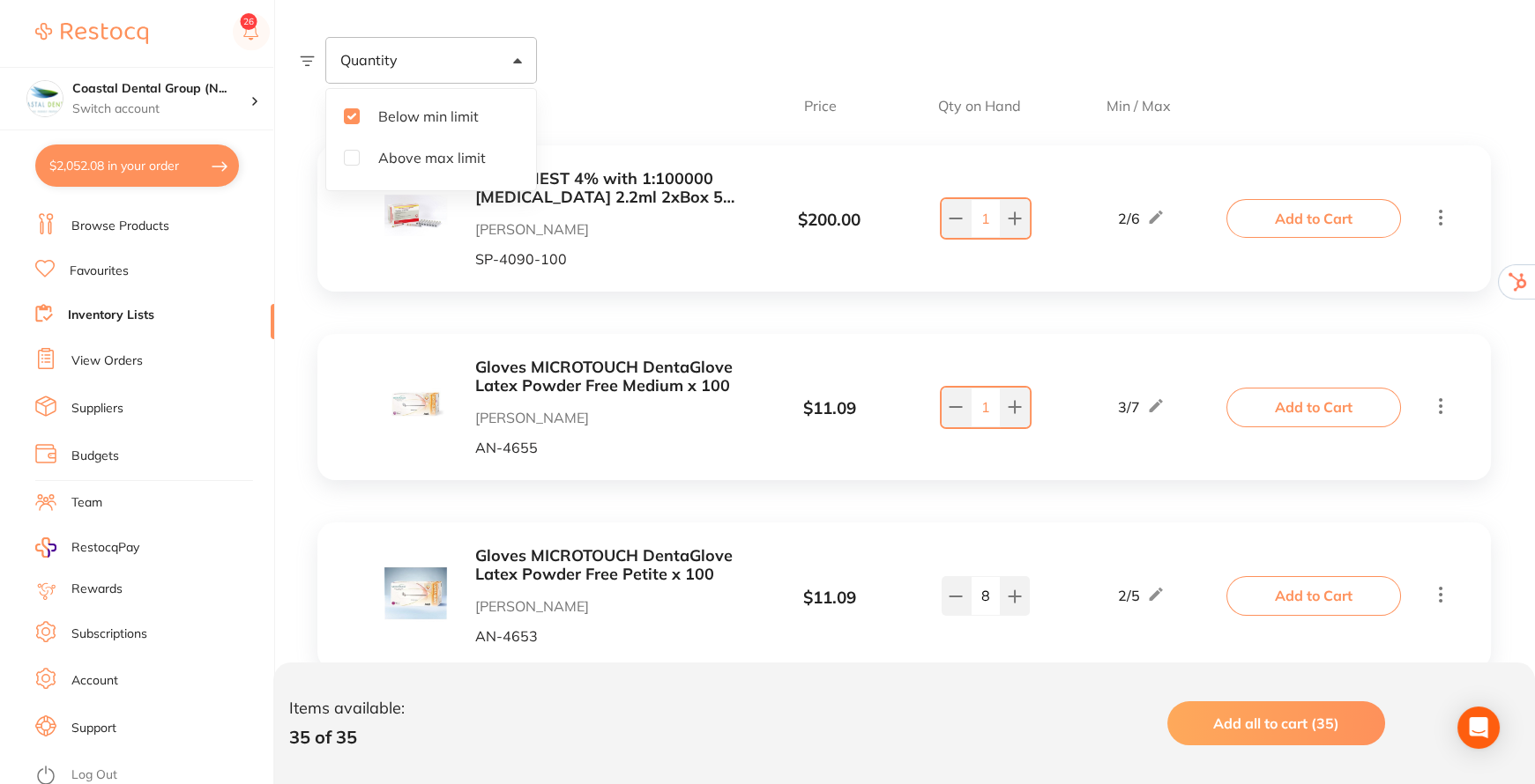
checkbox input "true"
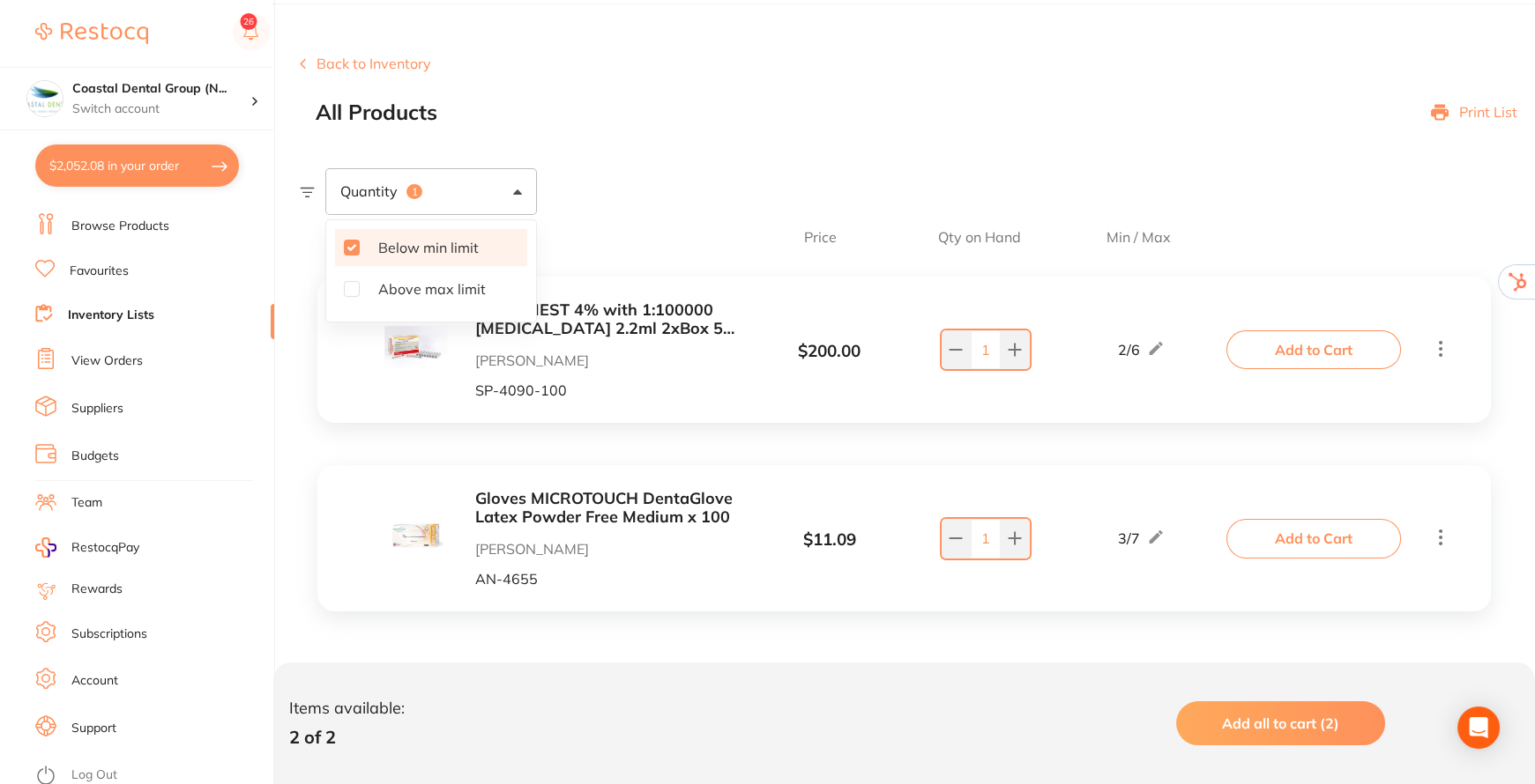
scroll to position [107, 0]
click at [865, 116] on div "All Products Print List" at bounding box center [925, 113] width 1219 height 25
click at [1262, 726] on span "Add all to cart (2)" at bounding box center [1281, 724] width 117 height 18
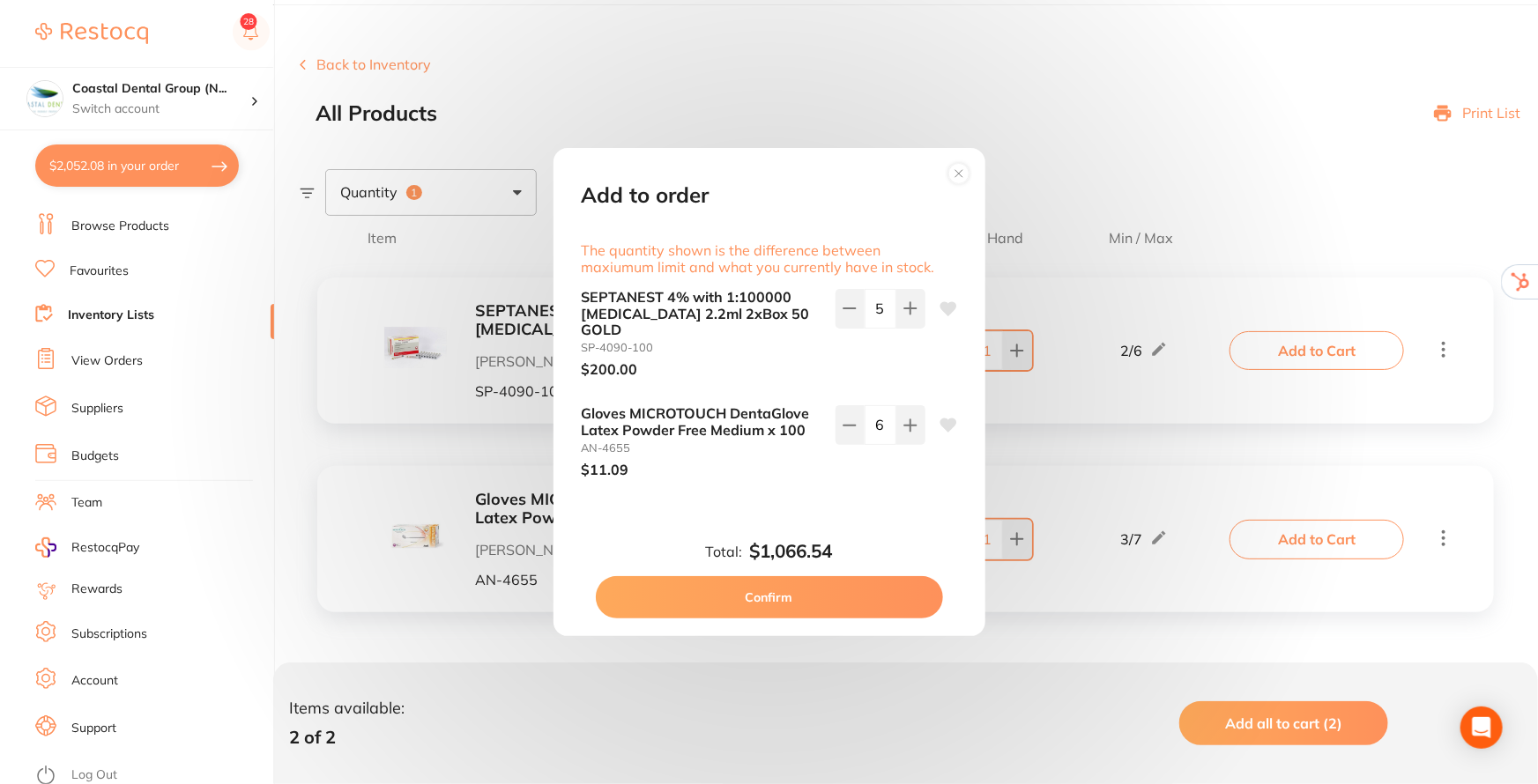
click at [727, 589] on button "Confirm" at bounding box center [769, 597] width 347 height 43
type input "6"
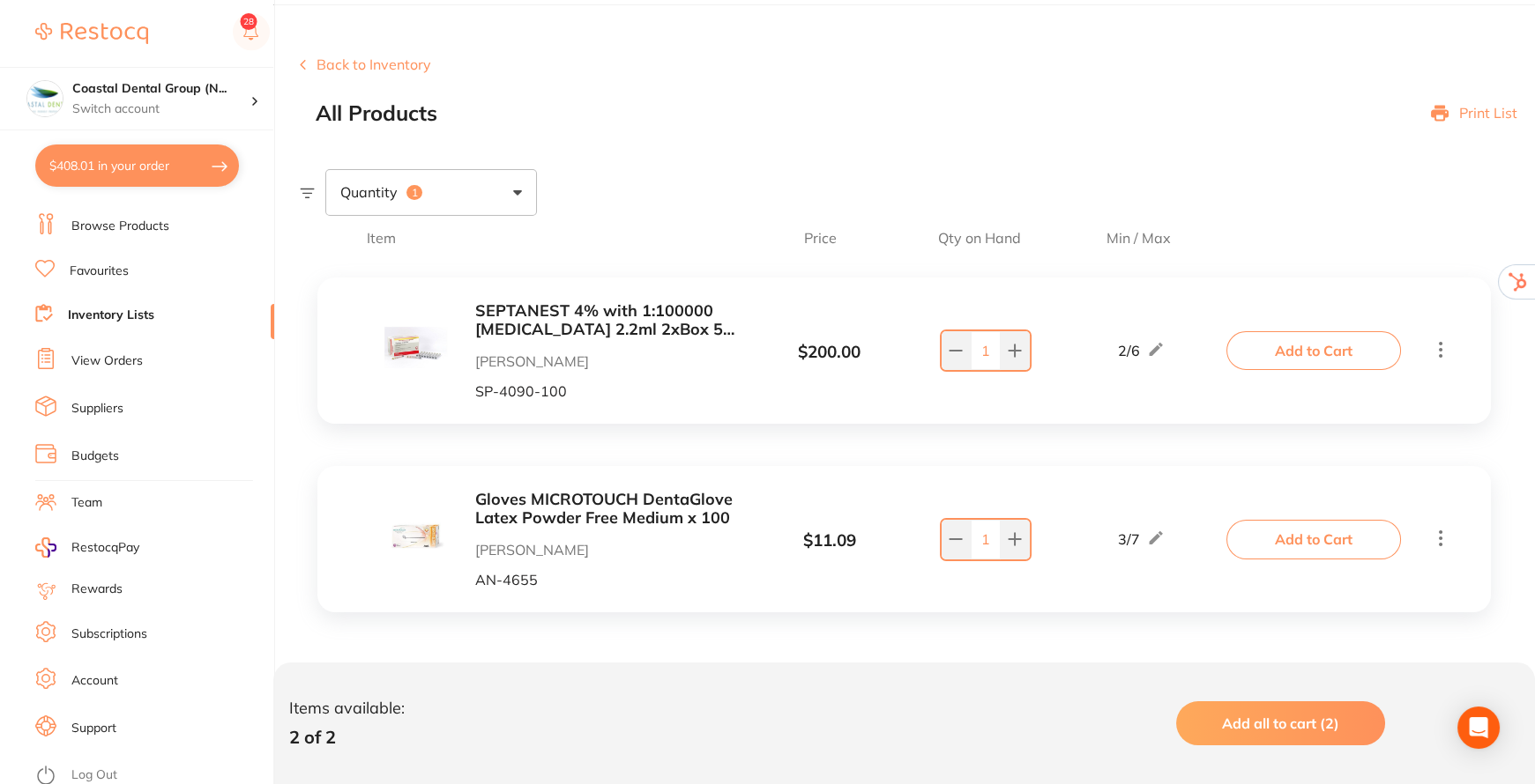
click at [114, 159] on button "$408.01 in your order" at bounding box center [137, 166] width 204 height 43
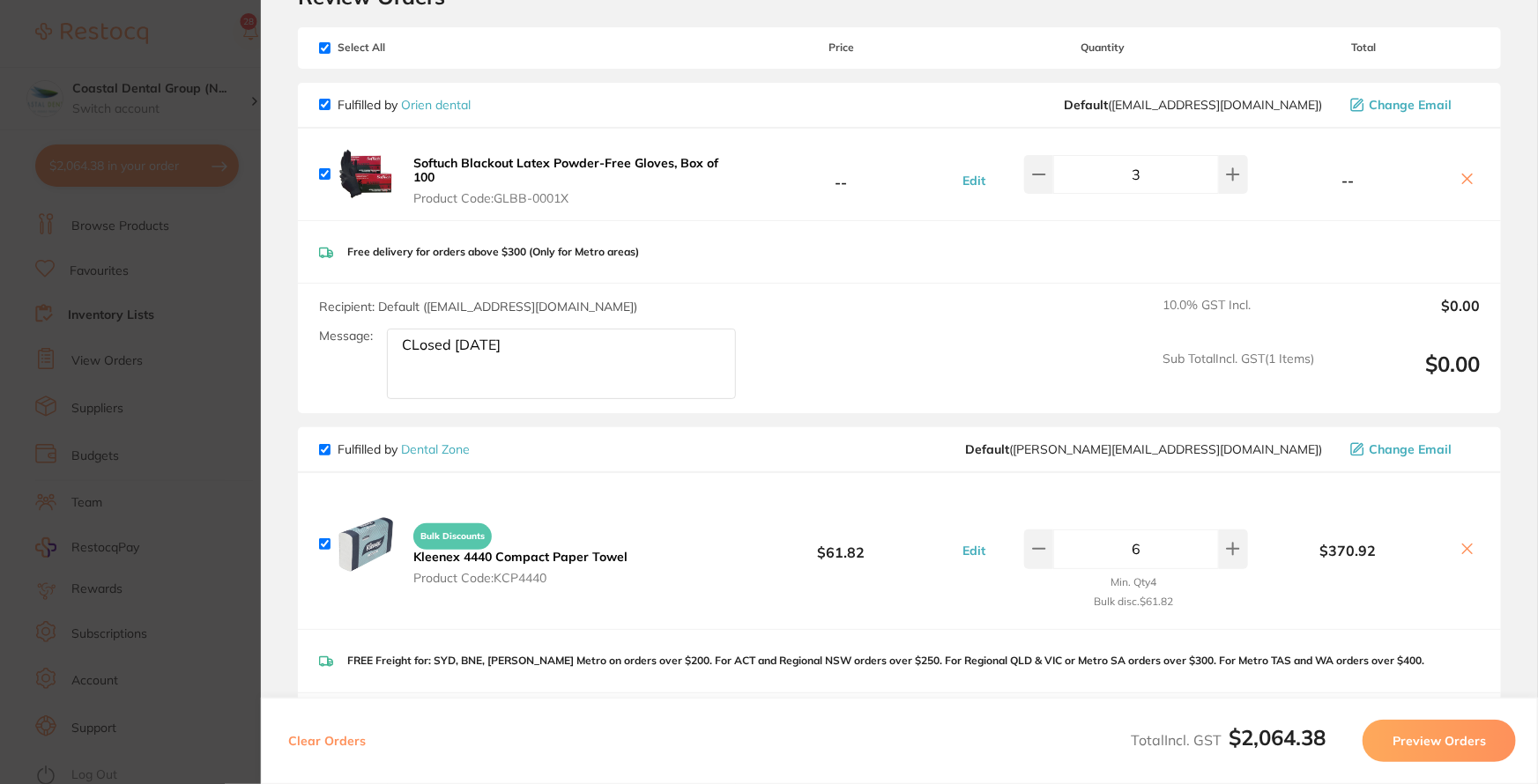
scroll to position [0, 0]
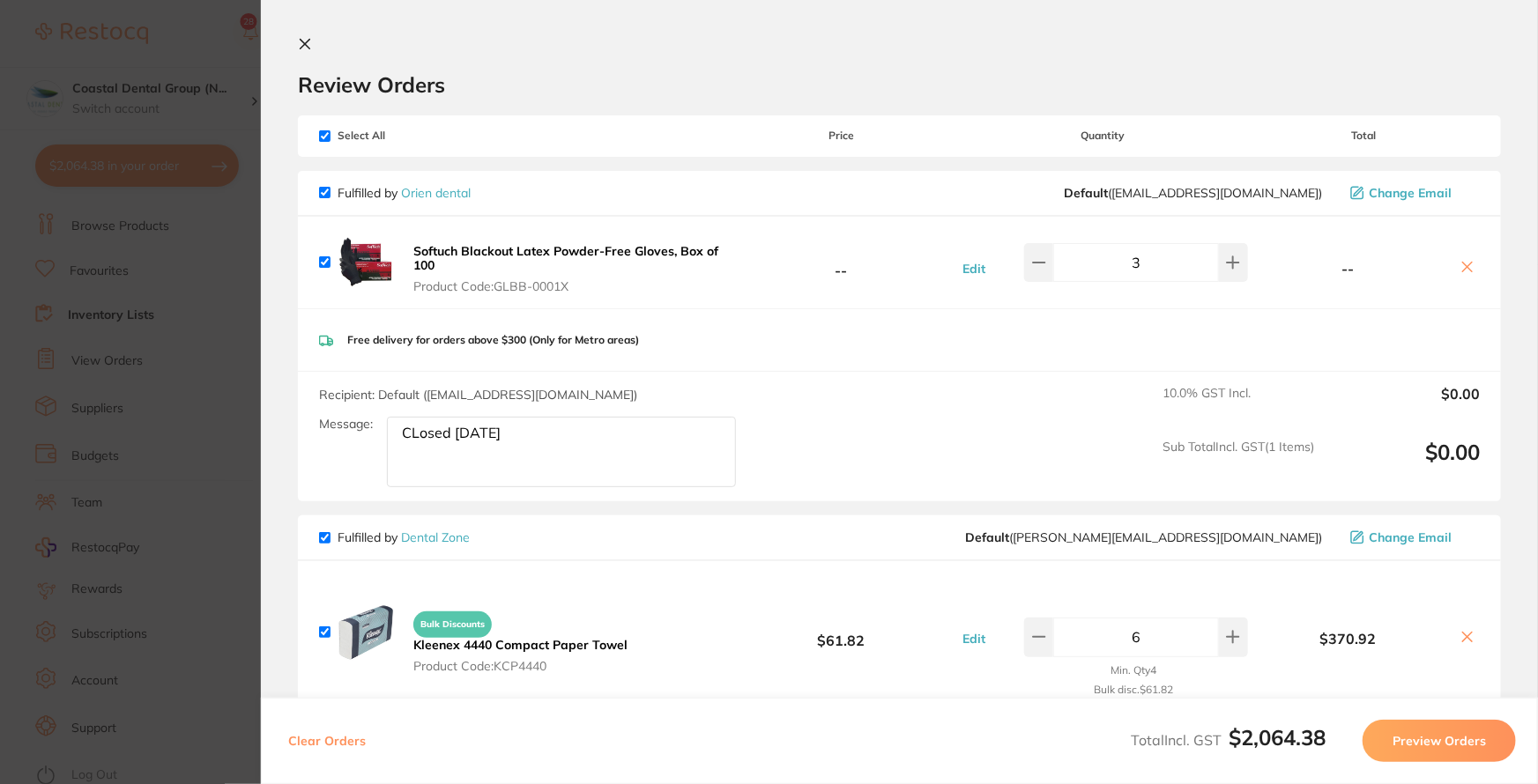
click at [310, 47] on icon at bounding box center [305, 44] width 14 height 14
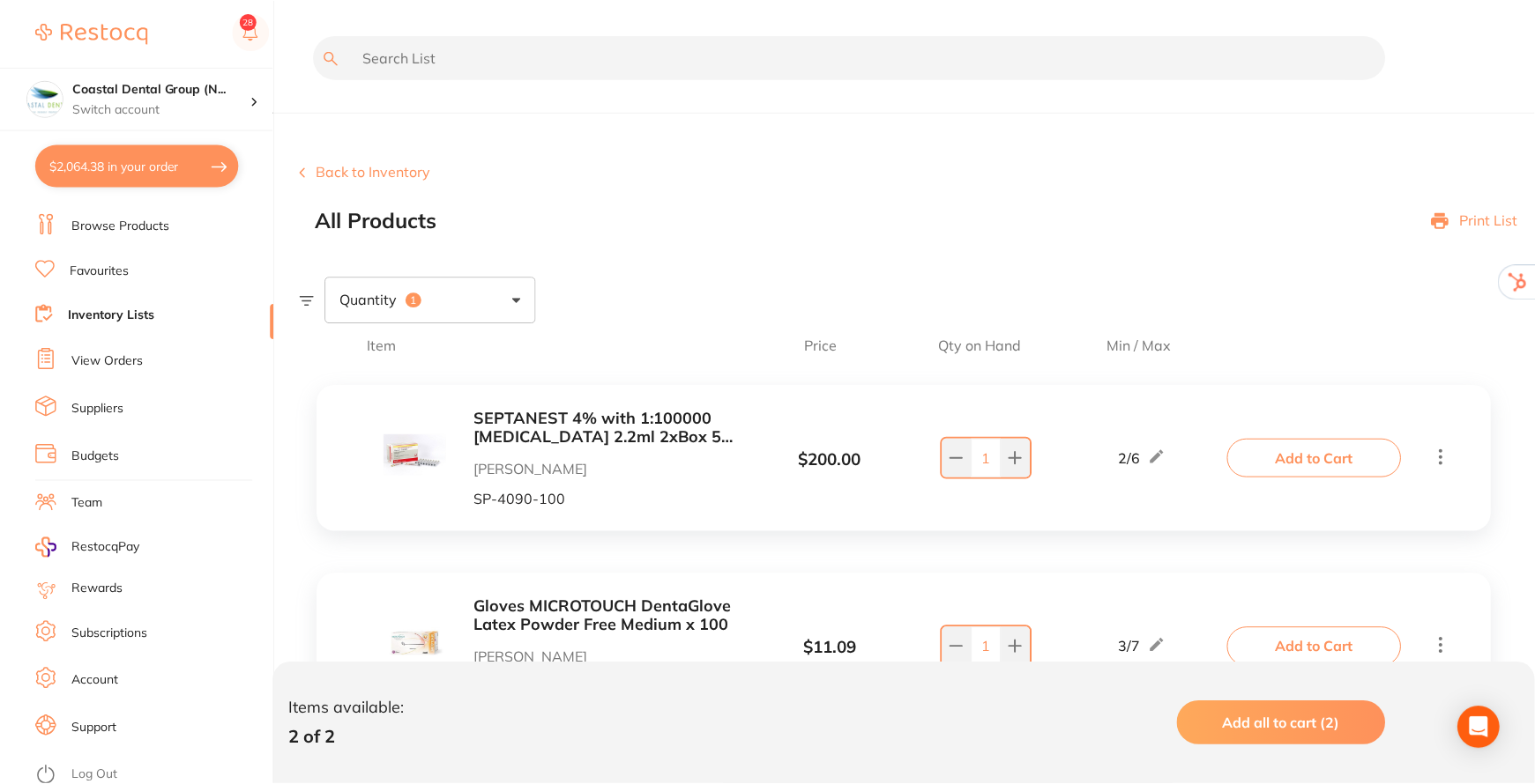
scroll to position [107, 0]
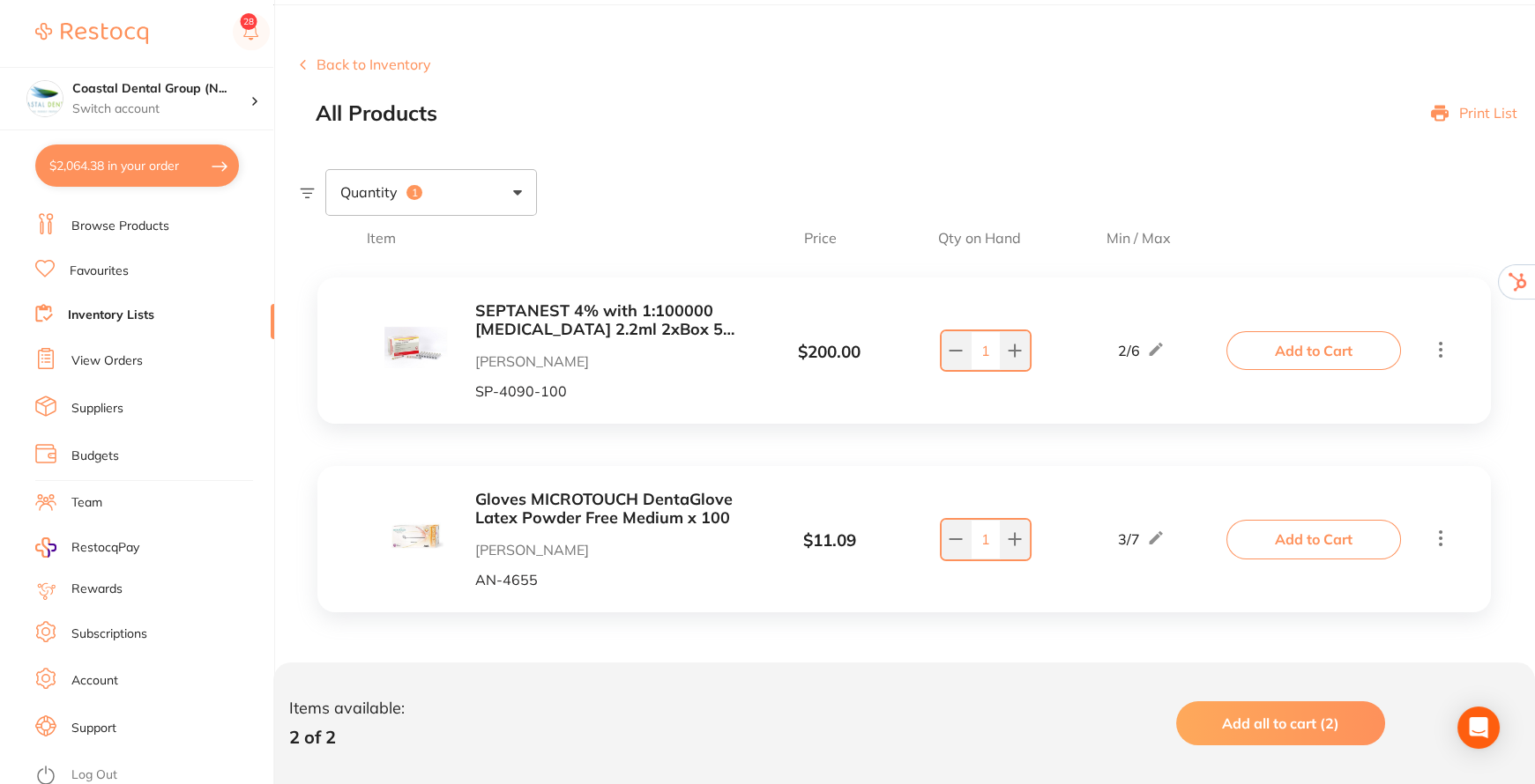
click at [109, 357] on link "View Orders" at bounding box center [107, 361] width 72 height 18
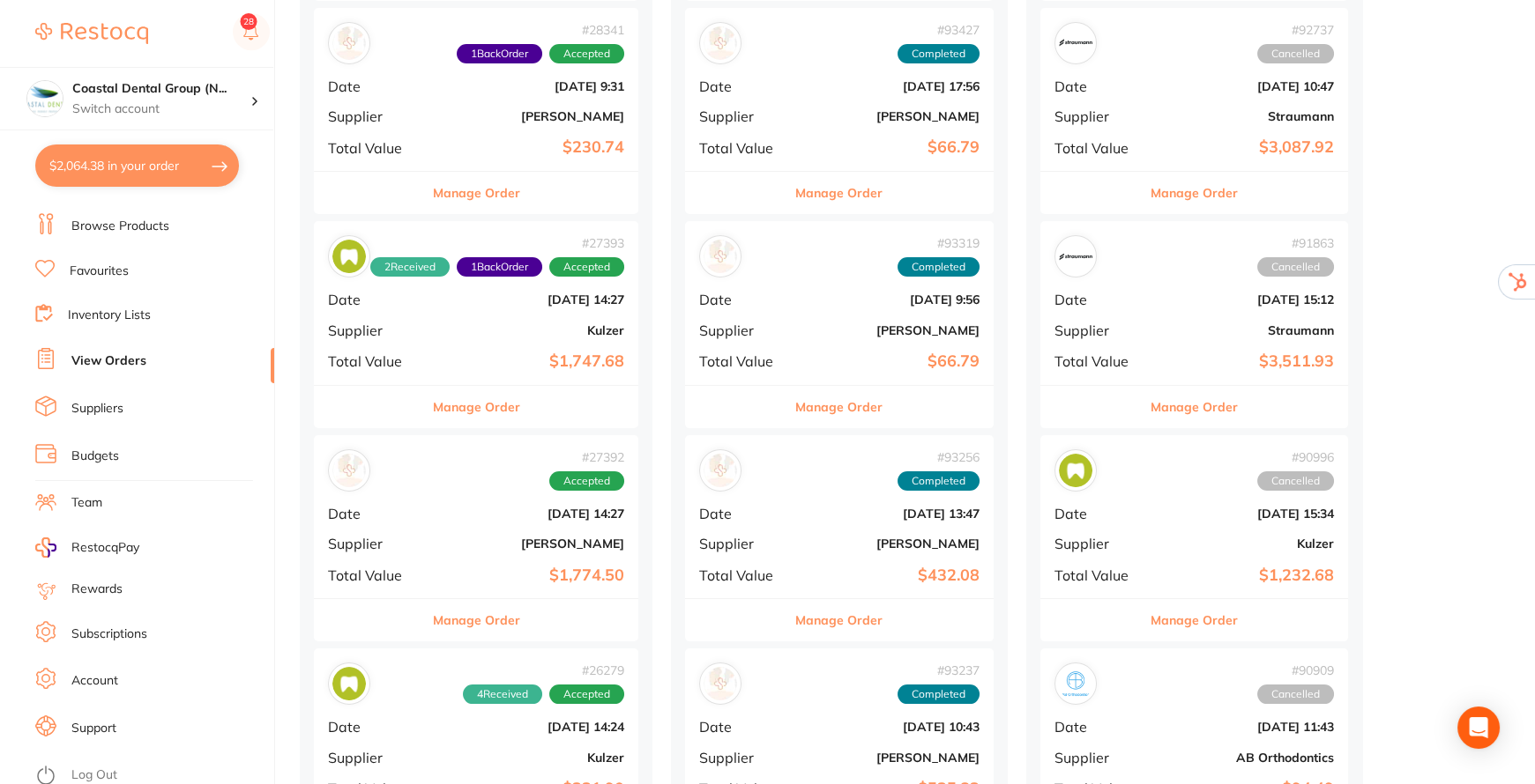
scroll to position [1121, 0]
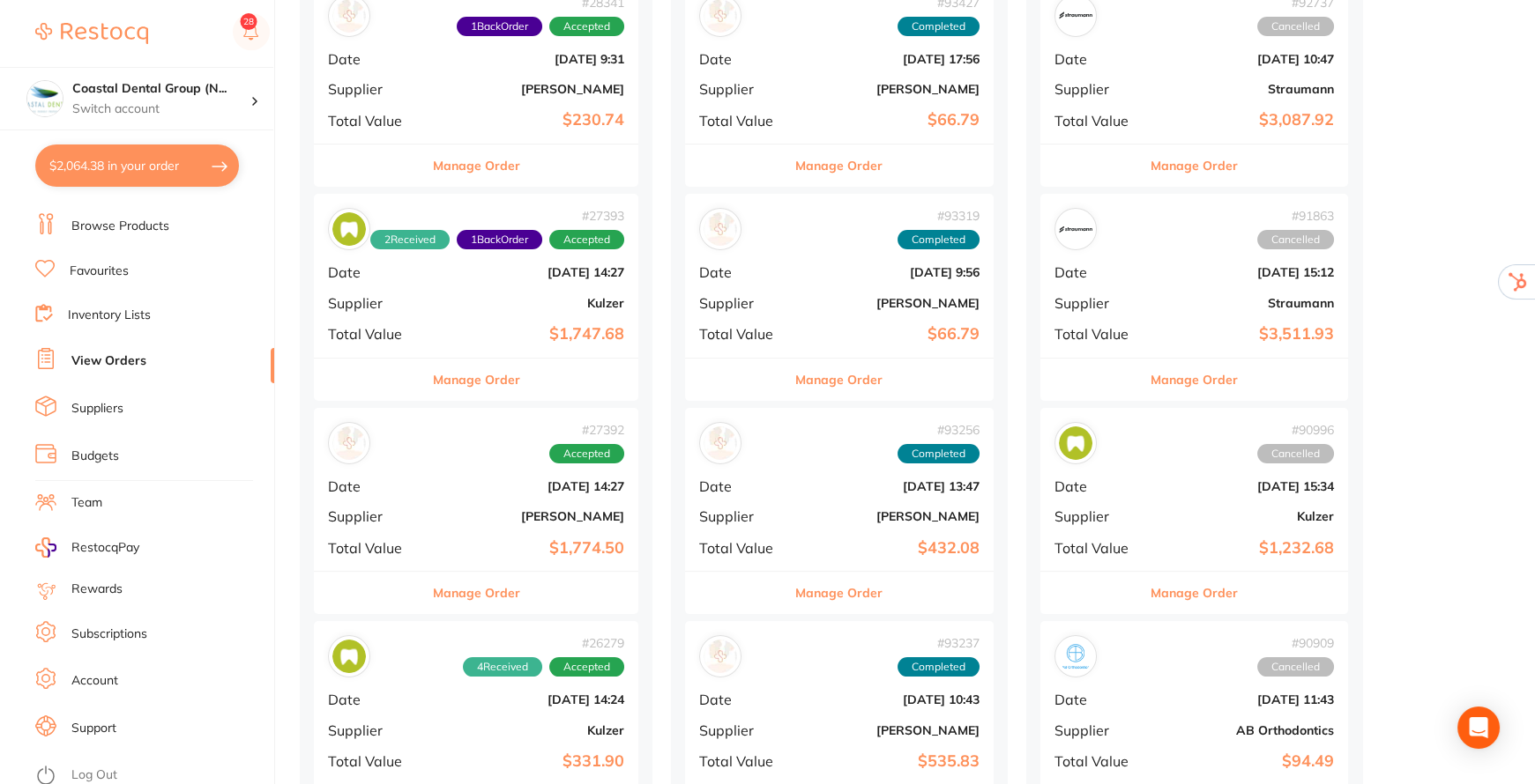
click at [471, 380] on button "Manage Order" at bounding box center [476, 380] width 87 height 43
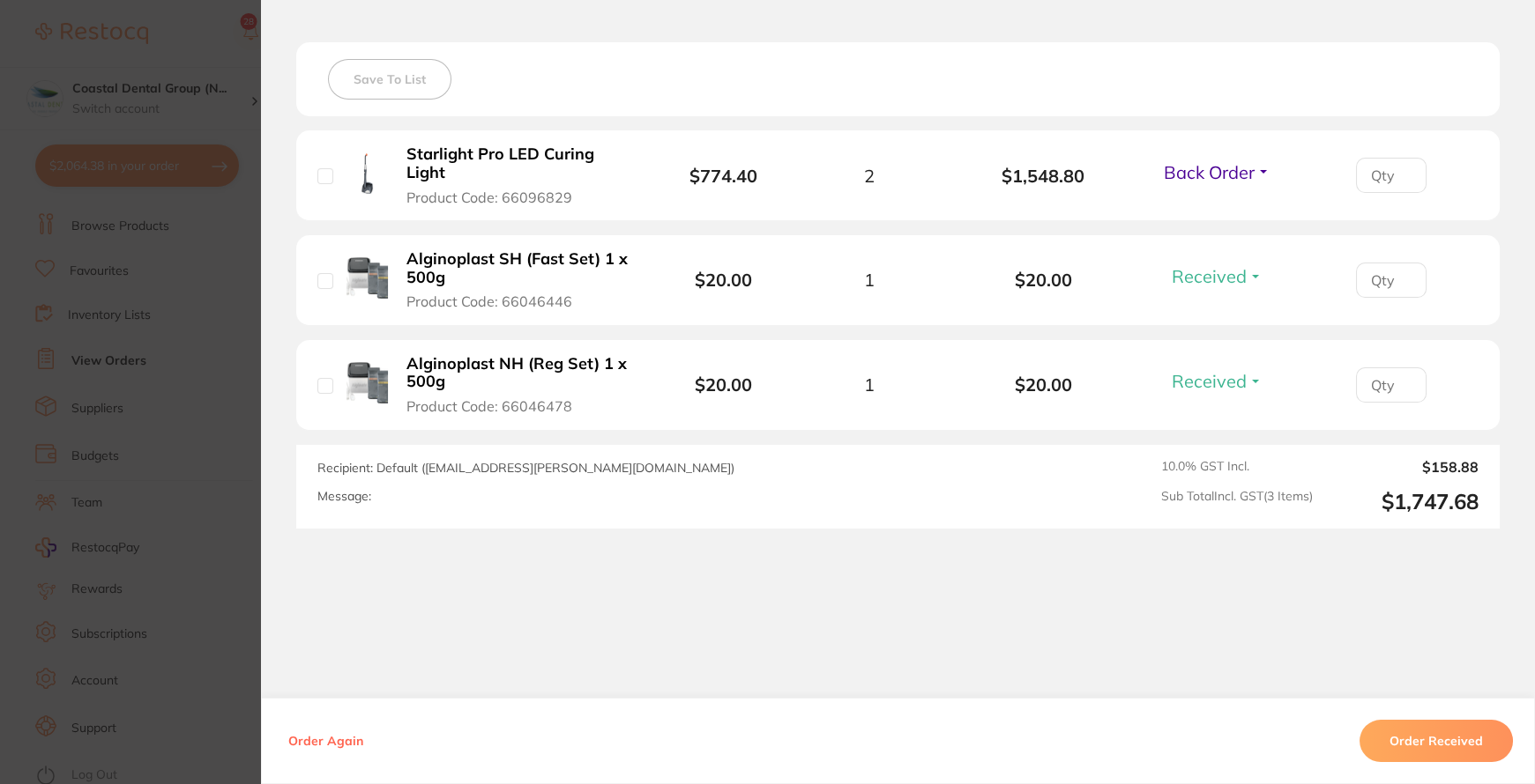
scroll to position [493, 0]
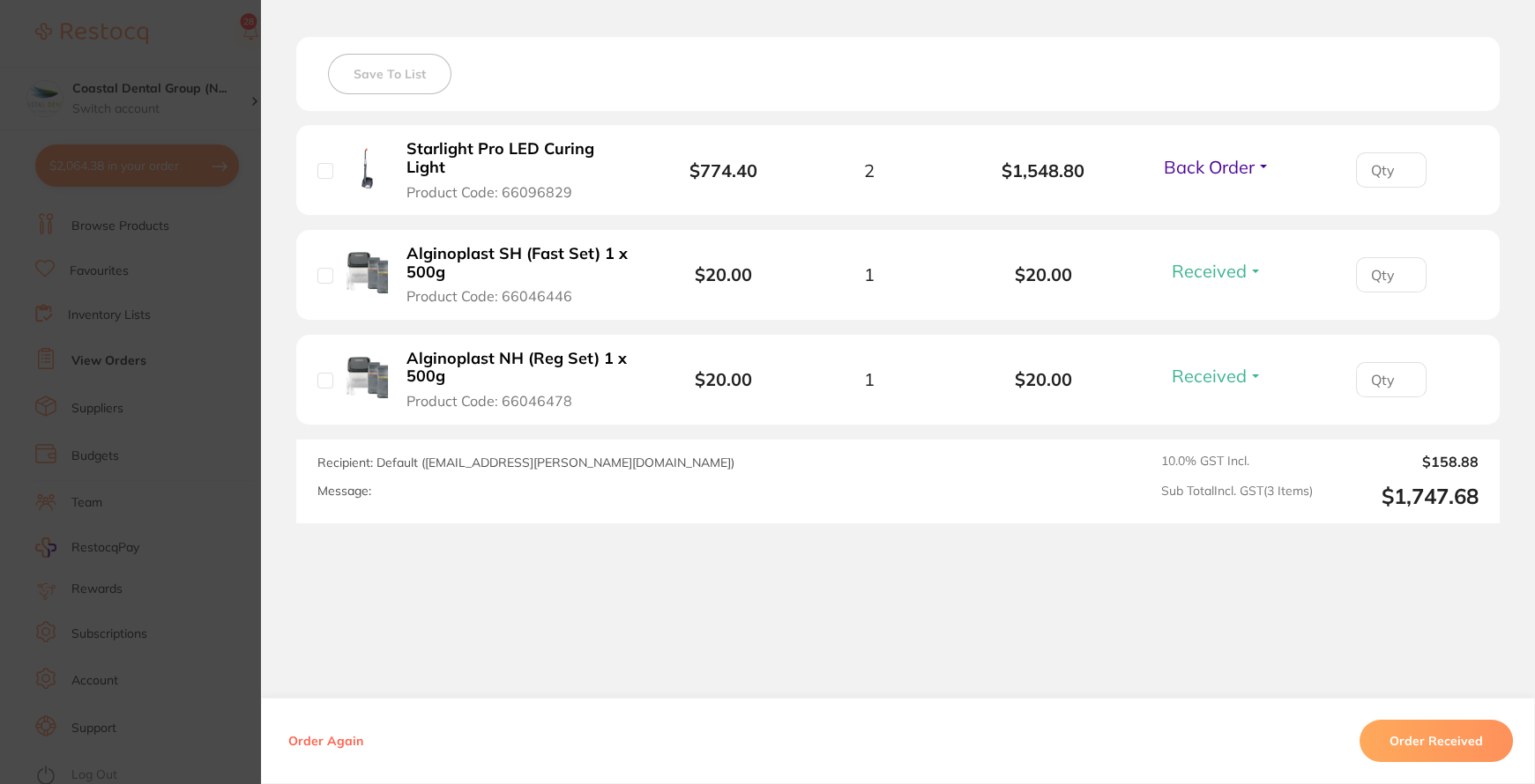
click at [346, 741] on button "Order Again" at bounding box center [325, 741] width 85 height 16
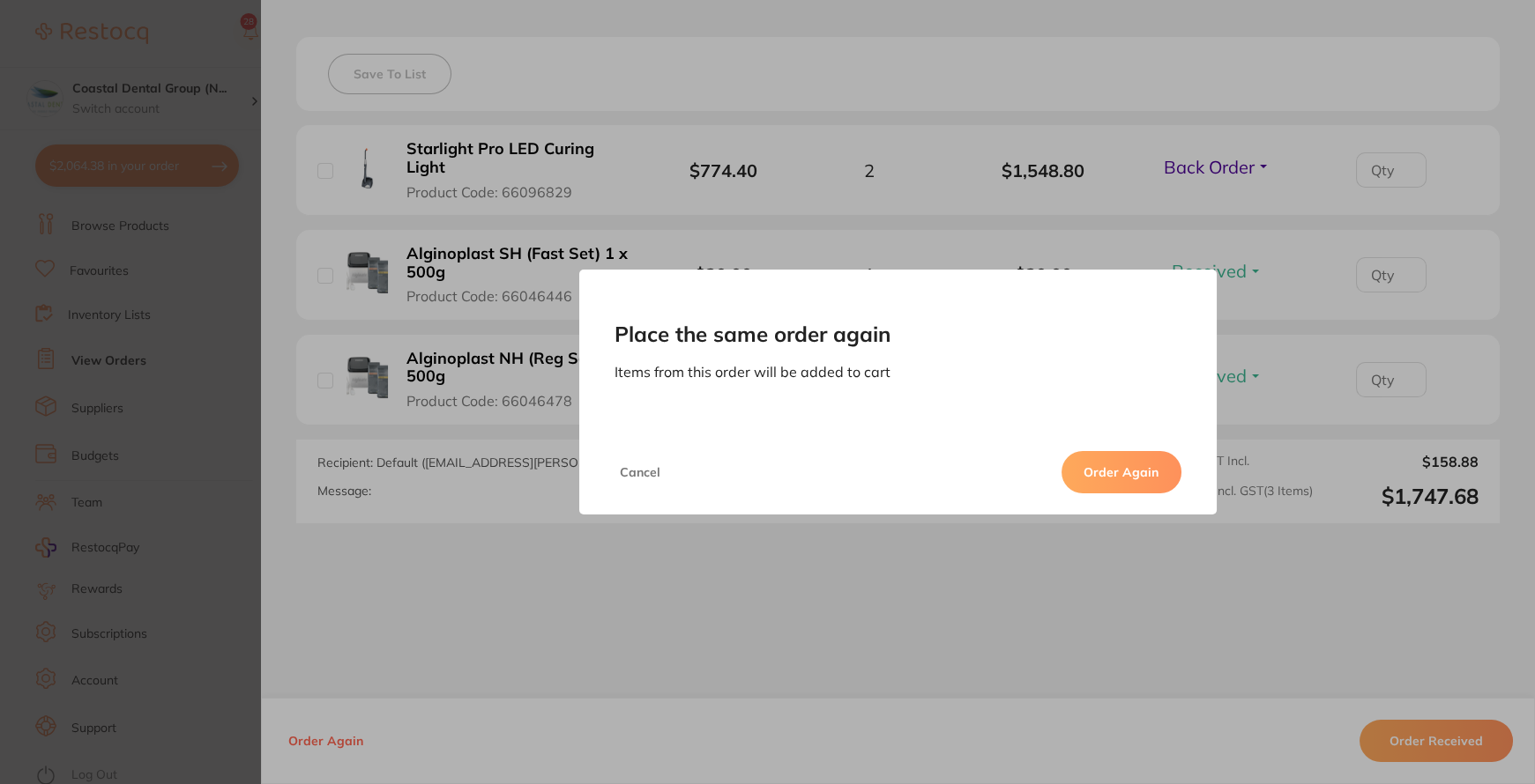
click at [1098, 476] on button "Order Again" at bounding box center [1120, 472] width 120 height 43
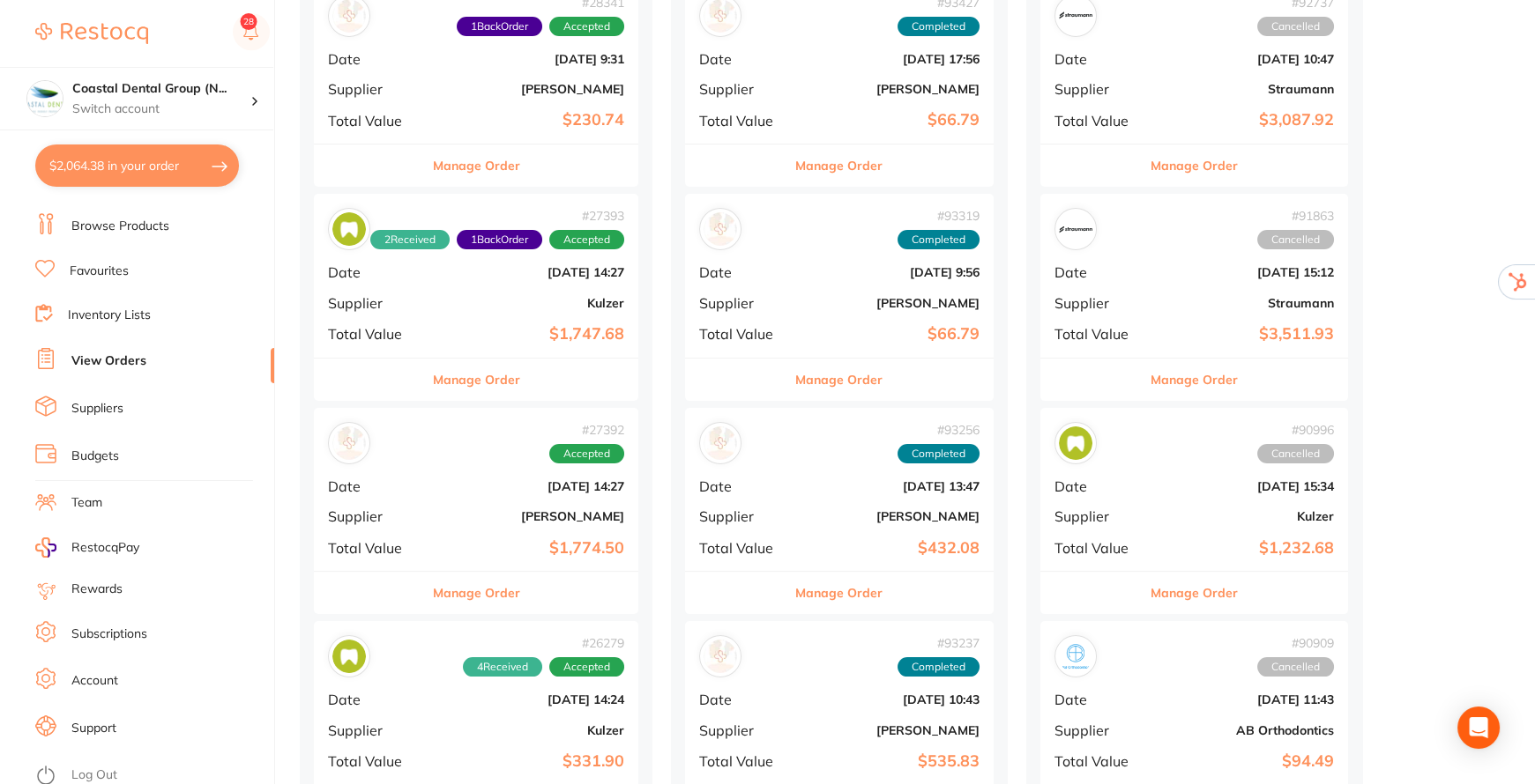
click at [98, 170] on button "$2,064.38 in your order" at bounding box center [137, 166] width 204 height 43
checkbox input "true"
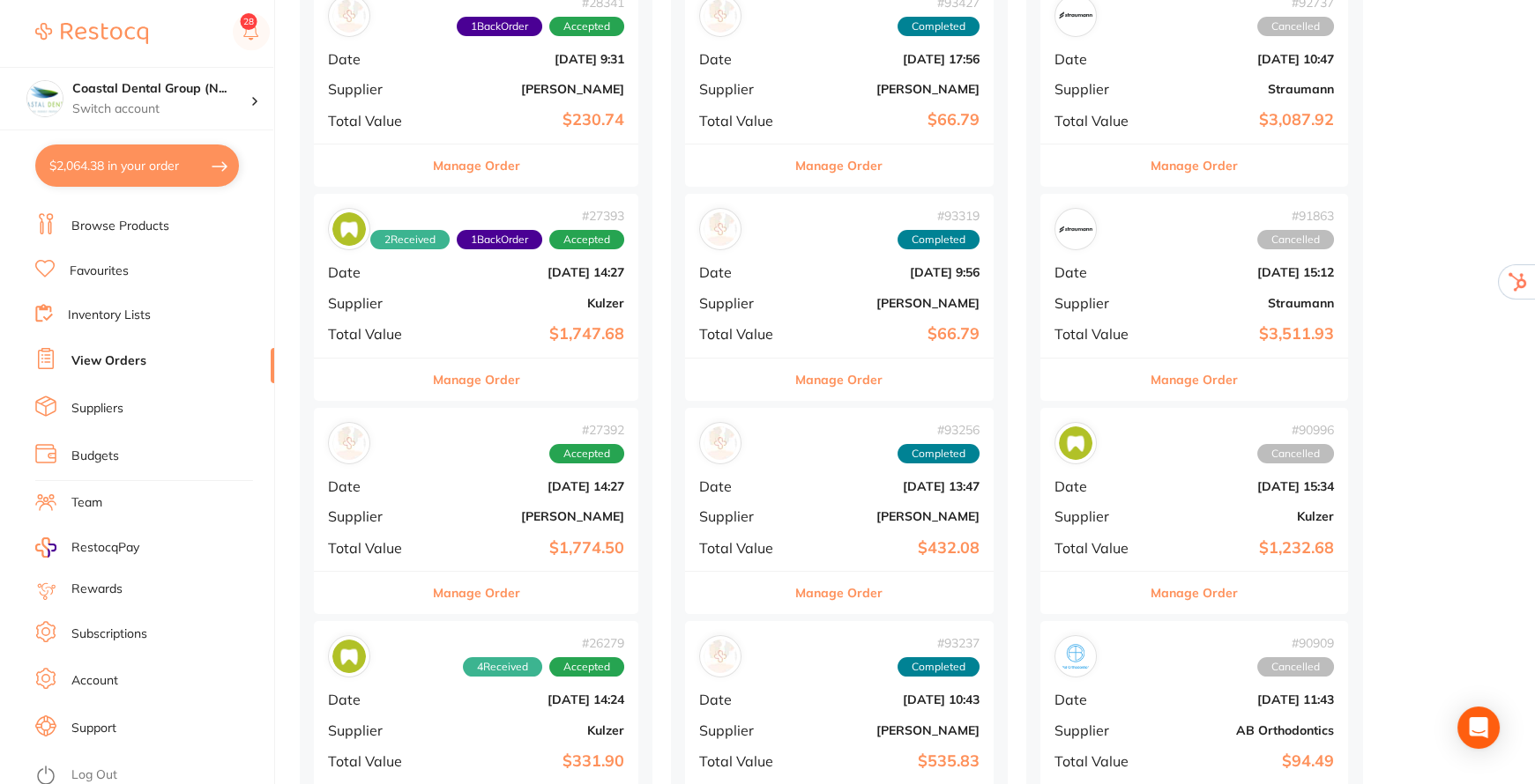
checkbox input "true"
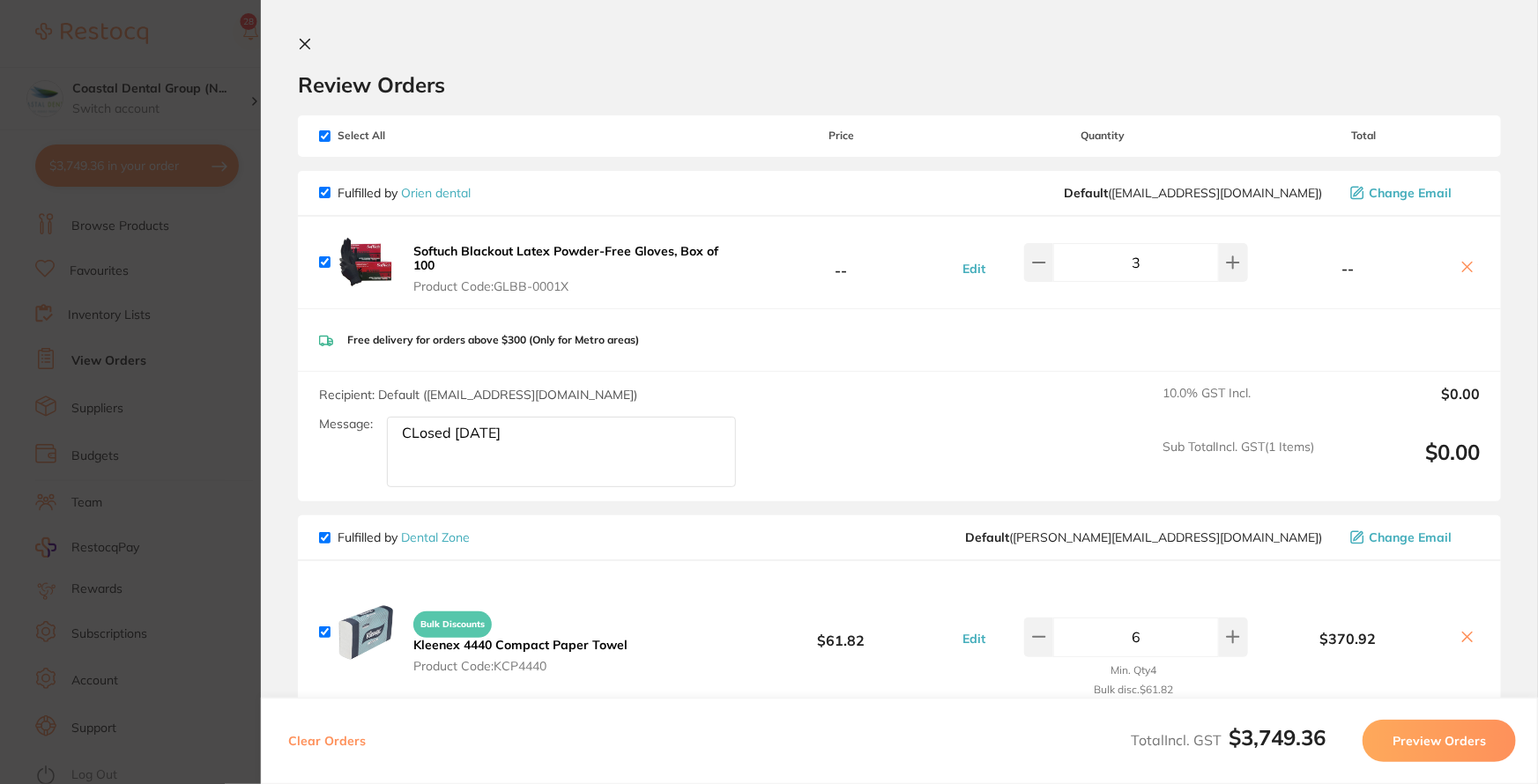
click at [308, 47] on icon at bounding box center [305, 44] width 10 height 10
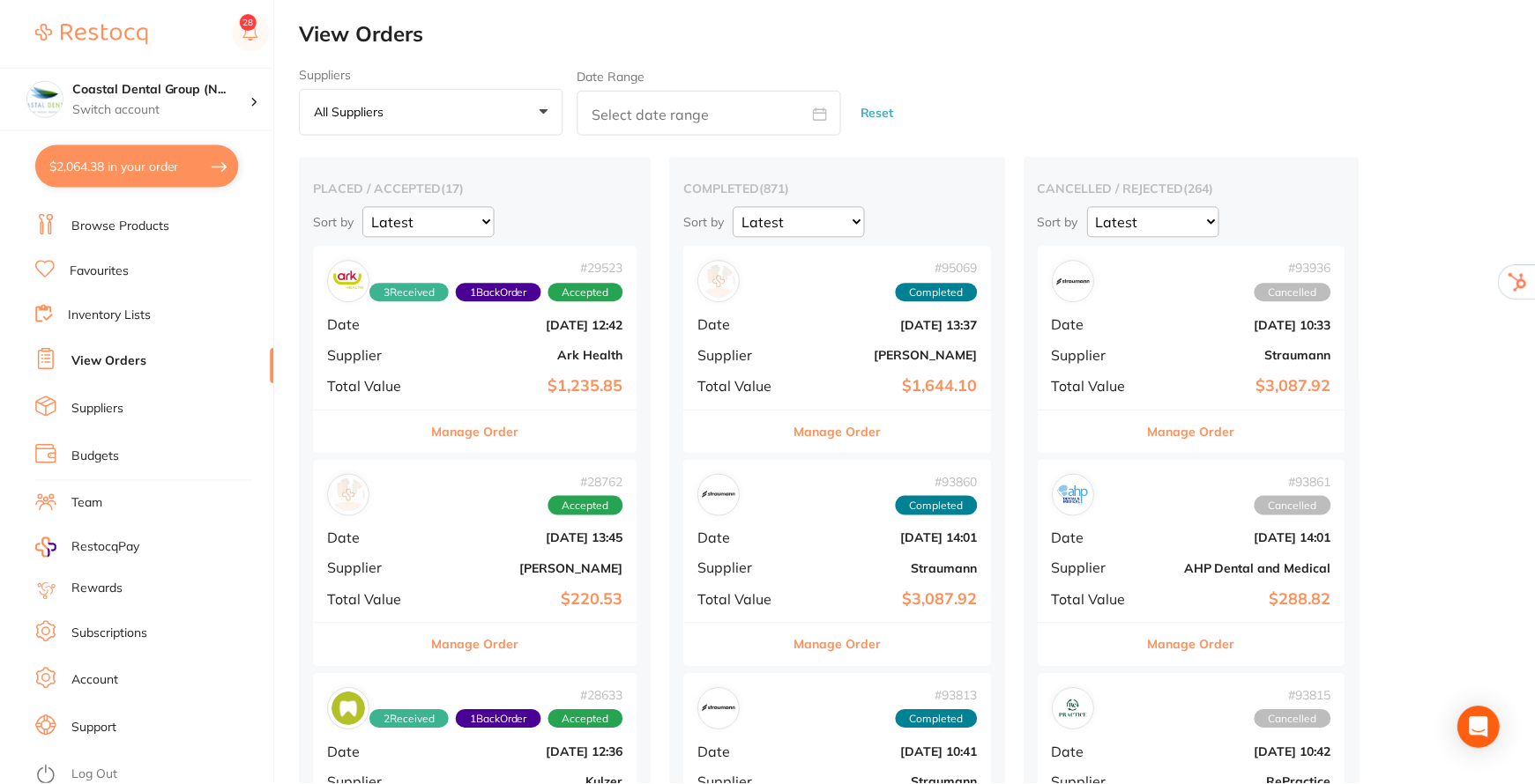
scroll to position [1121, 0]
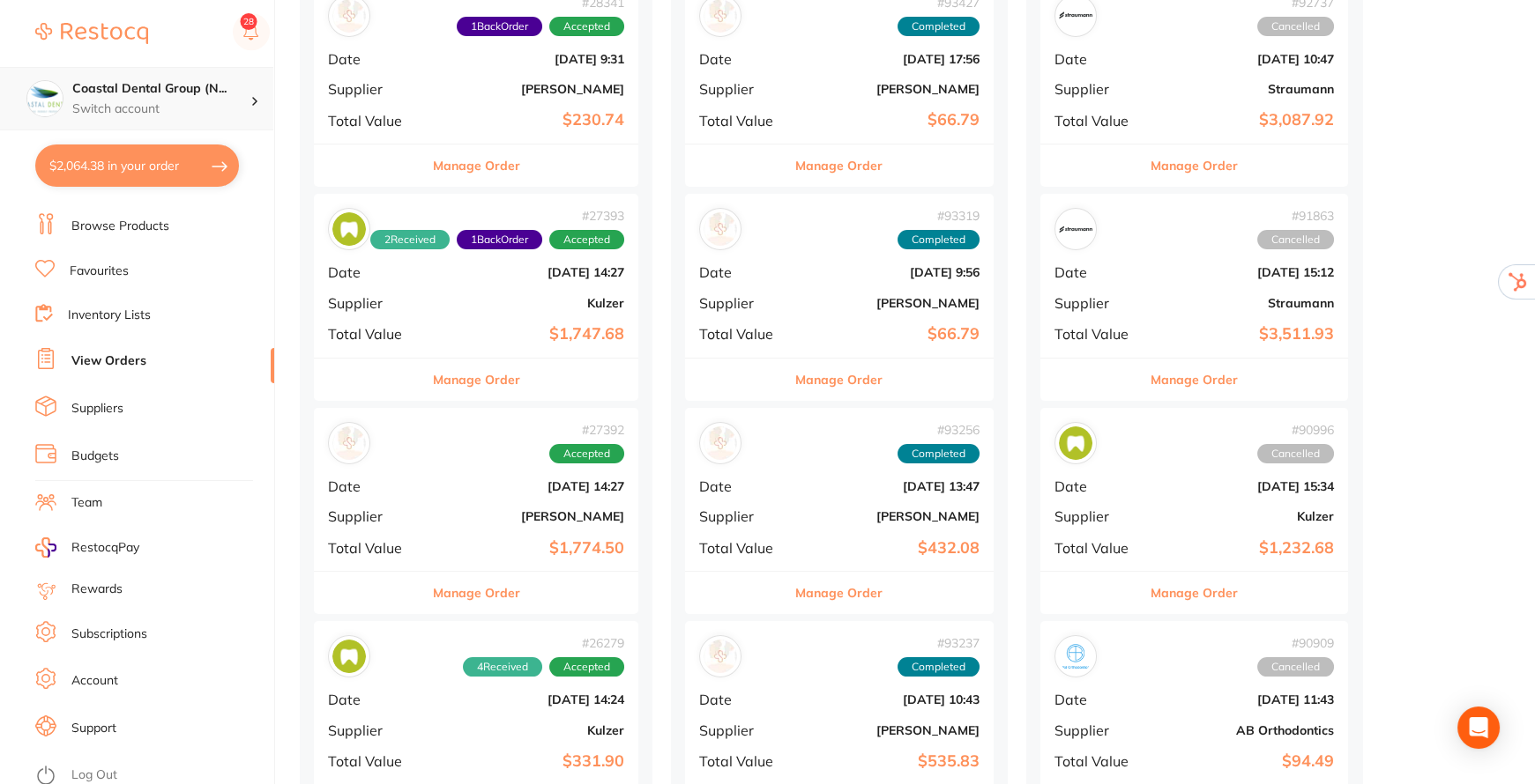
click at [265, 95] on div at bounding box center [261, 98] width 23 height 16
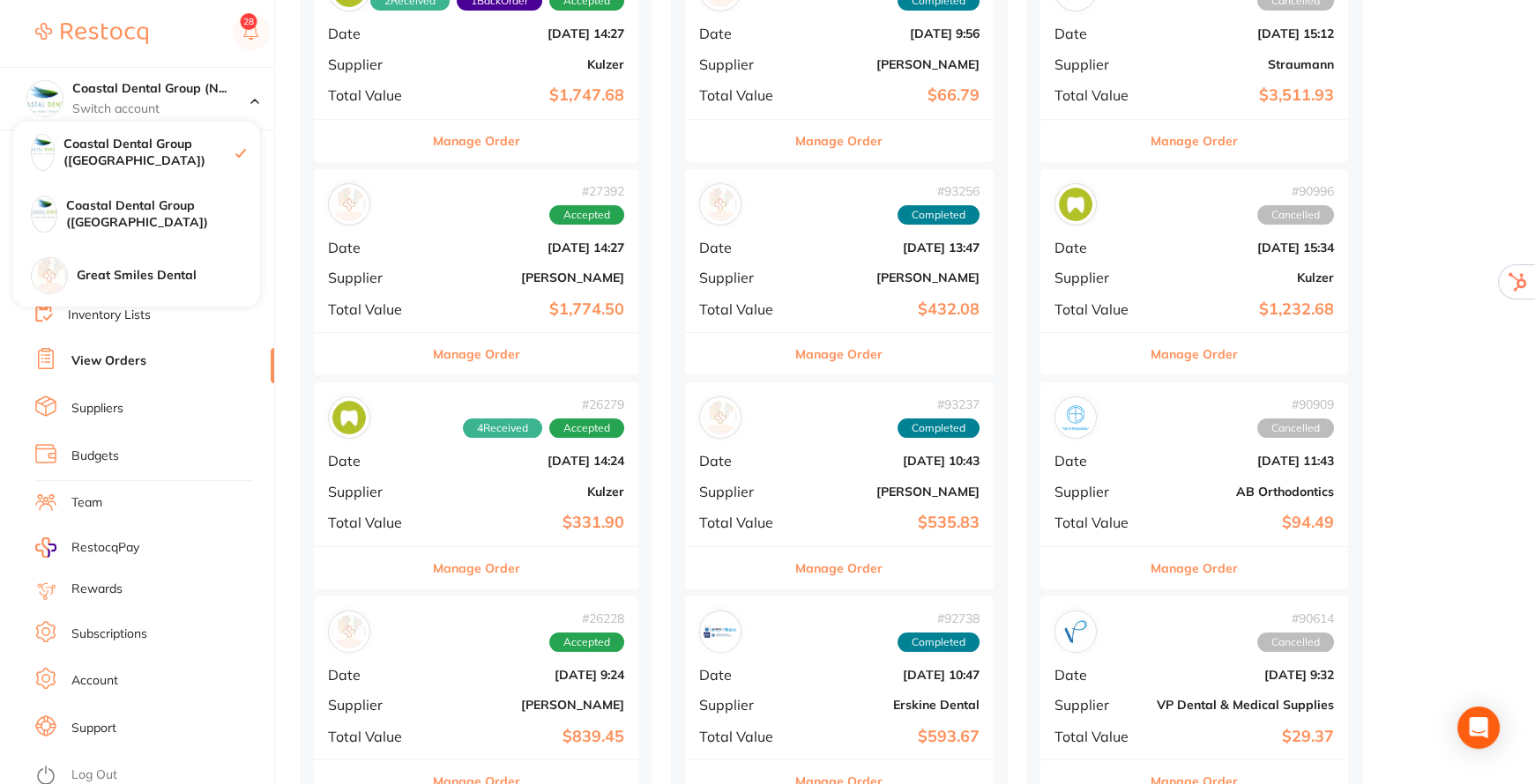
scroll to position [1362, 0]
